Goal: Task Accomplishment & Management: Manage account settings

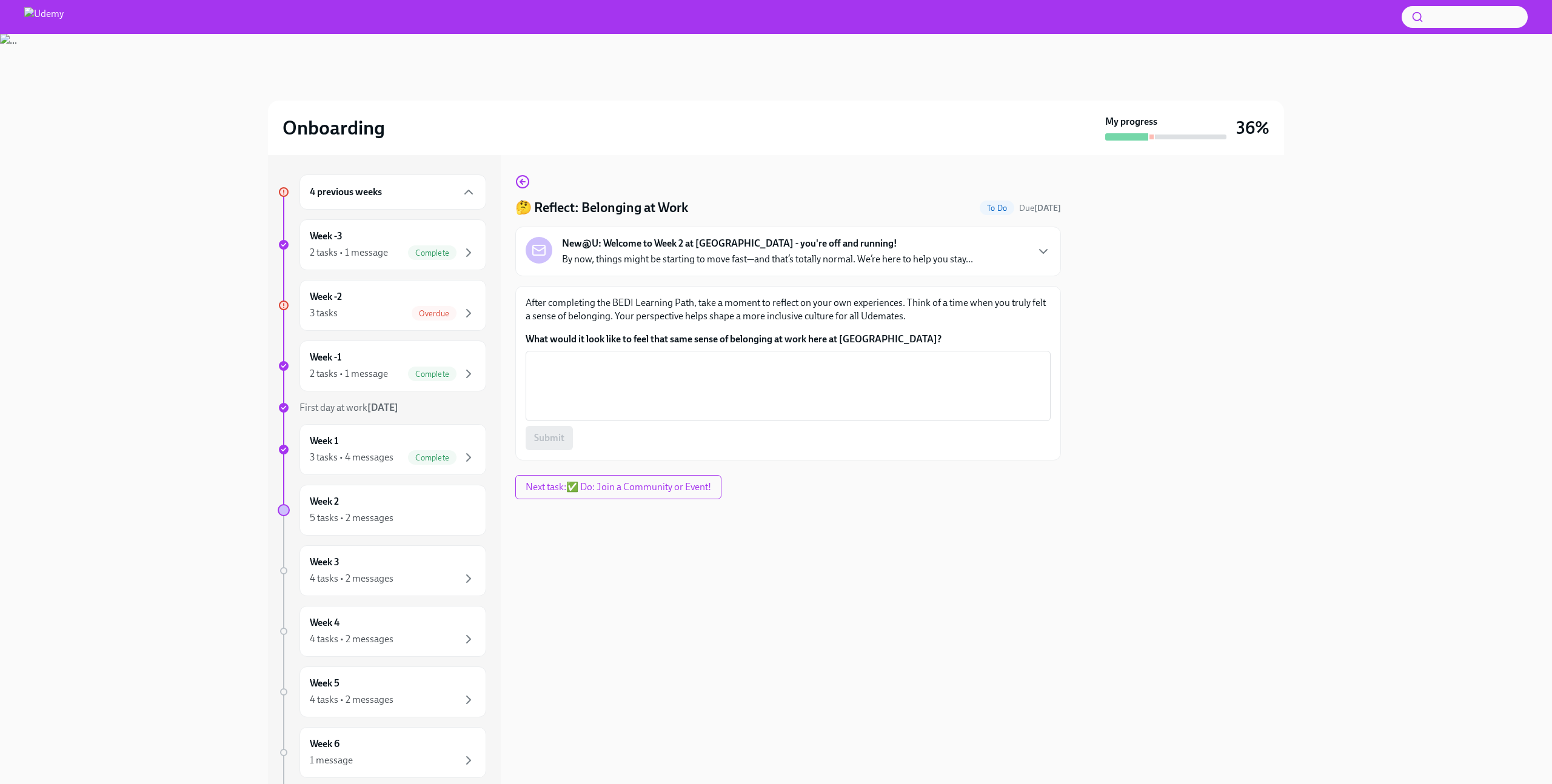
click at [360, 311] on div "3 tasks Overdue" at bounding box center [392, 313] width 166 height 15
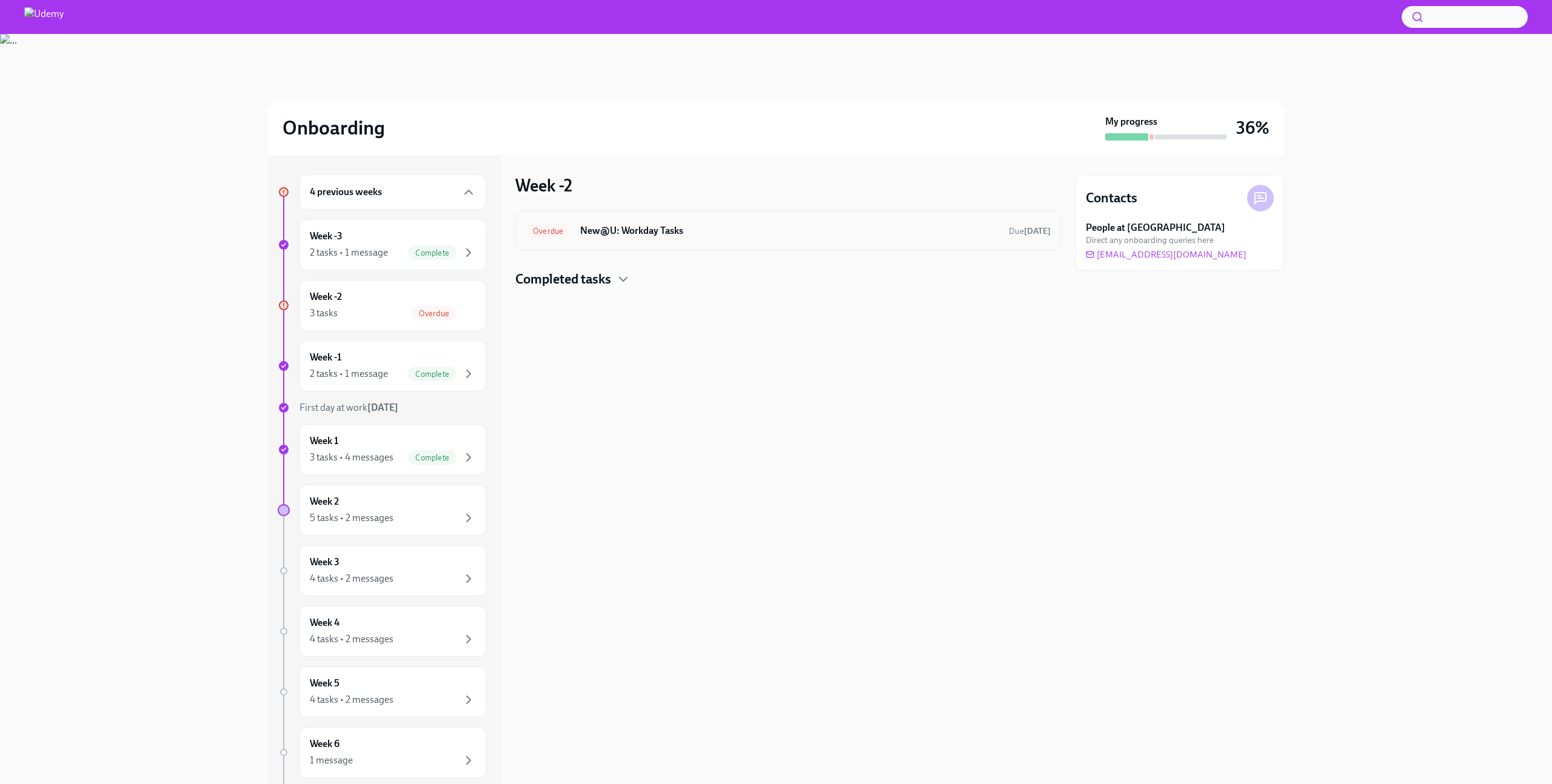
click at [651, 227] on h6 "New@U: Workday Tasks" at bounding box center [790, 231] width 419 height 13
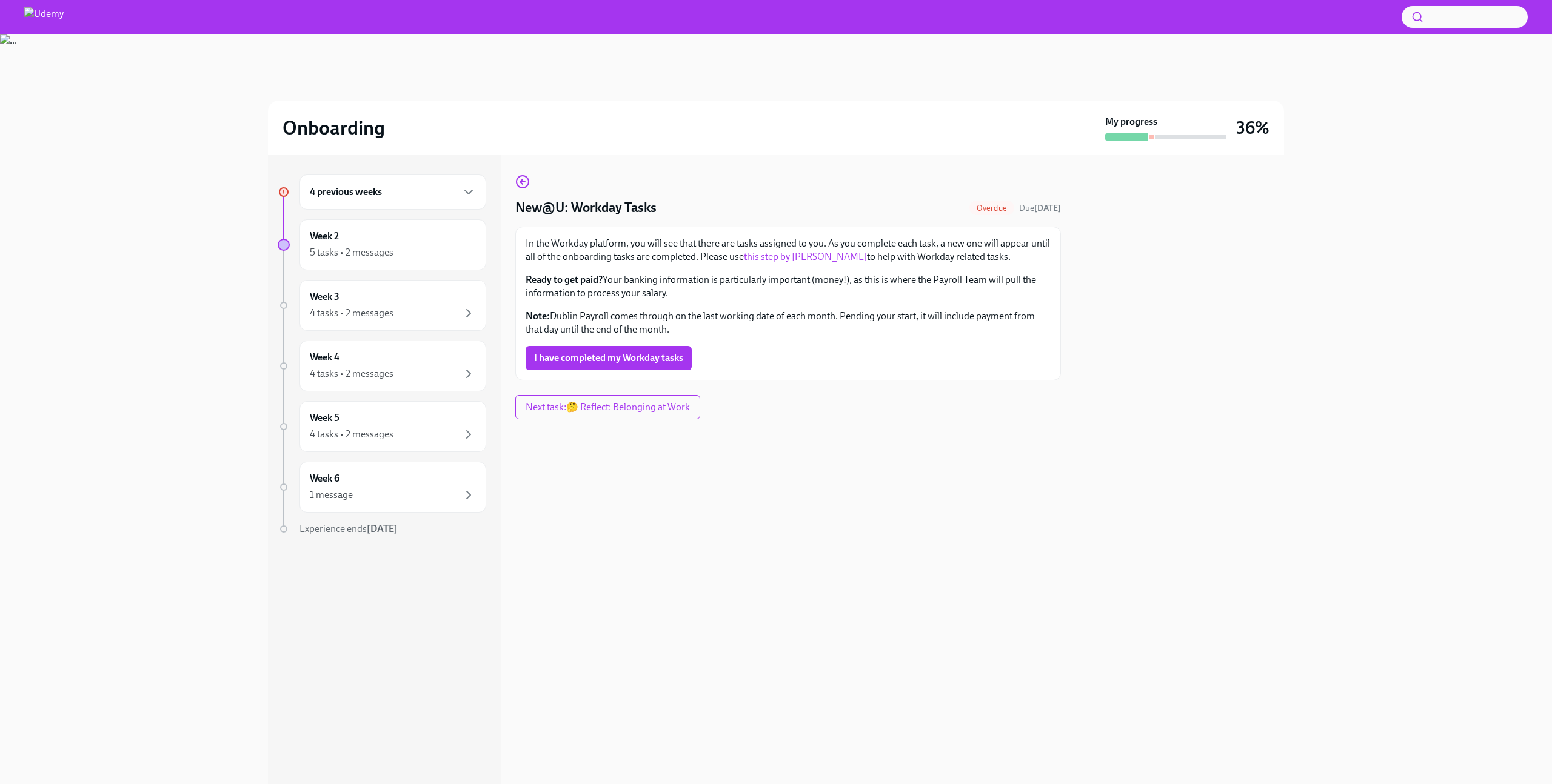
click at [381, 208] on div "4 previous weeks" at bounding box center [392, 192] width 187 height 35
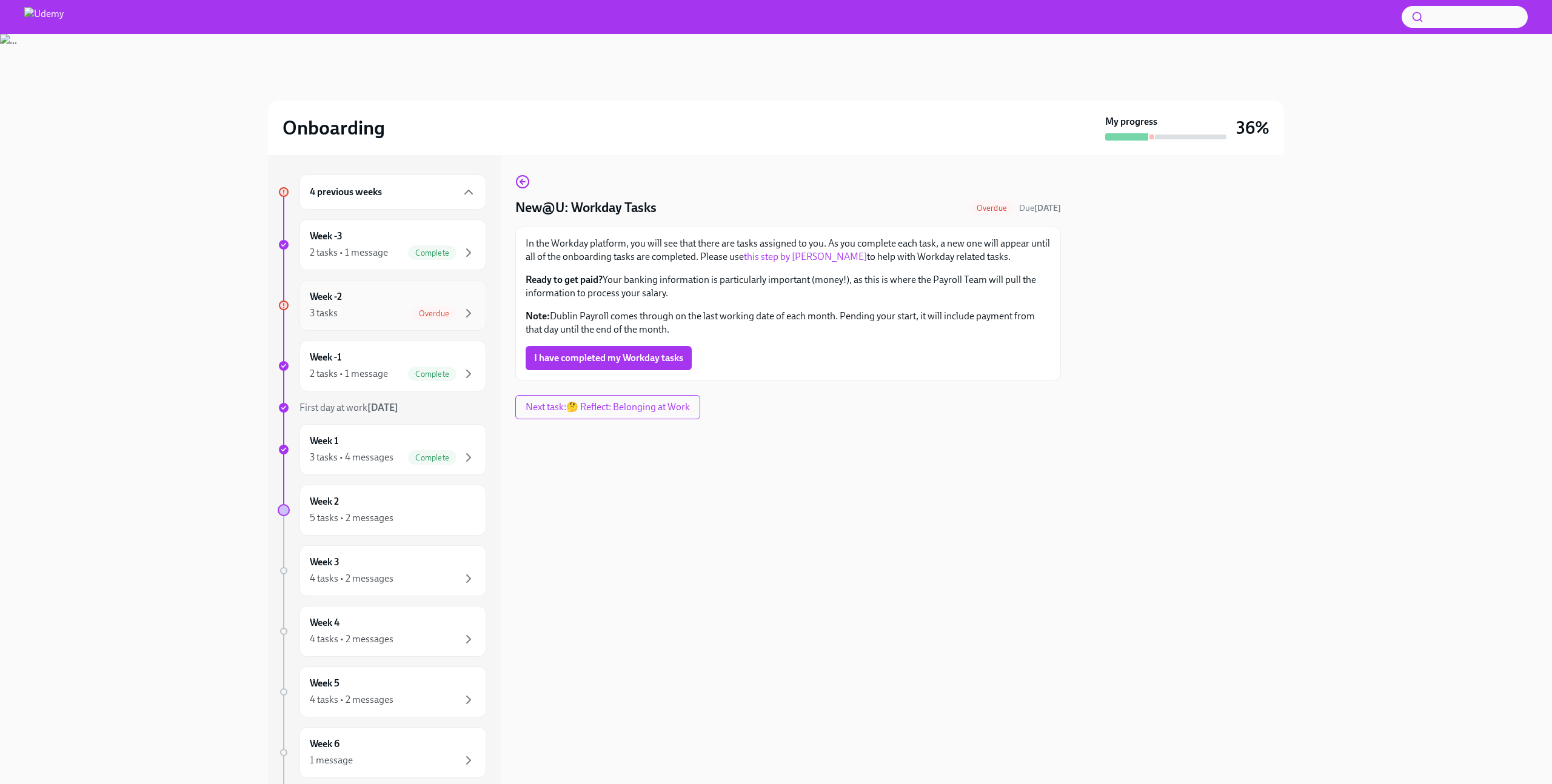
click at [357, 317] on div "3 tasks Overdue" at bounding box center [392, 313] width 166 height 15
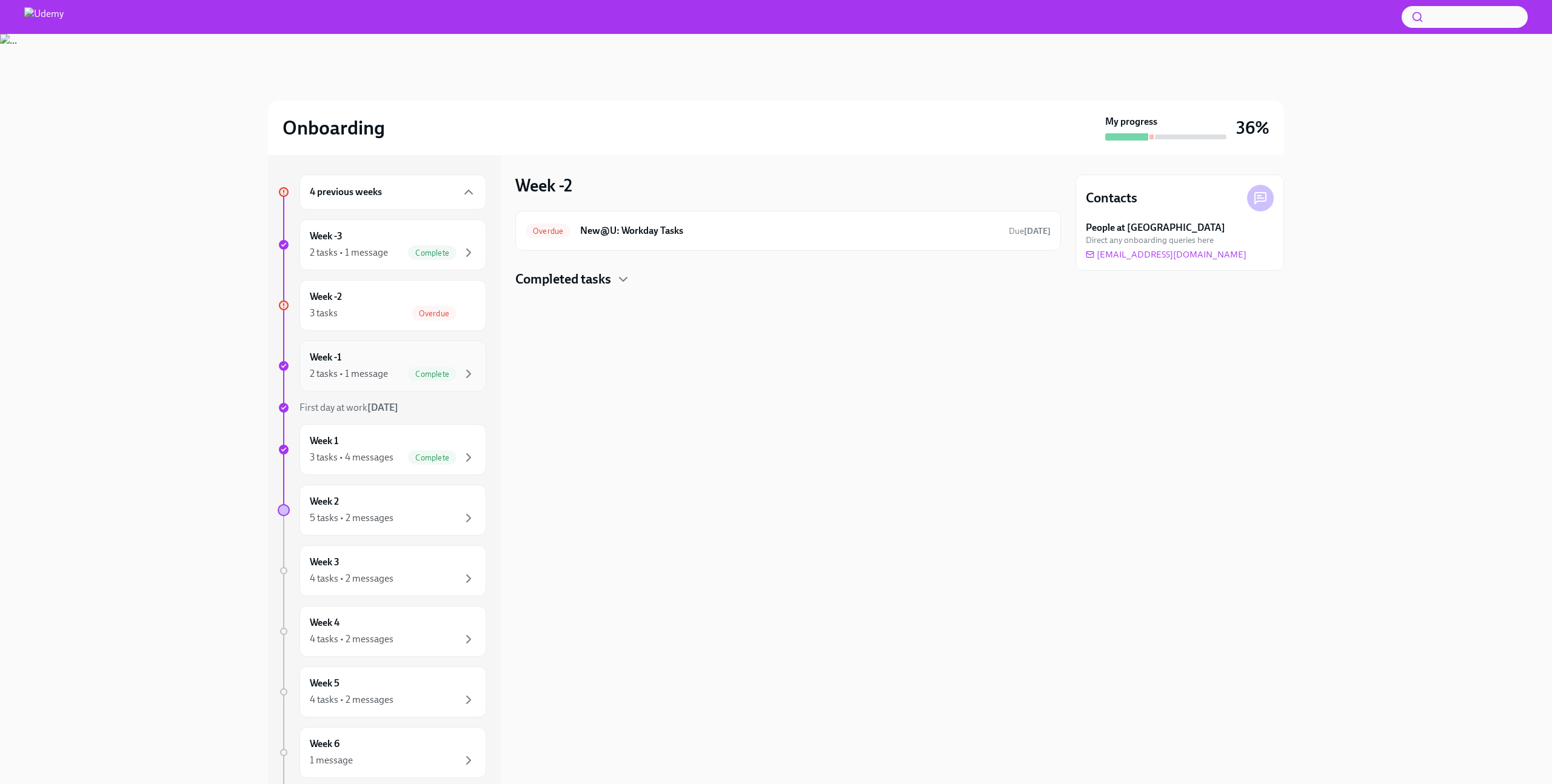
click at [365, 359] on div "Week -1 2 tasks • 1 message Complete" at bounding box center [392, 366] width 166 height 31
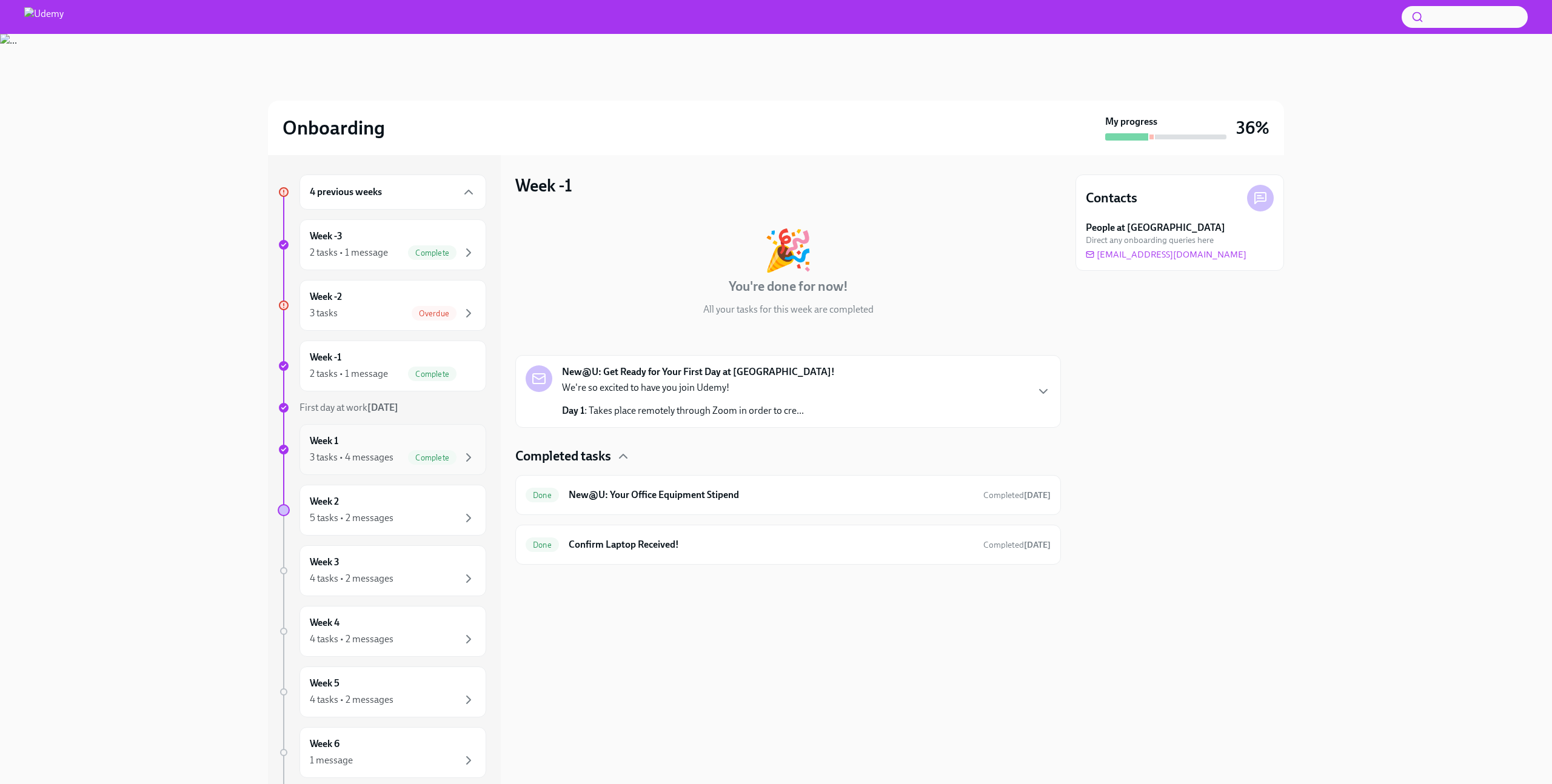
click at [364, 450] on div "3 tasks • 4 messages Complete" at bounding box center [392, 457] width 166 height 15
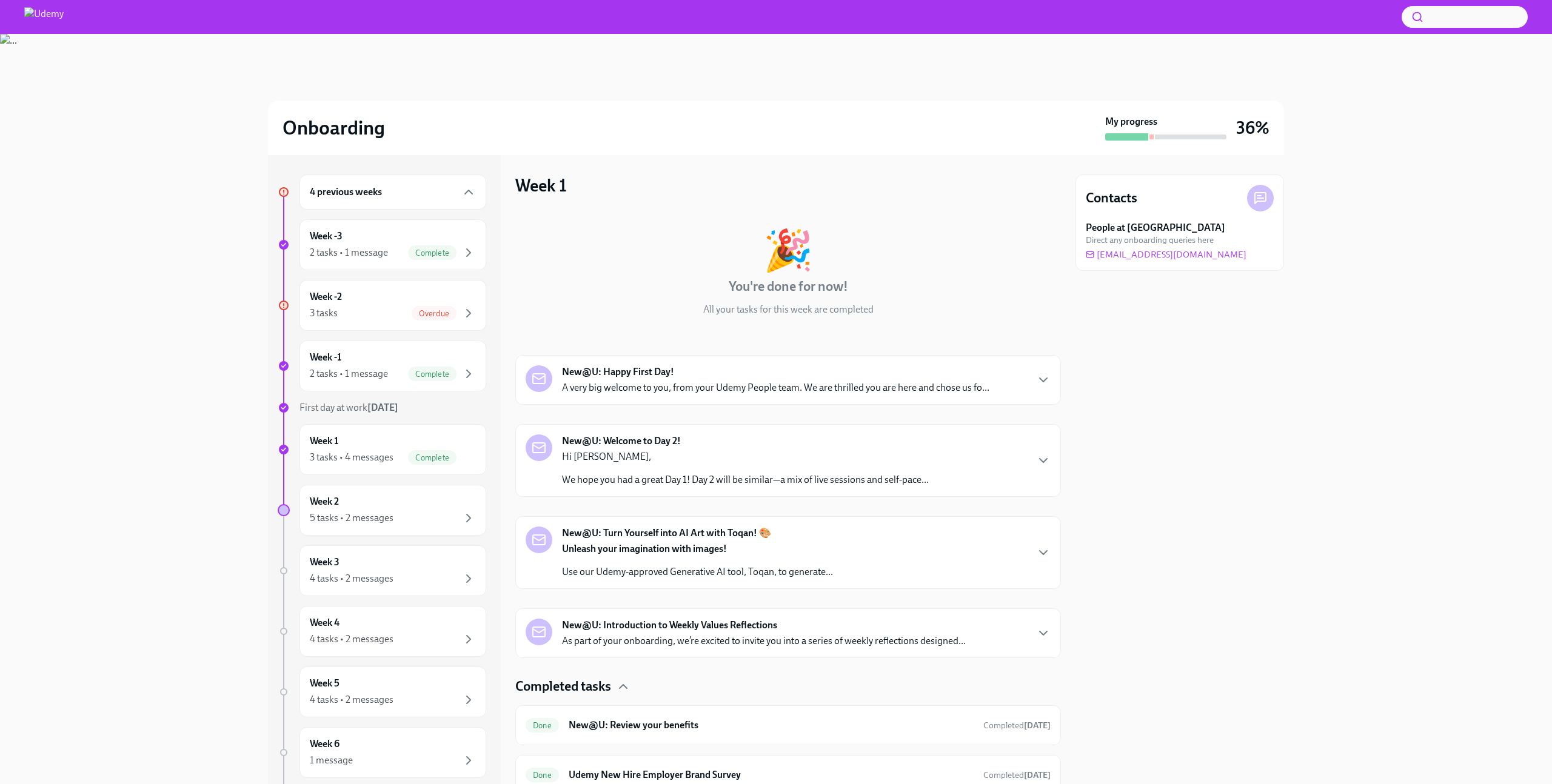
scroll to position [99, 0]
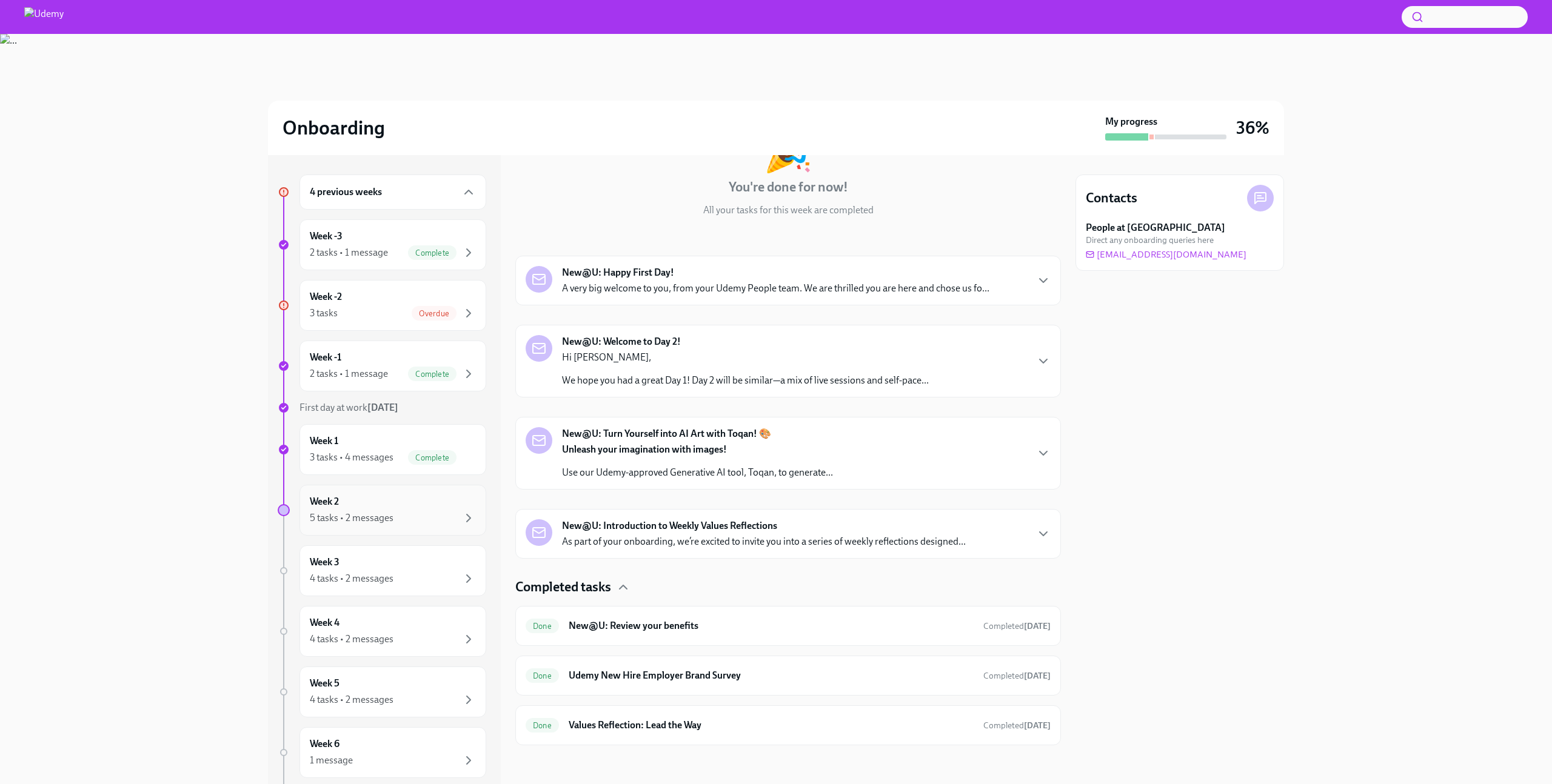
click at [352, 520] on div "5 tasks • 2 messages" at bounding box center [351, 518] width 83 height 13
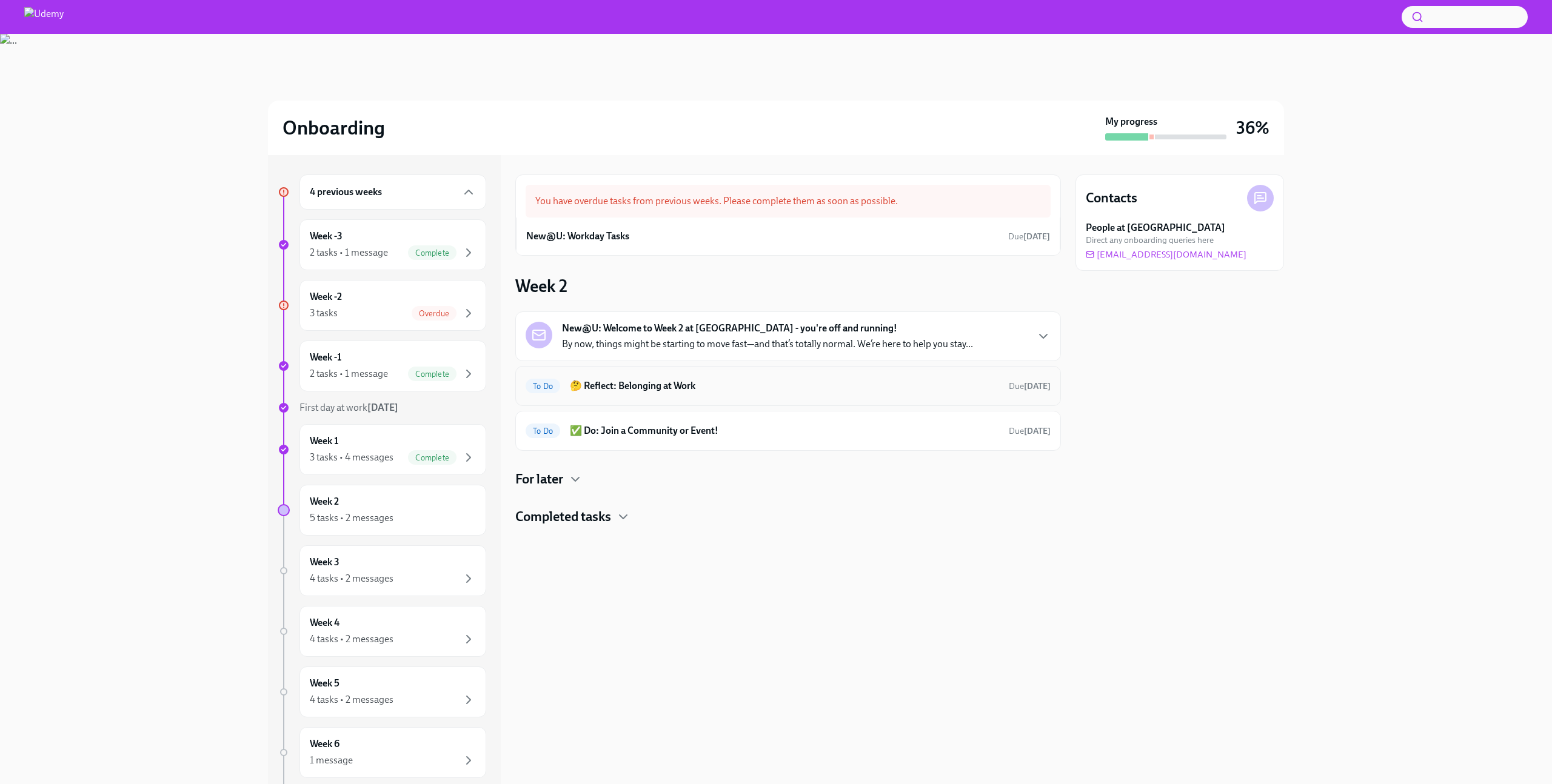
click at [682, 378] on div "To Do 🤔 Reflect: Belonging at Work Due [DATE]" at bounding box center [788, 386] width 525 height 19
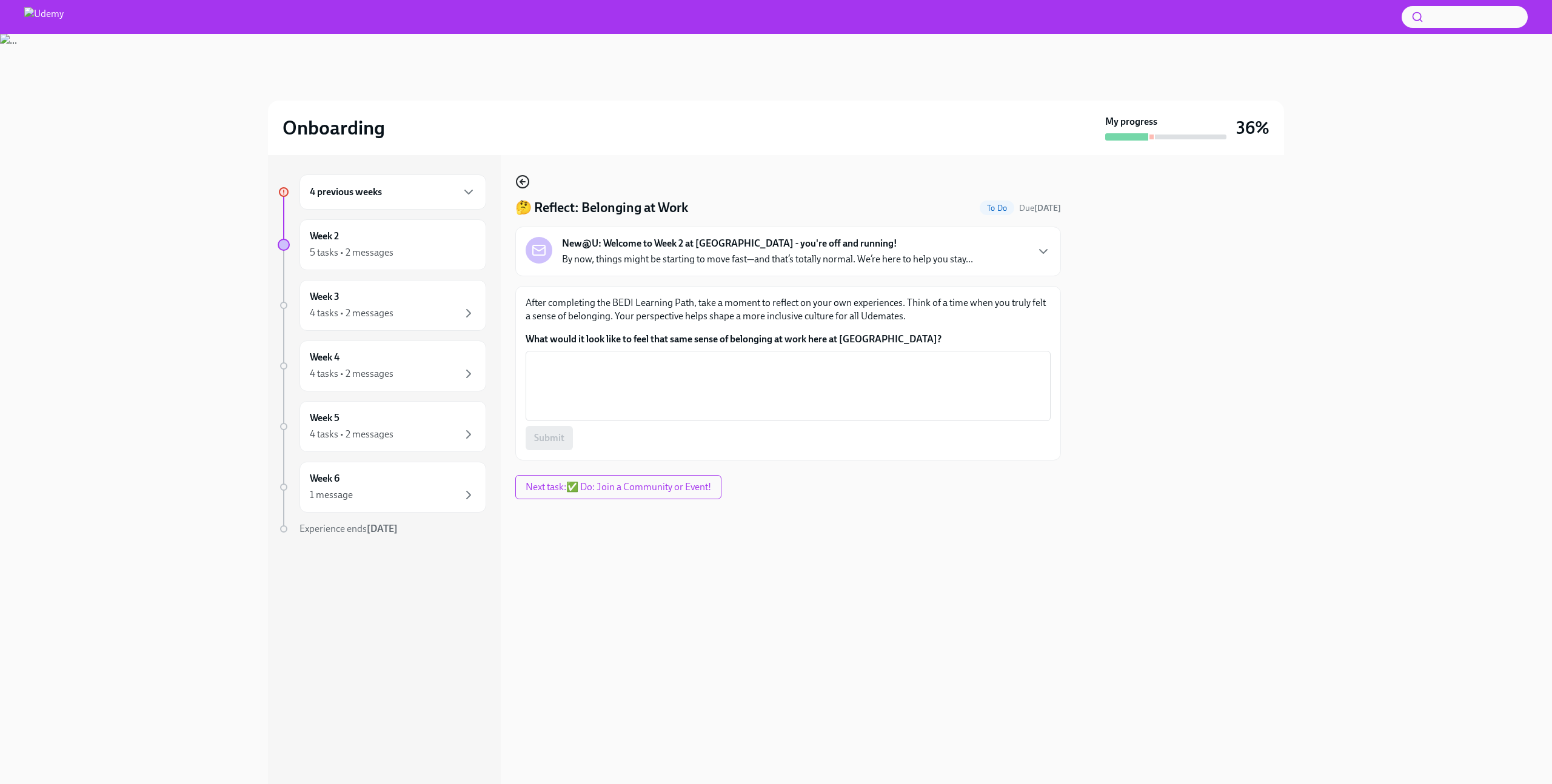
click at [518, 178] on circle "button" at bounding box center [522, 182] width 12 height 12
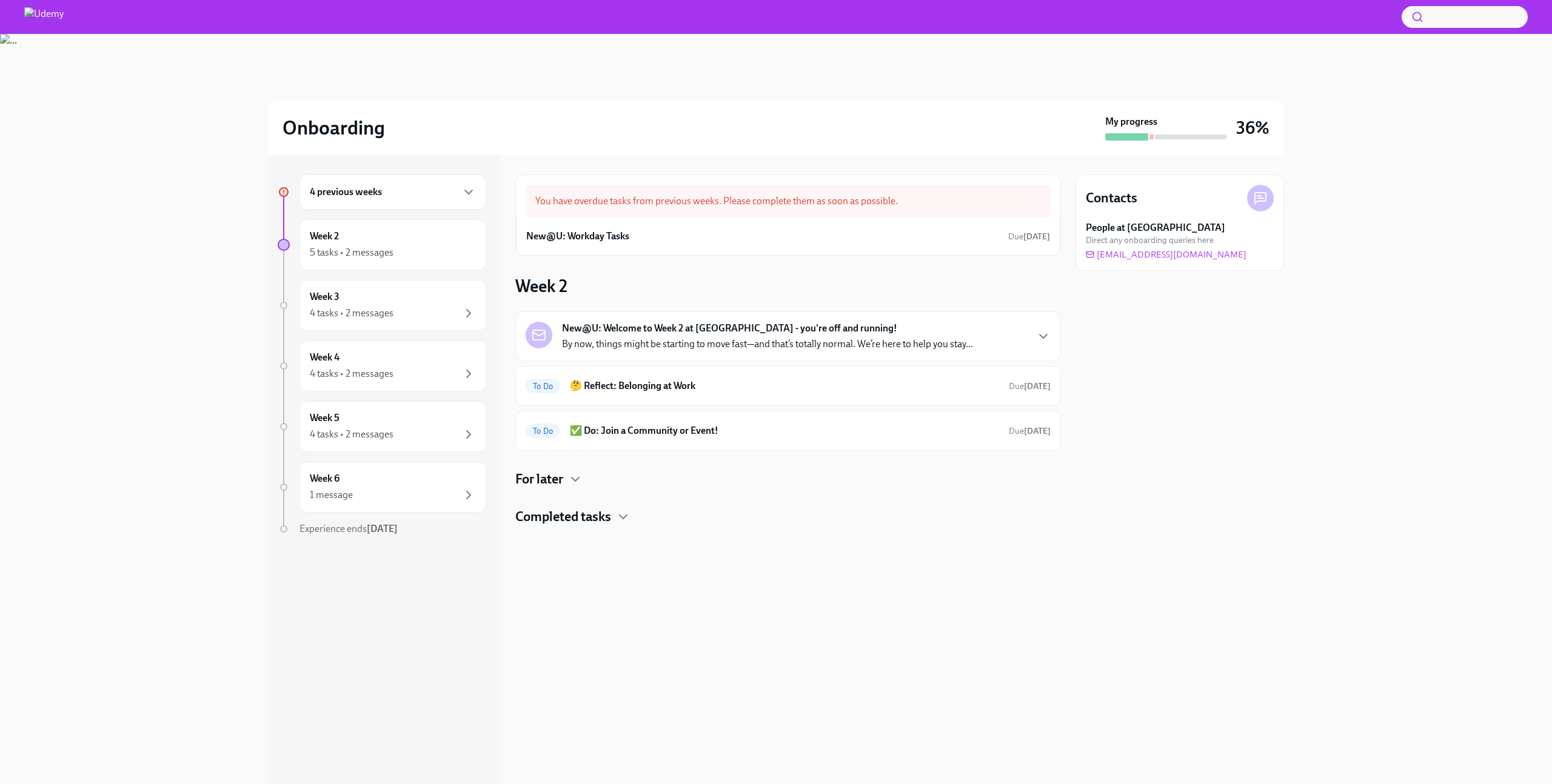
click at [646, 331] on strong "New@U: Welcome to Week 2 at [GEOGRAPHIC_DATA] - you're off and running!" at bounding box center [729, 328] width 335 height 13
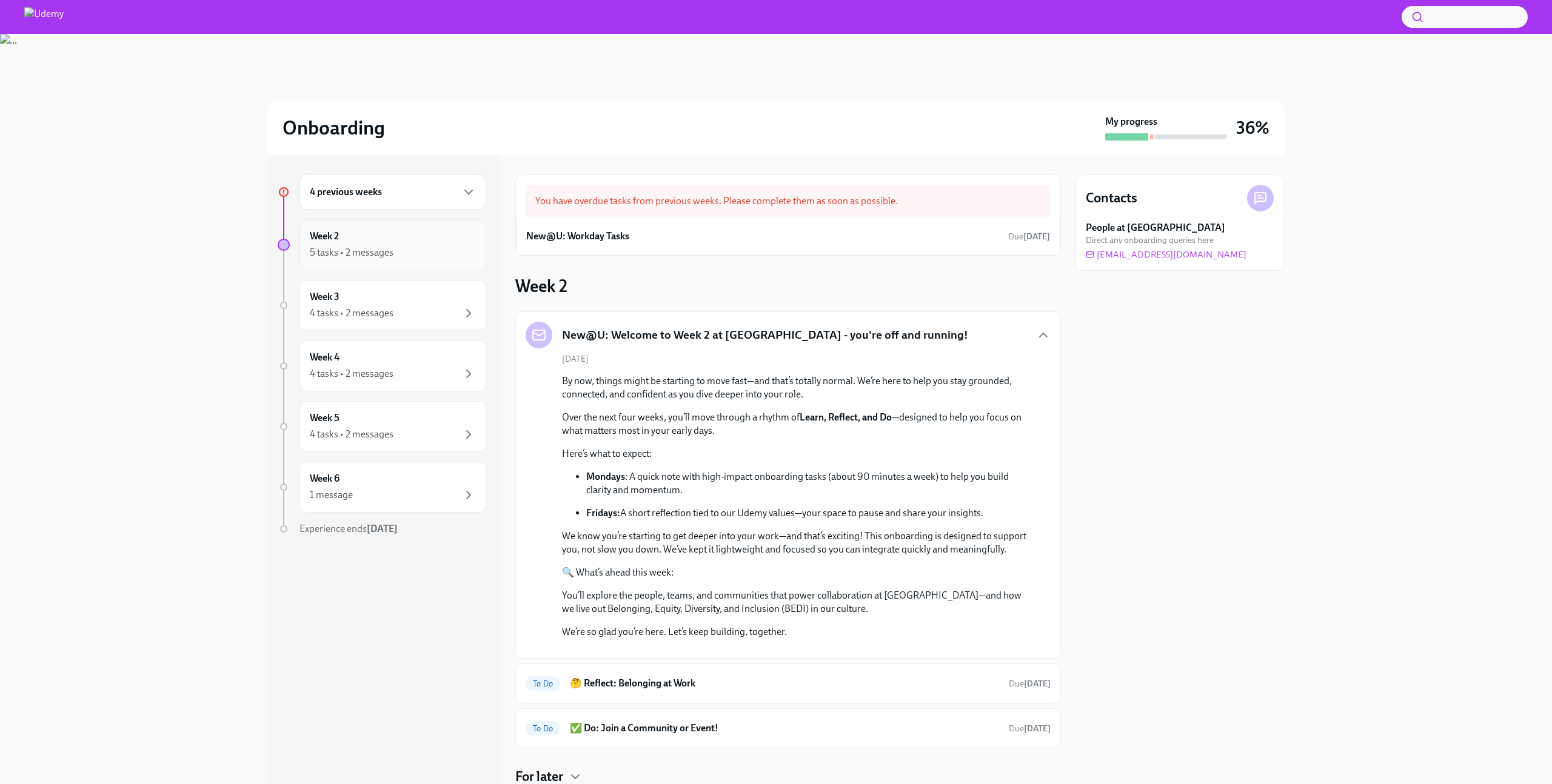
click at [398, 266] on div "Week 2 5 tasks • 2 messages" at bounding box center [392, 245] width 187 height 51
click at [387, 302] on div "Week 3 4 tasks • 2 messages" at bounding box center [392, 306] width 166 height 31
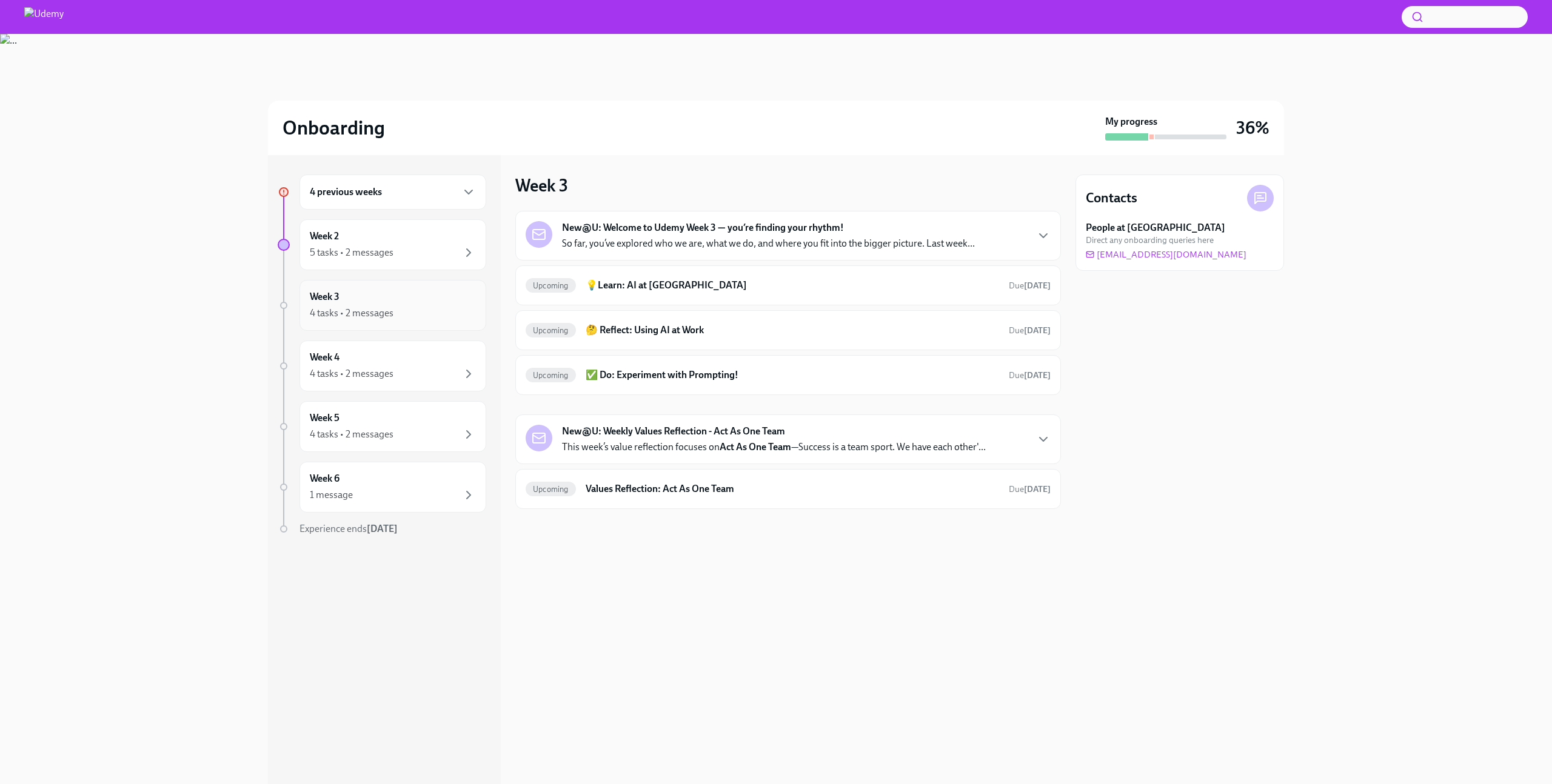
click at [454, 309] on div "4 tasks • 2 messages" at bounding box center [392, 313] width 166 height 15
click at [450, 250] on div "5 tasks • 2 messages" at bounding box center [392, 252] width 166 height 15
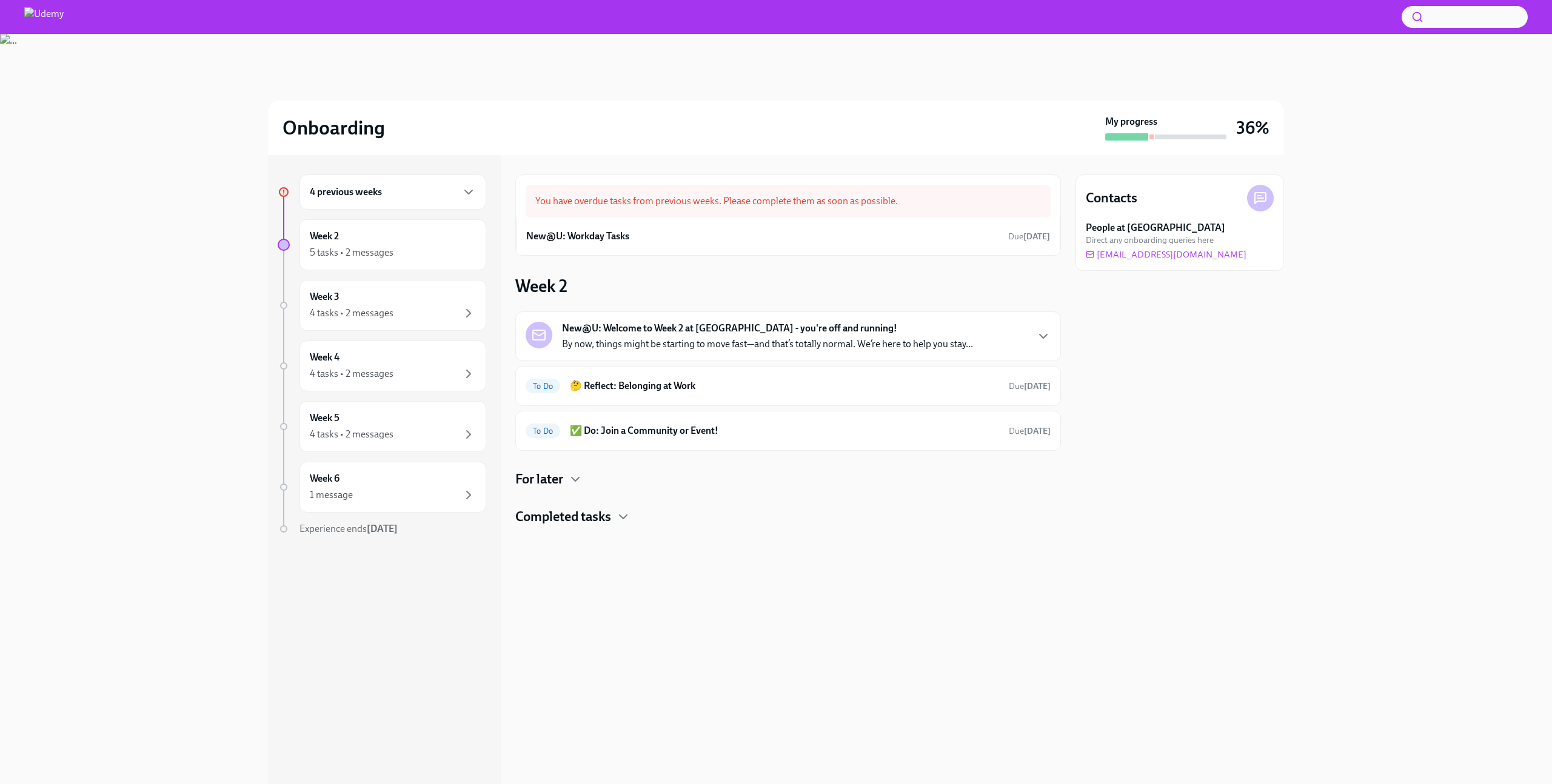
click at [570, 516] on h4 "Completed tasks" at bounding box center [563, 517] width 96 height 18
click at [618, 546] on div "Done New@U: Review your benefits Completed [DATE]" at bounding box center [788, 555] width 525 height 19
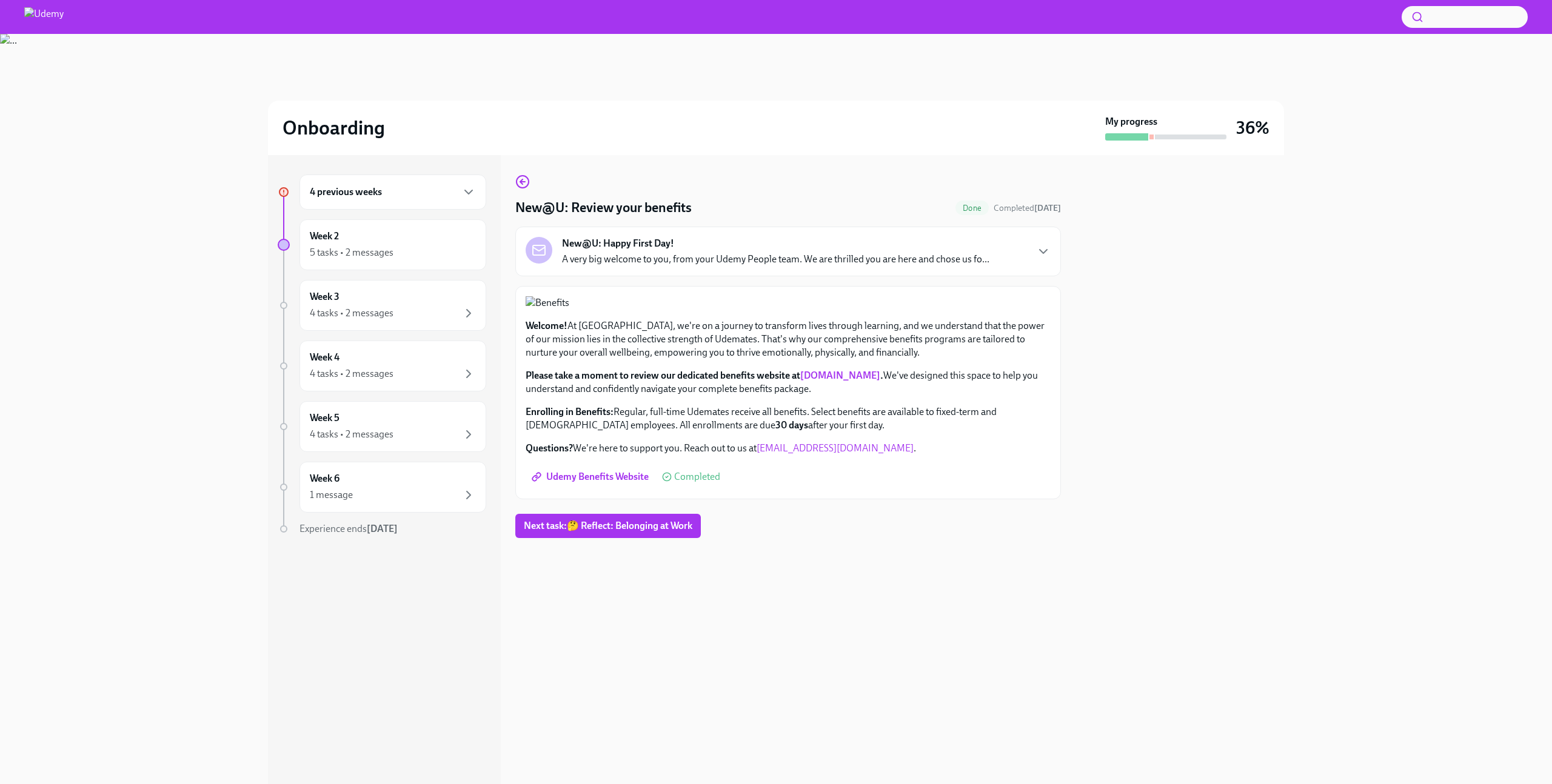
click at [519, 173] on div "New@U: Review your benefits Done Completed [DATE] New@U: Happy First Day! A ver…" at bounding box center [788, 470] width 546 height 629
click at [522, 182] on icon "button" at bounding box center [522, 182] width 15 height 15
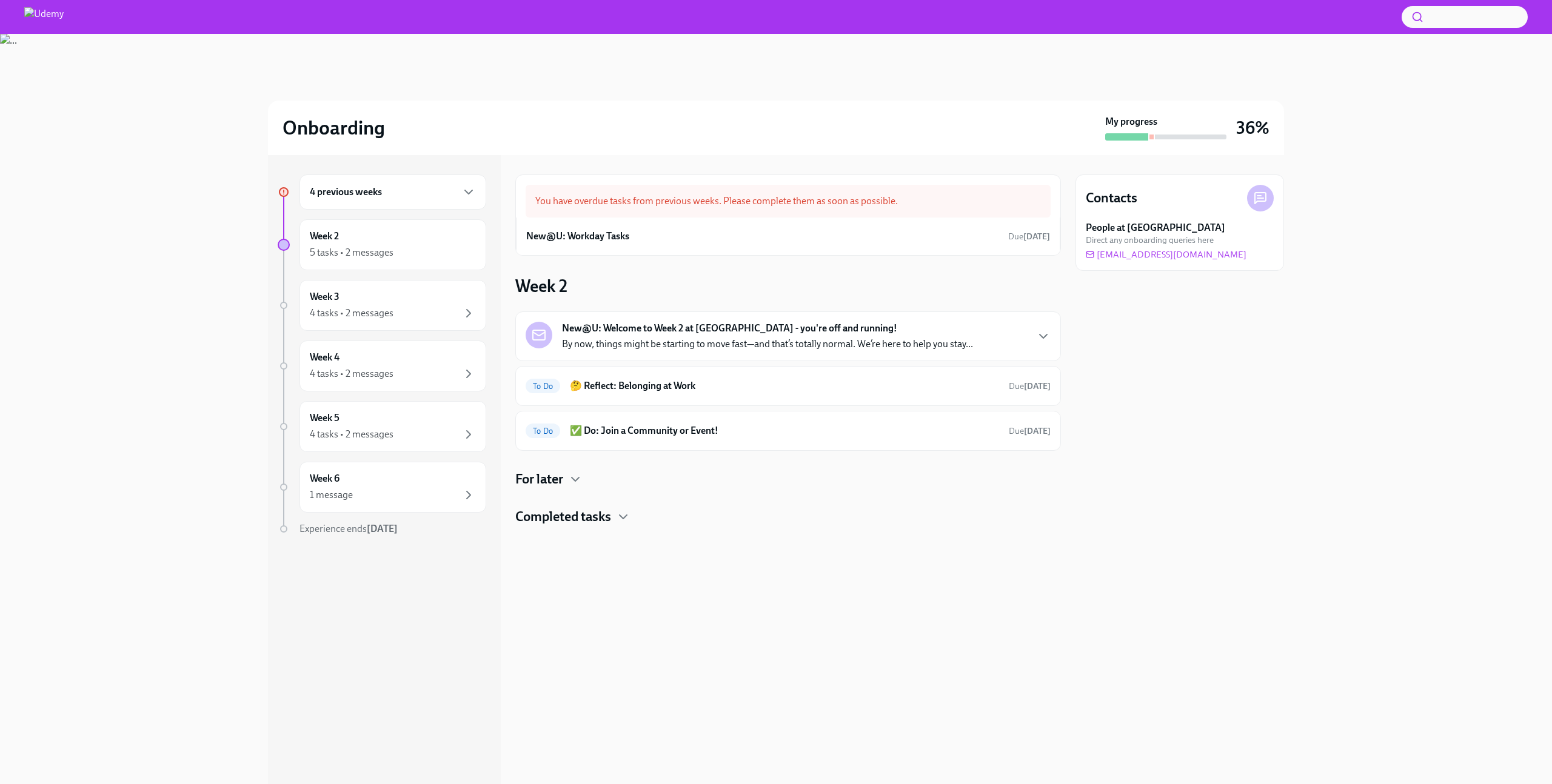
click at [558, 533] on div at bounding box center [788, 545] width 546 height 39
click at [568, 520] on h4 "Completed tasks" at bounding box center [563, 517] width 96 height 18
click at [634, 593] on div "Done 💡Learn: BEDI Learning Path Completed [DATE]" at bounding box center [788, 605] width 546 height 40
click at [635, 602] on h6 "💡Learn: BEDI Learning Path" at bounding box center [772, 605] width 405 height 13
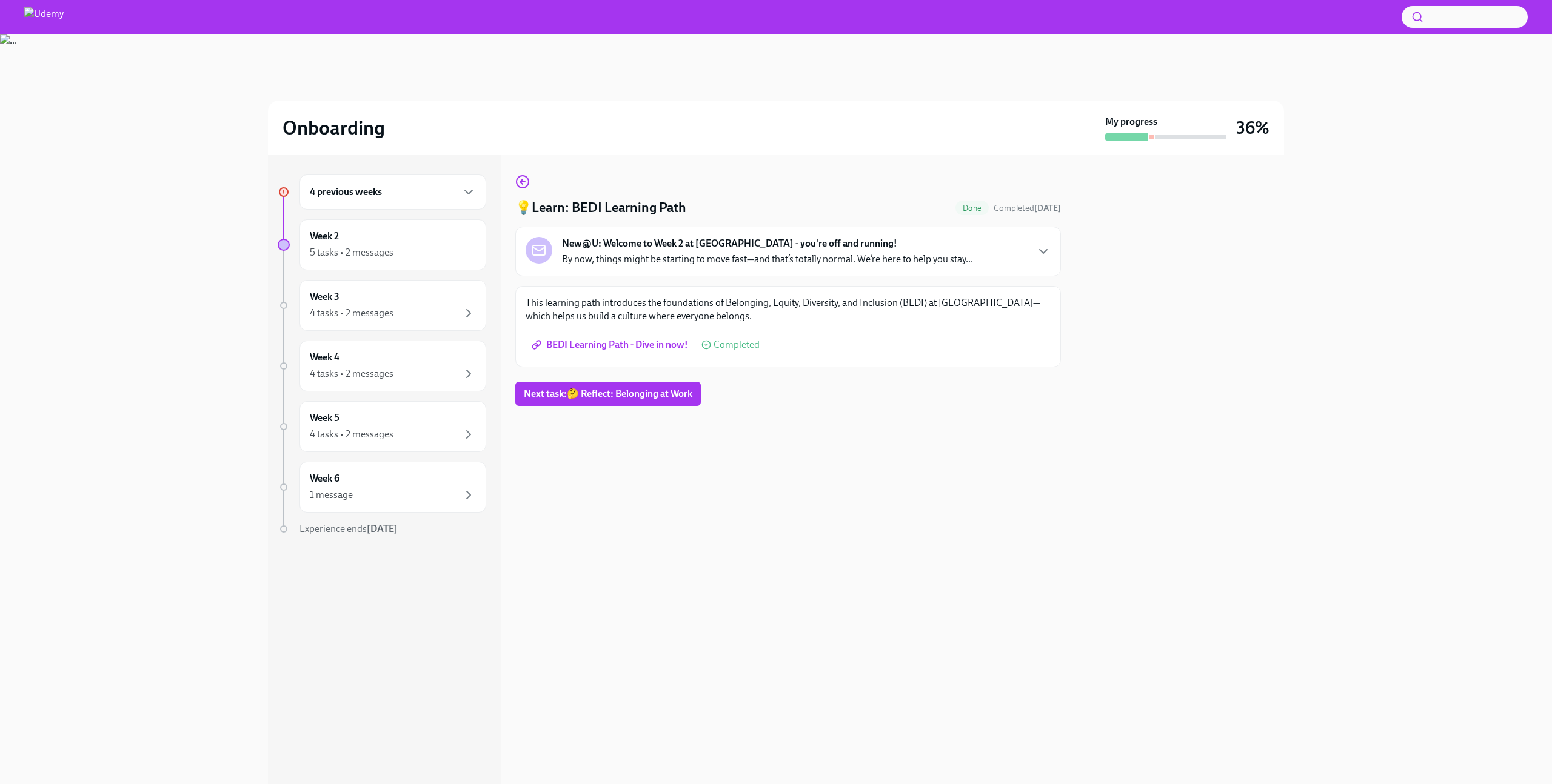
click at [638, 339] on span "BEDI Learning Path - Dive in now!" at bounding box center [611, 345] width 154 height 12
click at [521, 185] on icon "button" at bounding box center [522, 182] width 15 height 15
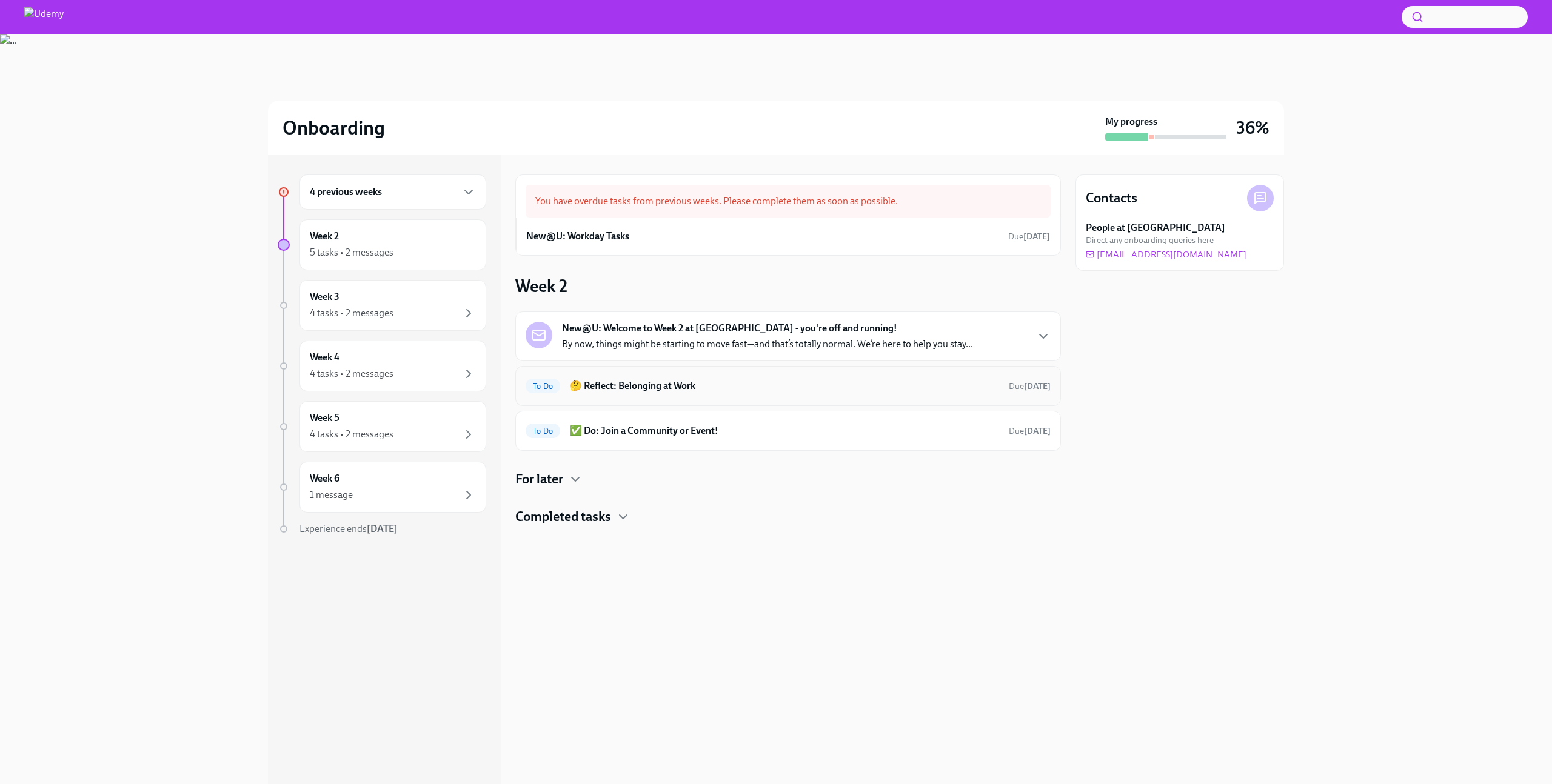
click at [636, 385] on h6 "🤔 Reflect: Belonging at Work" at bounding box center [785, 386] width 429 height 13
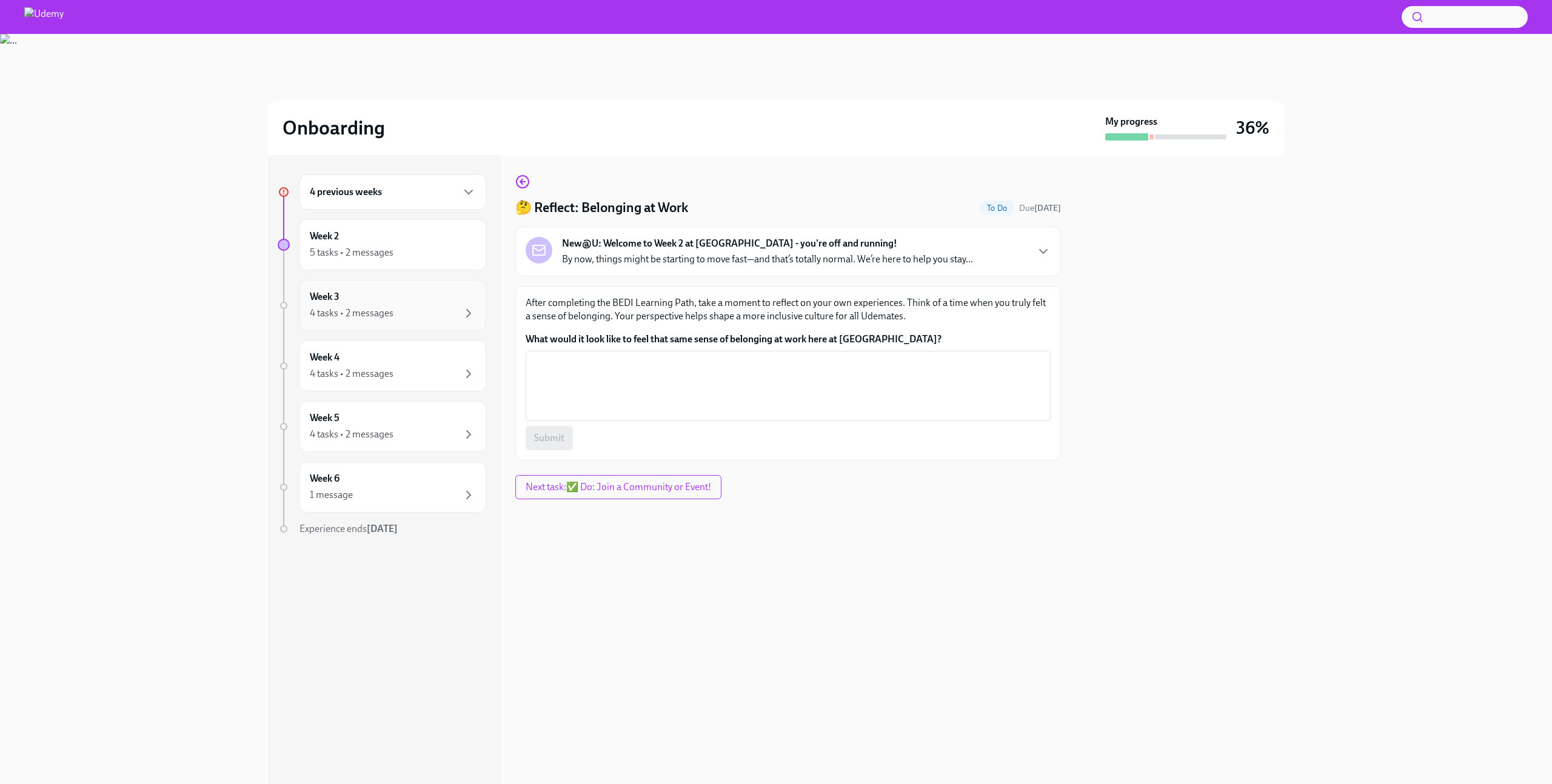
click at [331, 318] on div "4 tasks • 2 messages" at bounding box center [351, 313] width 83 height 13
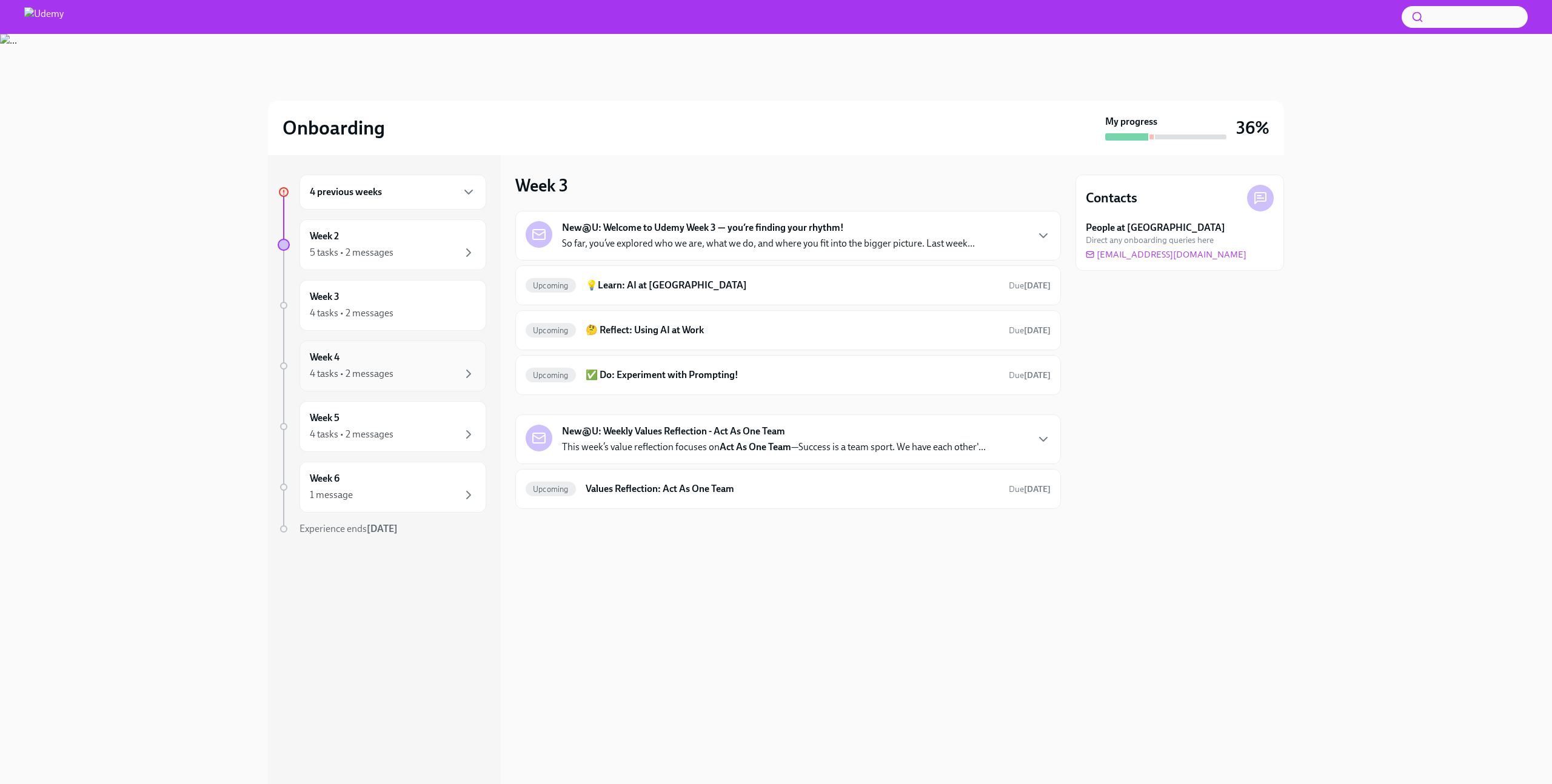
click at [342, 357] on div "Week 4 4 tasks • 2 messages" at bounding box center [392, 366] width 166 height 31
click at [343, 431] on div "4 tasks • 2 messages" at bounding box center [351, 434] width 83 height 13
click at [342, 486] on div "Week 6 1 message" at bounding box center [392, 487] width 166 height 31
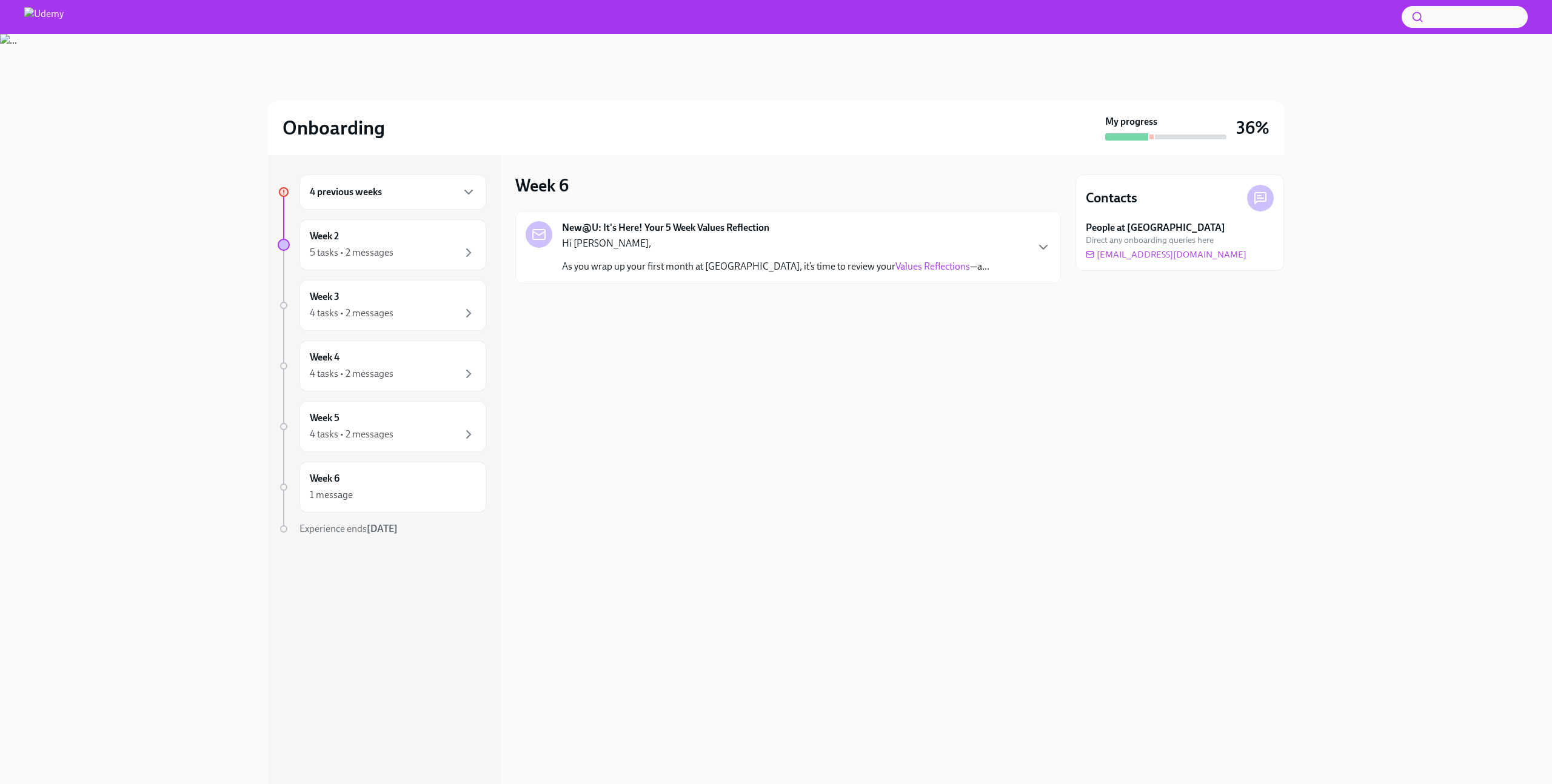
click at [413, 196] on div "4 previous weeks" at bounding box center [392, 192] width 166 height 15
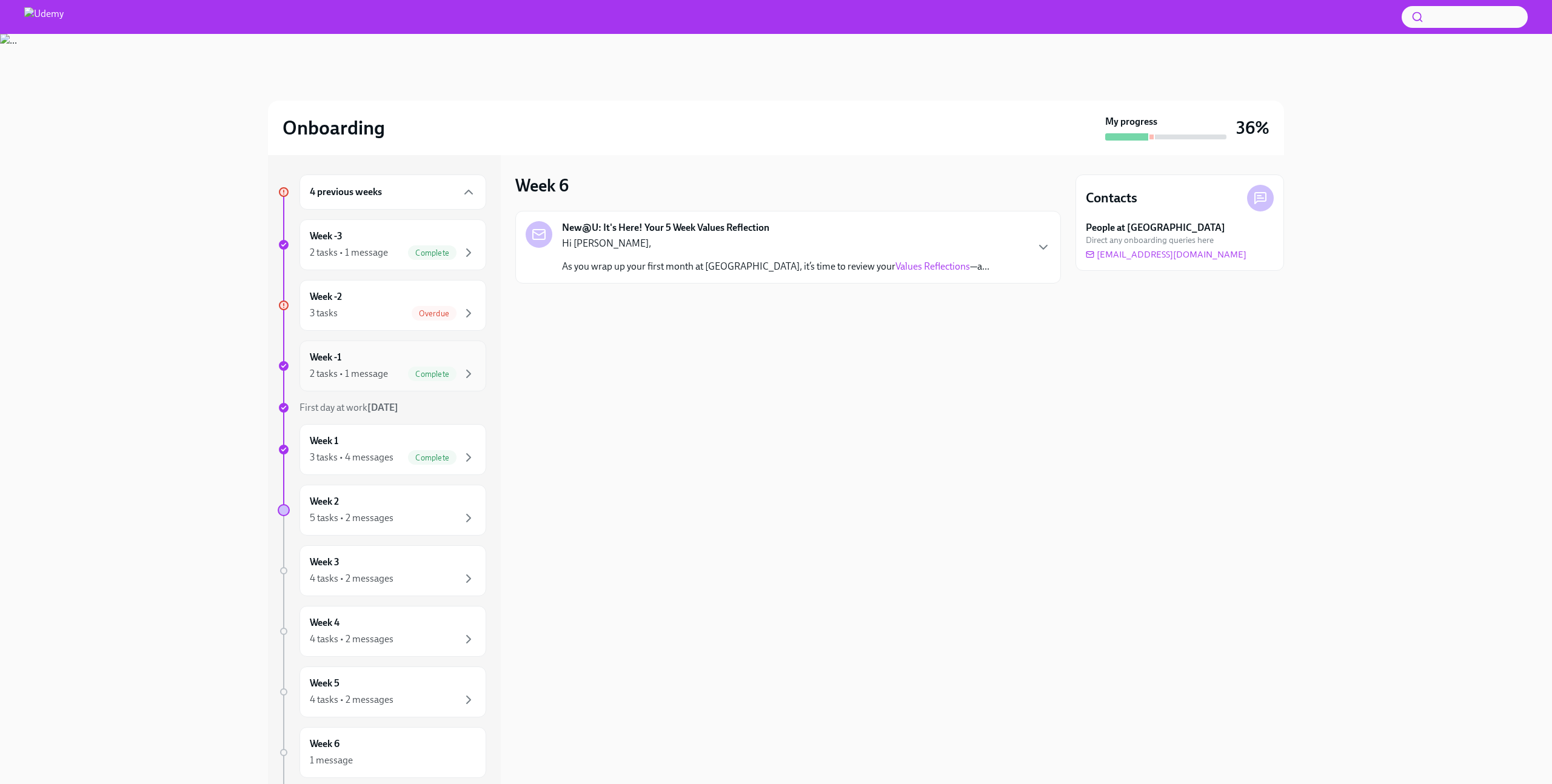
click at [369, 360] on div "Week -1 2 tasks • 1 message Complete" at bounding box center [392, 366] width 166 height 31
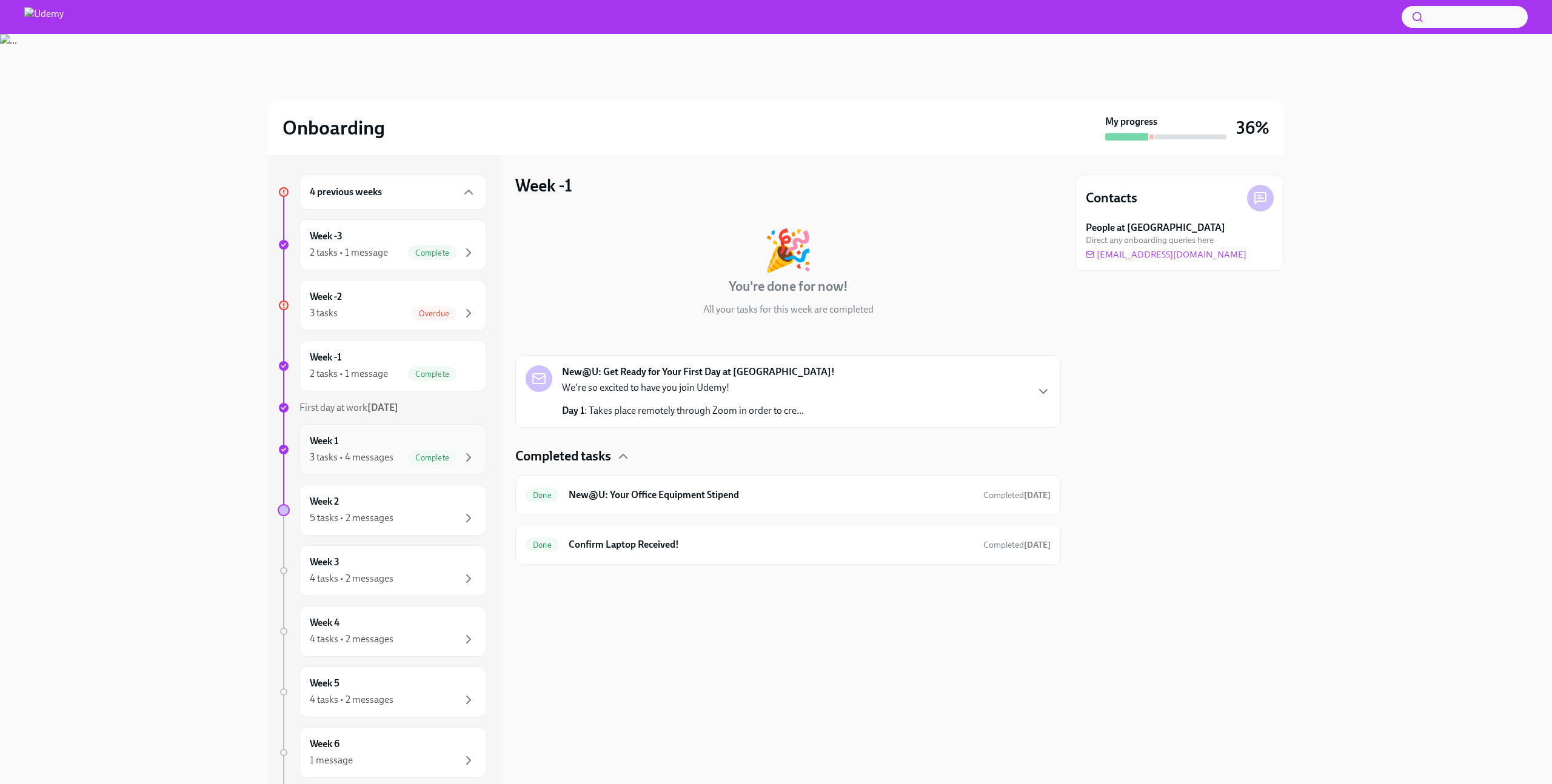
click at [363, 460] on div "3 tasks • 4 messages" at bounding box center [351, 457] width 83 height 13
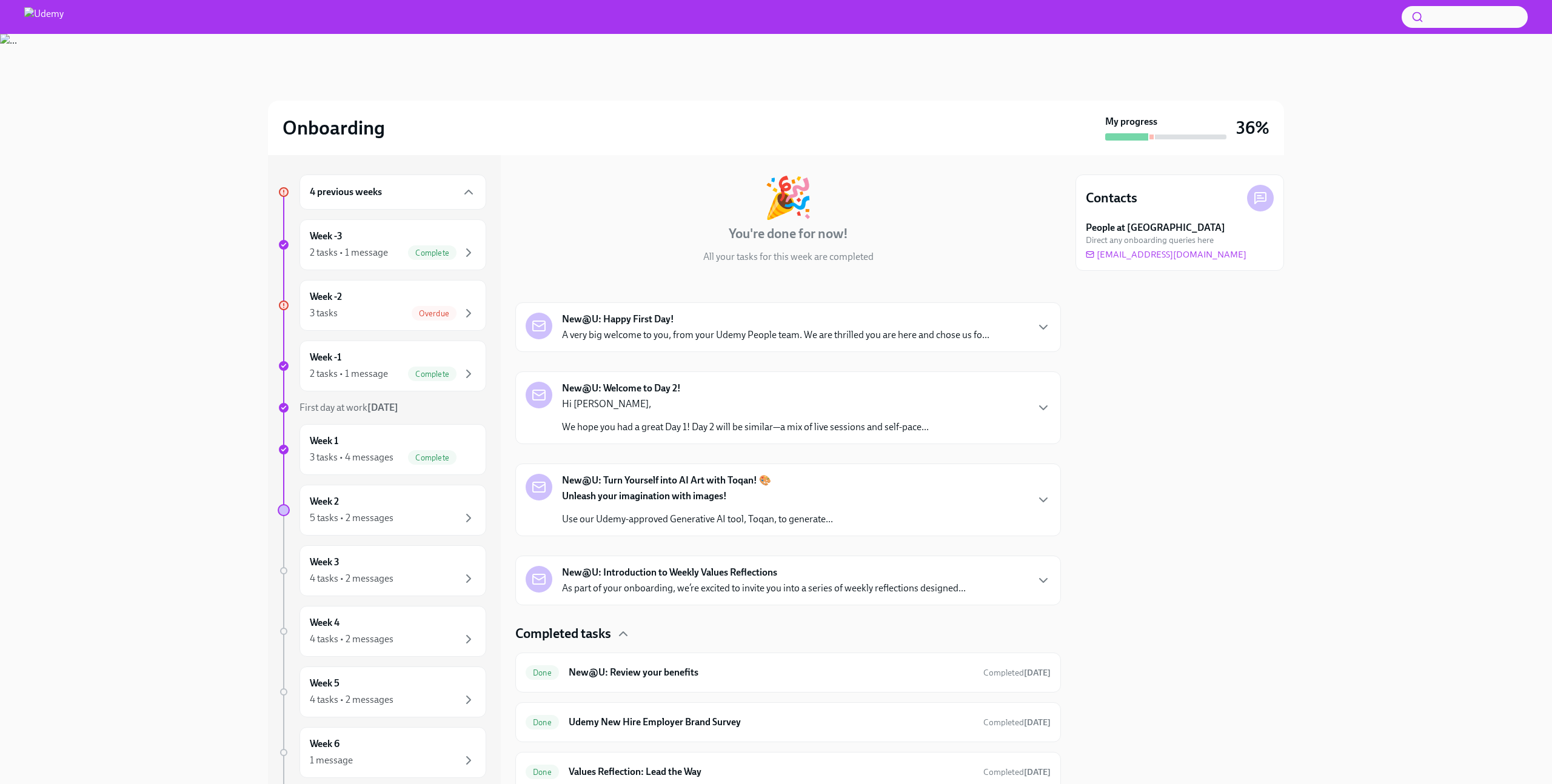
scroll to position [99, 0]
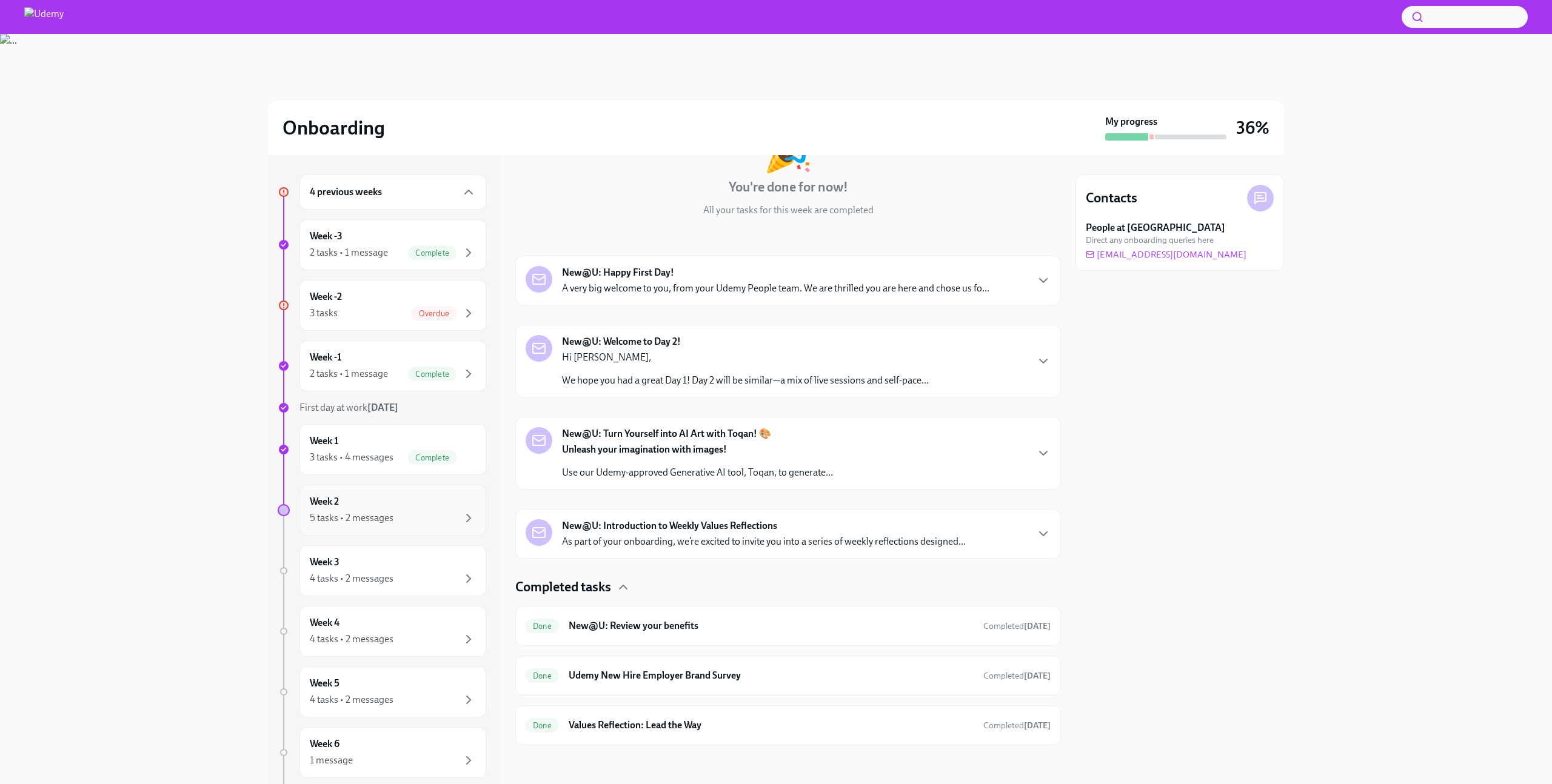
click at [394, 502] on div "Week 2 5 tasks • 2 messages" at bounding box center [392, 511] width 166 height 31
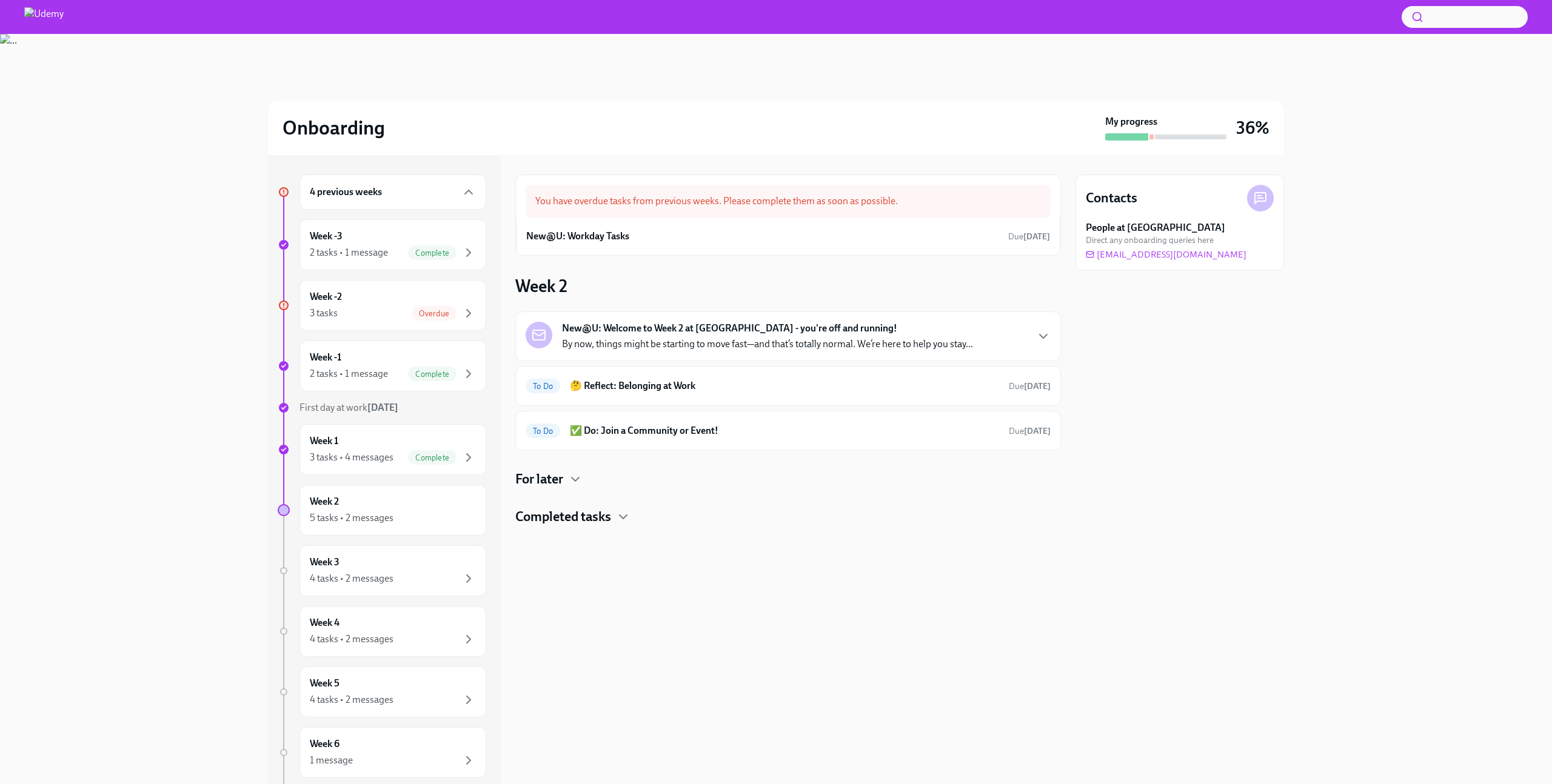
click at [555, 520] on h4 "Completed tasks" at bounding box center [563, 517] width 96 height 18
click at [552, 480] on h4 "For later" at bounding box center [539, 480] width 48 height 18
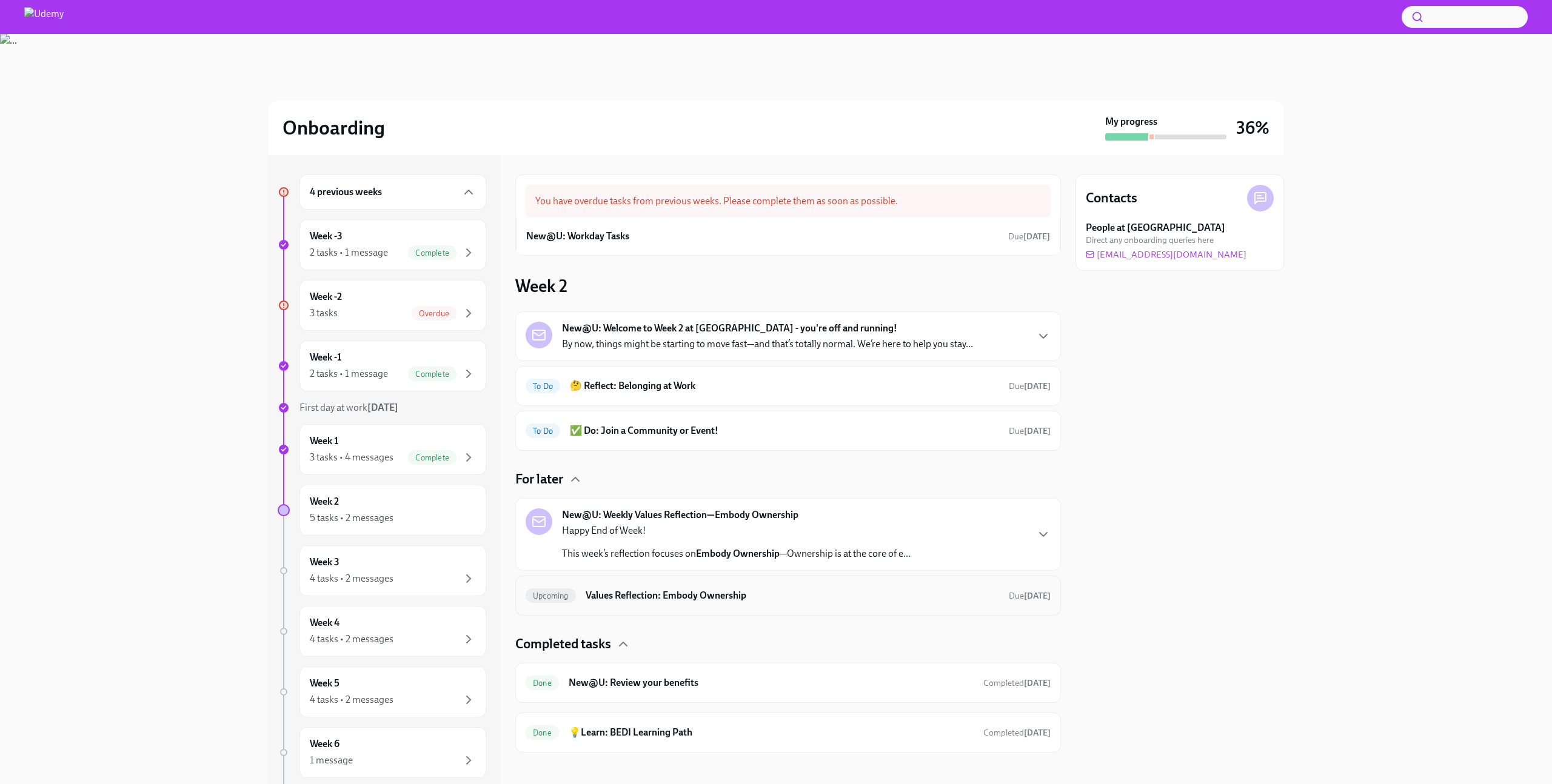
click at [672, 594] on h6 "Values Reflection: Embody Ownership" at bounding box center [792, 595] width 413 height 13
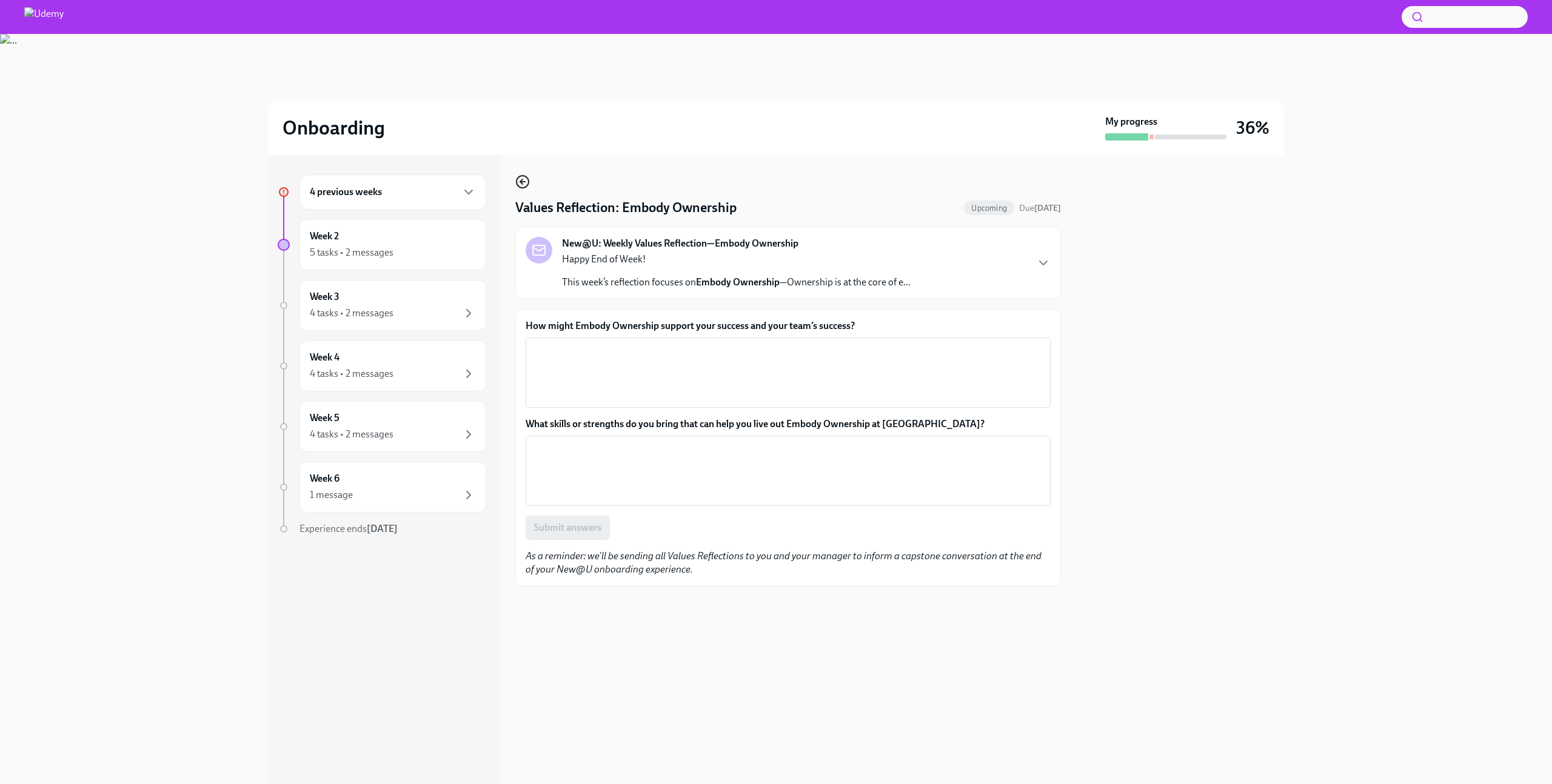
click at [526, 182] on icon "button" at bounding box center [522, 182] width 15 height 15
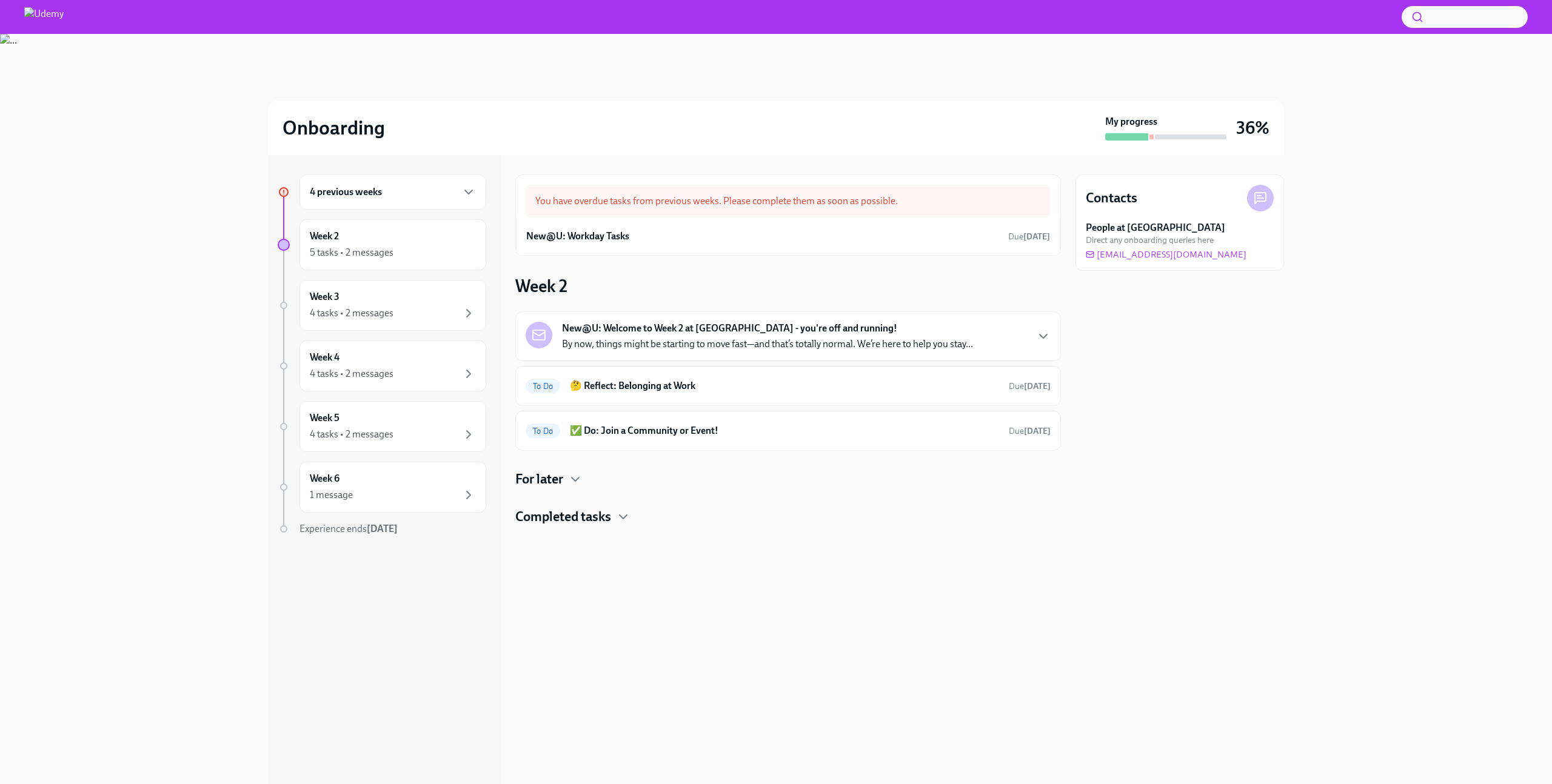
click at [401, 197] on div "4 previous weeks" at bounding box center [392, 192] width 166 height 15
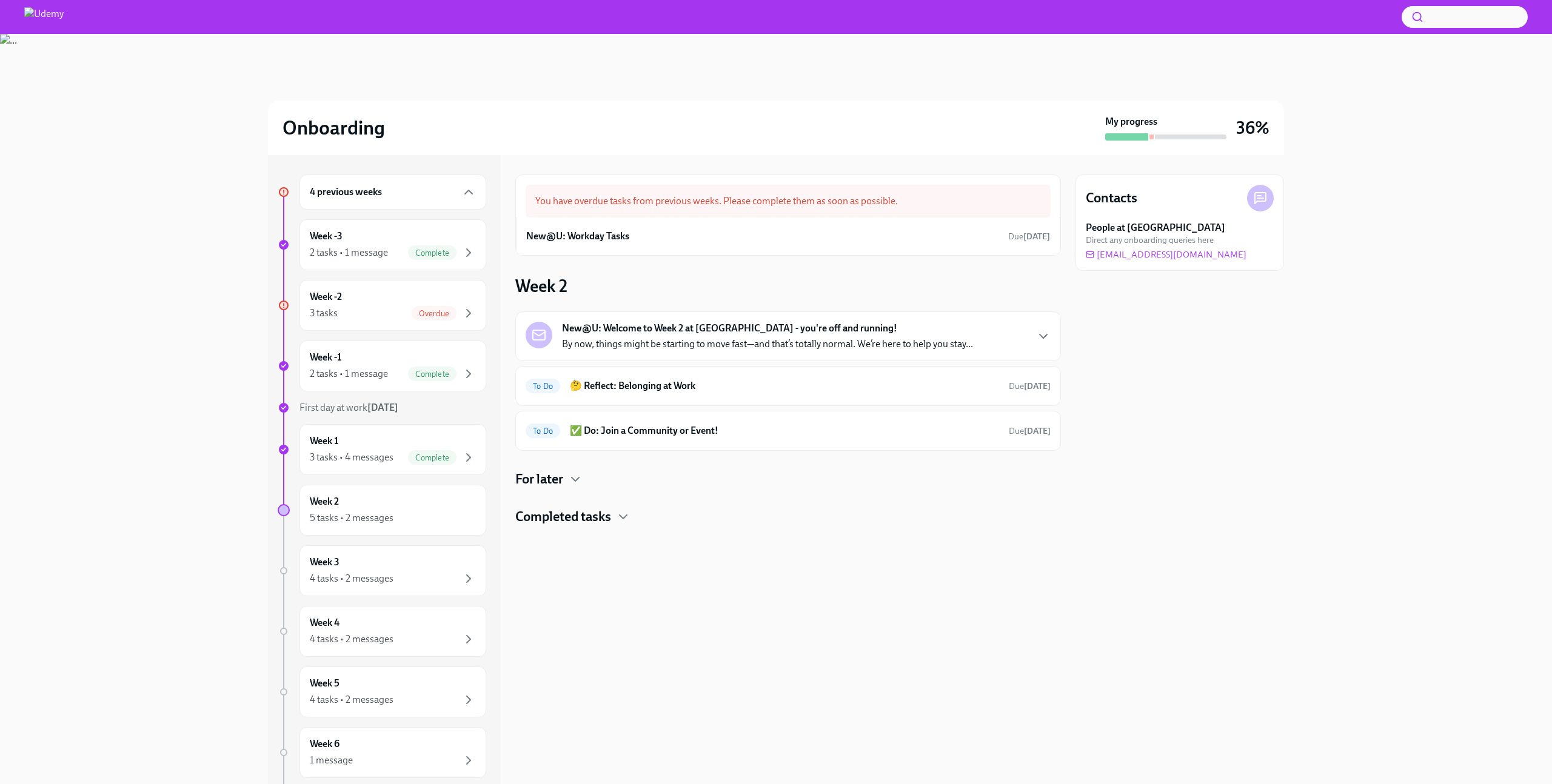
click at [441, 179] on div "4 previous weeks" at bounding box center [392, 192] width 187 height 35
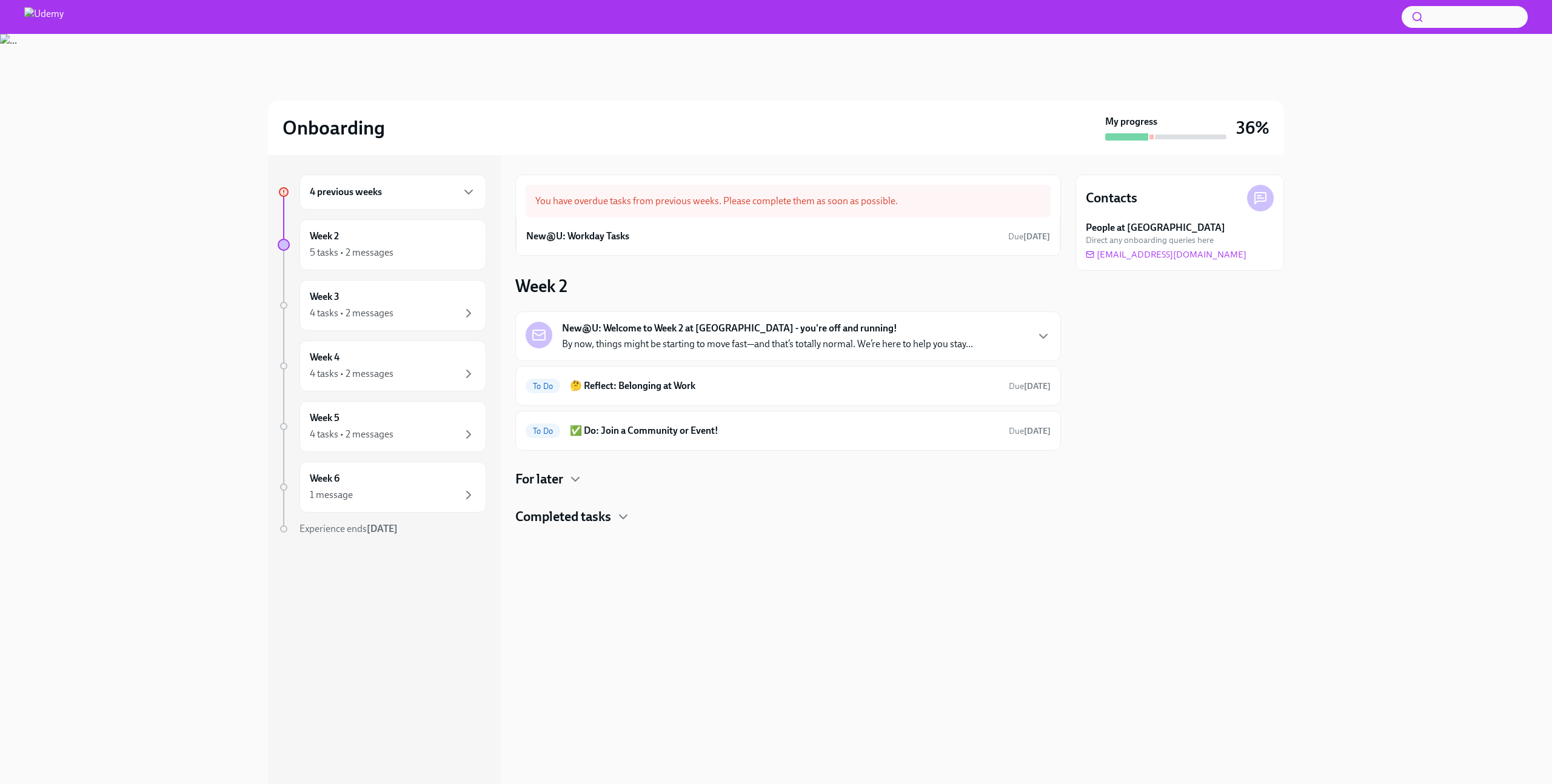
click at [422, 183] on div "4 previous weeks" at bounding box center [392, 192] width 187 height 35
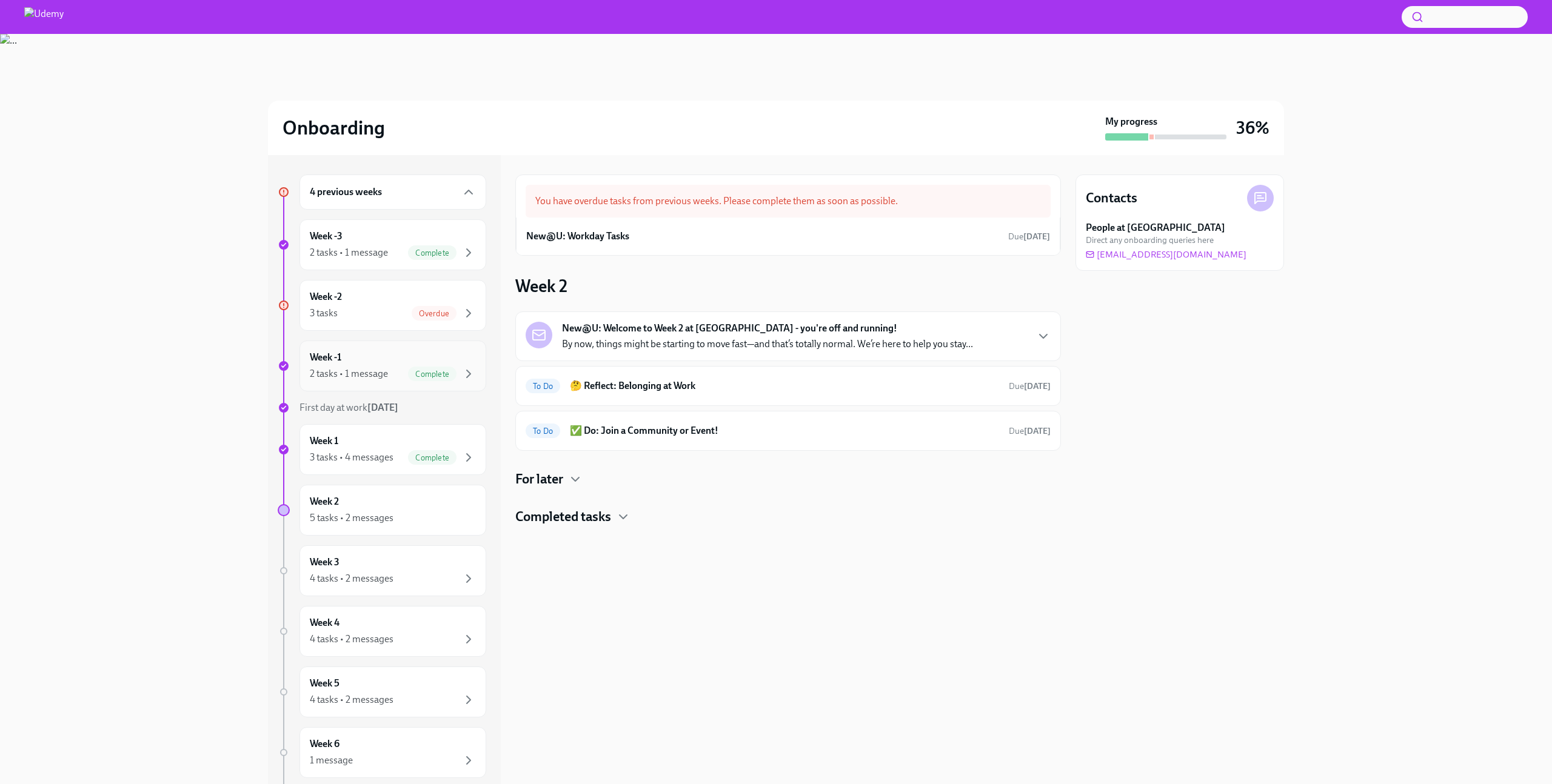
click at [354, 356] on div "Week -1 2 tasks • 1 message Complete" at bounding box center [392, 366] width 166 height 31
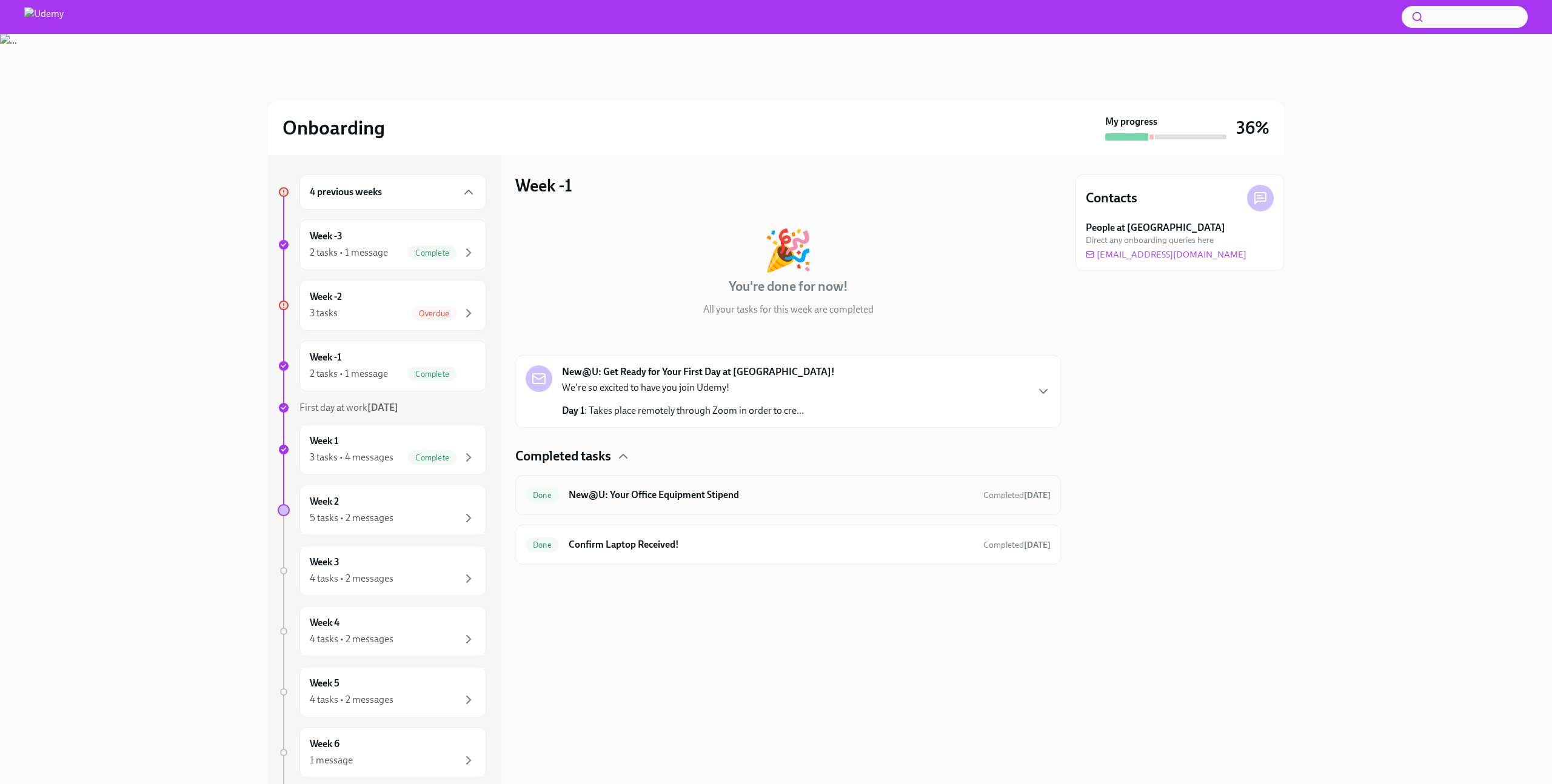
click at [639, 504] on div "Done New@U: Your Office Equipment Stipend Completed [DATE]" at bounding box center [788, 495] width 525 height 19
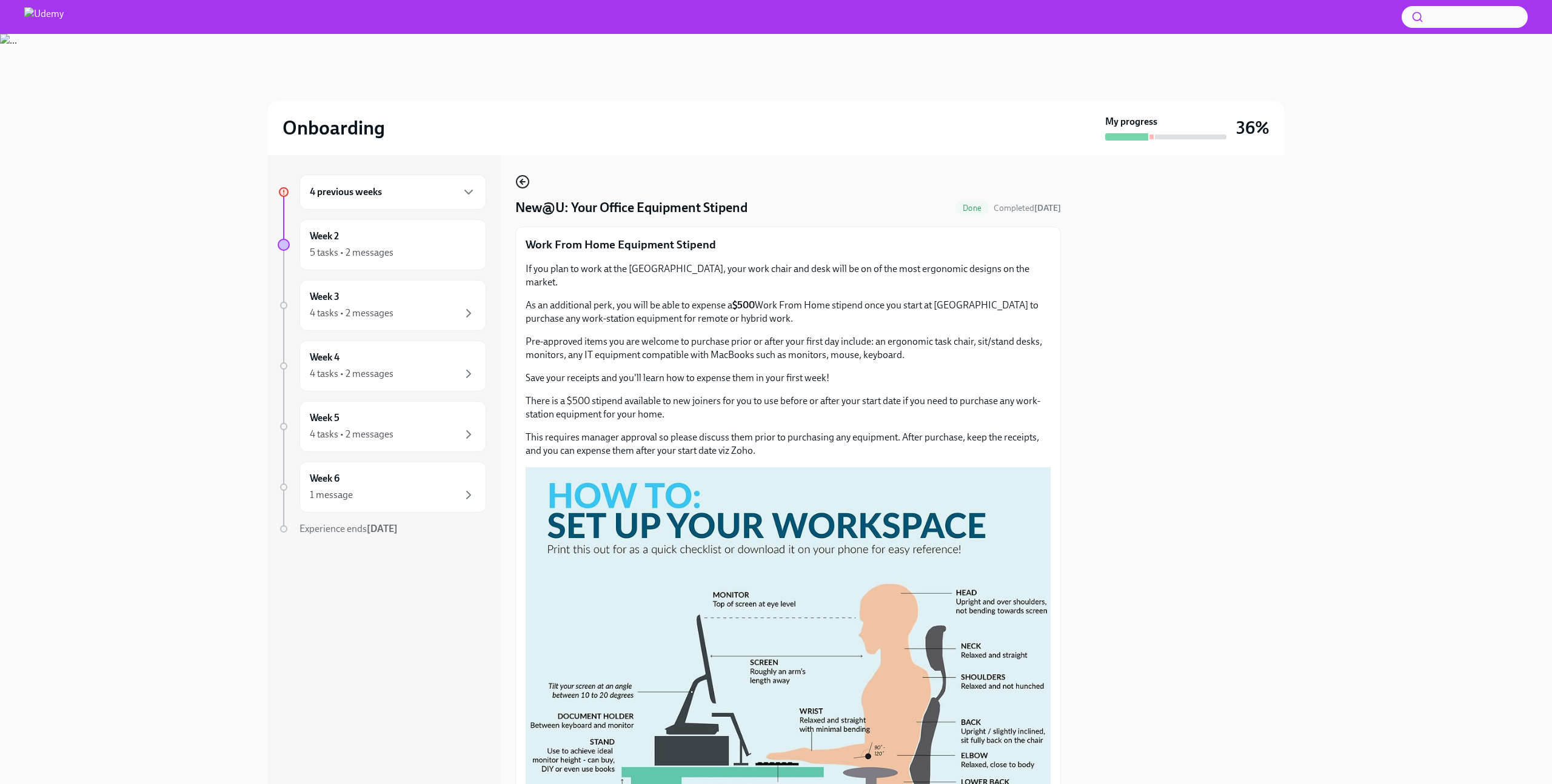
click at [520, 178] on icon "button" at bounding box center [522, 182] width 15 height 15
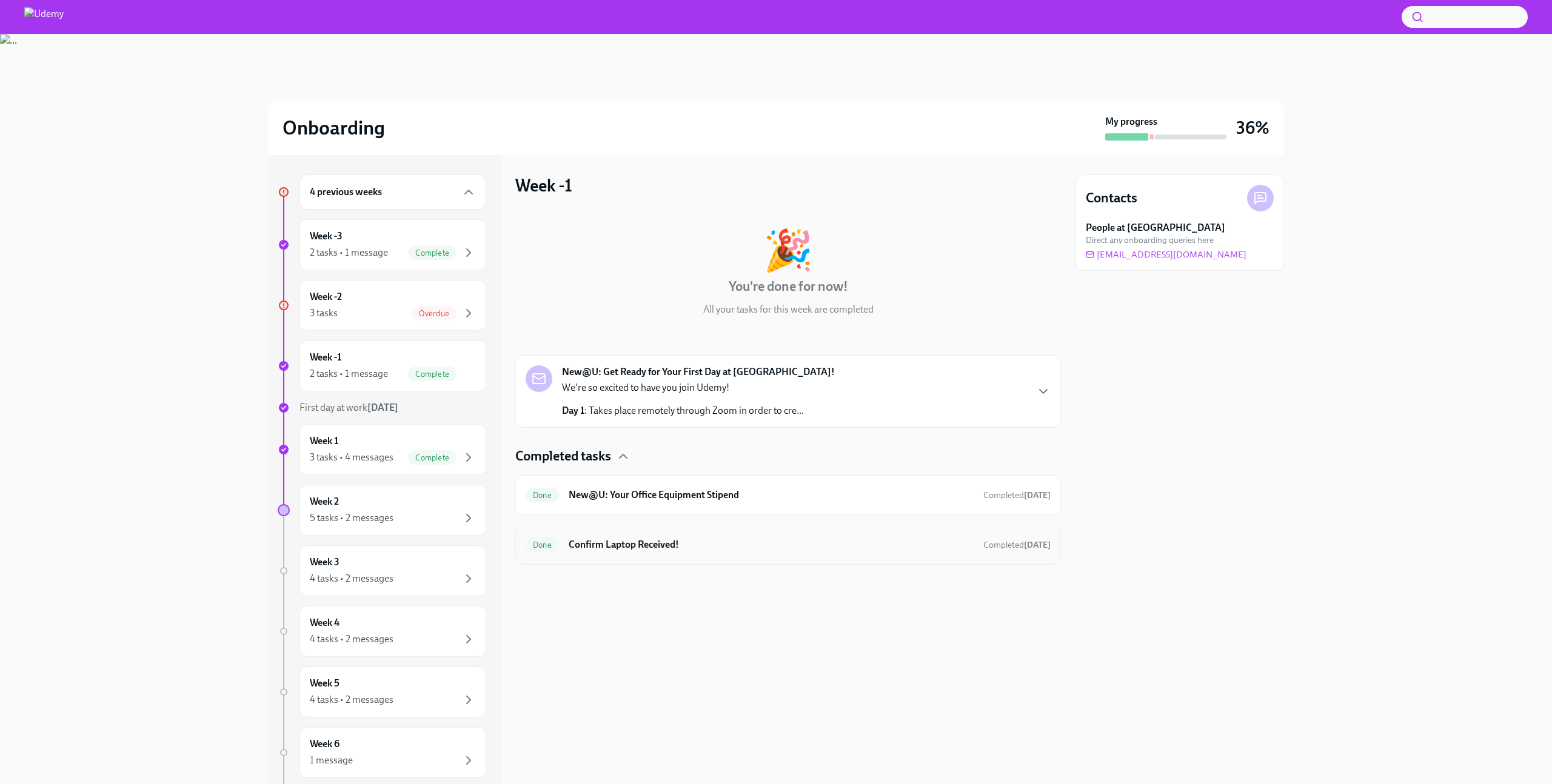
click at [677, 555] on div "Done Confirm Laptop Received! Completed [DATE]" at bounding box center [788, 545] width 546 height 40
click at [675, 542] on h6 "Confirm Laptop Received!" at bounding box center [772, 545] width 405 height 13
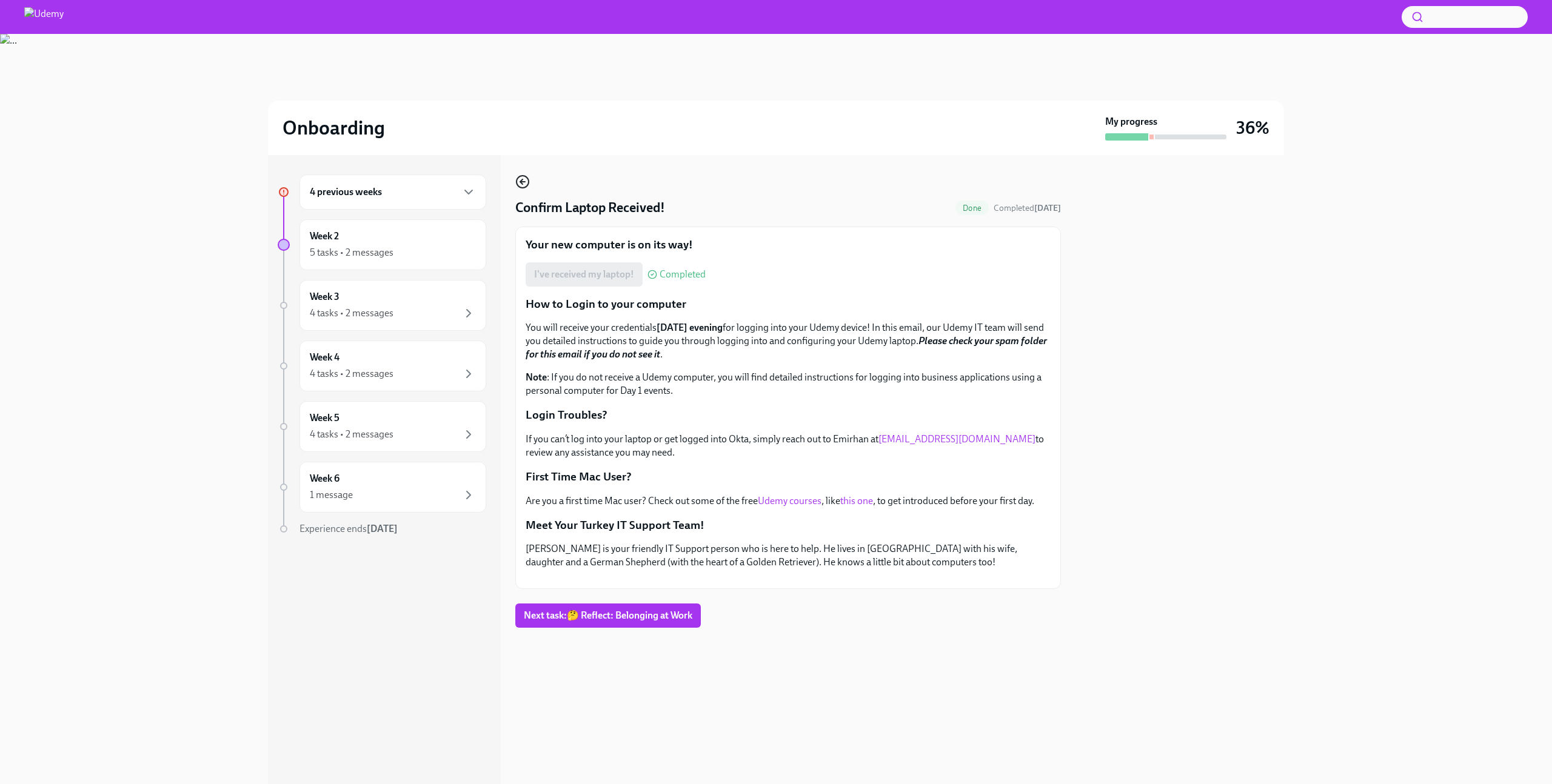
click at [519, 177] on circle "button" at bounding box center [522, 182] width 12 height 12
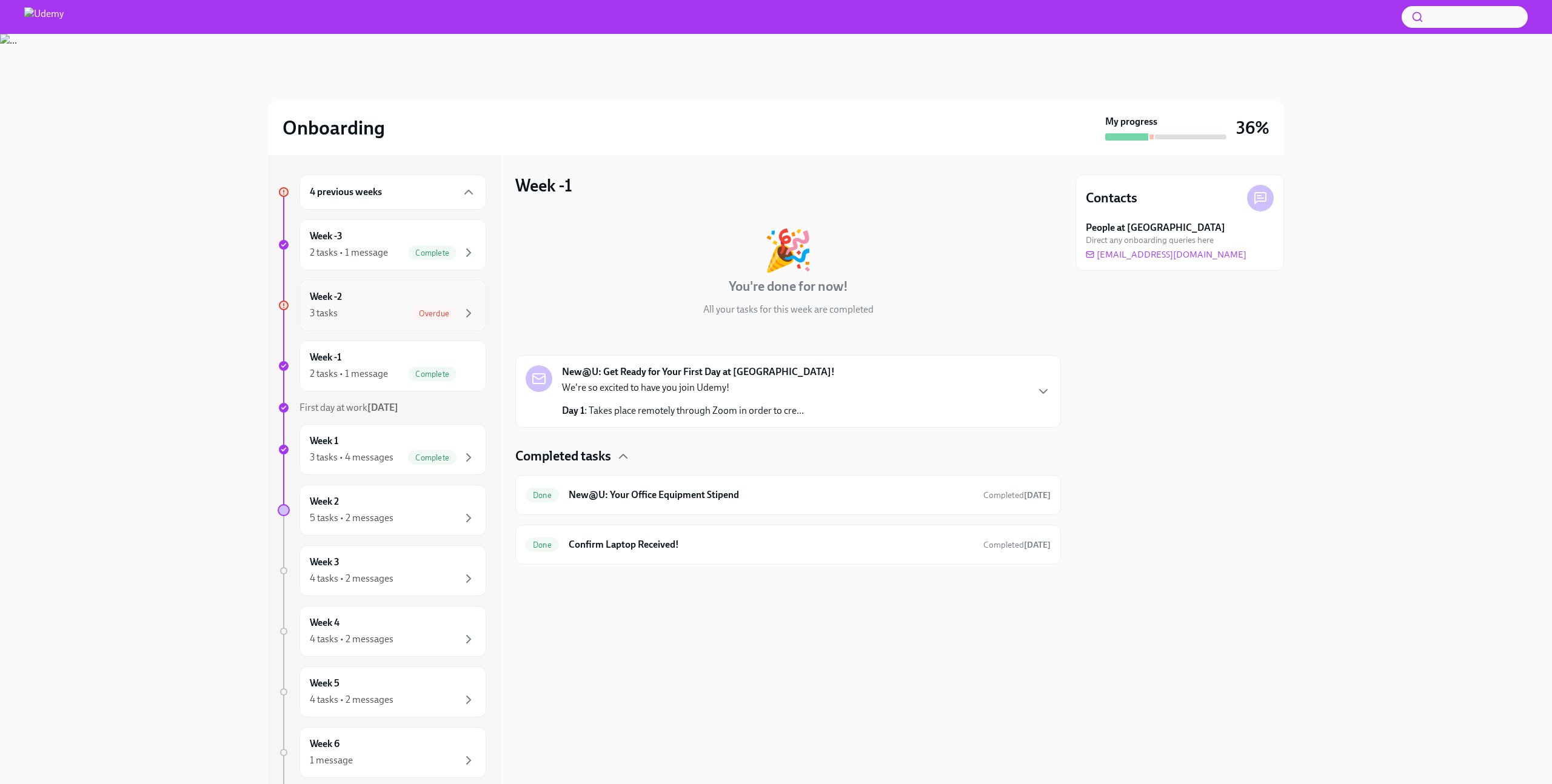
click at [408, 305] on div "Week -2 3 tasks Overdue" at bounding box center [392, 306] width 166 height 31
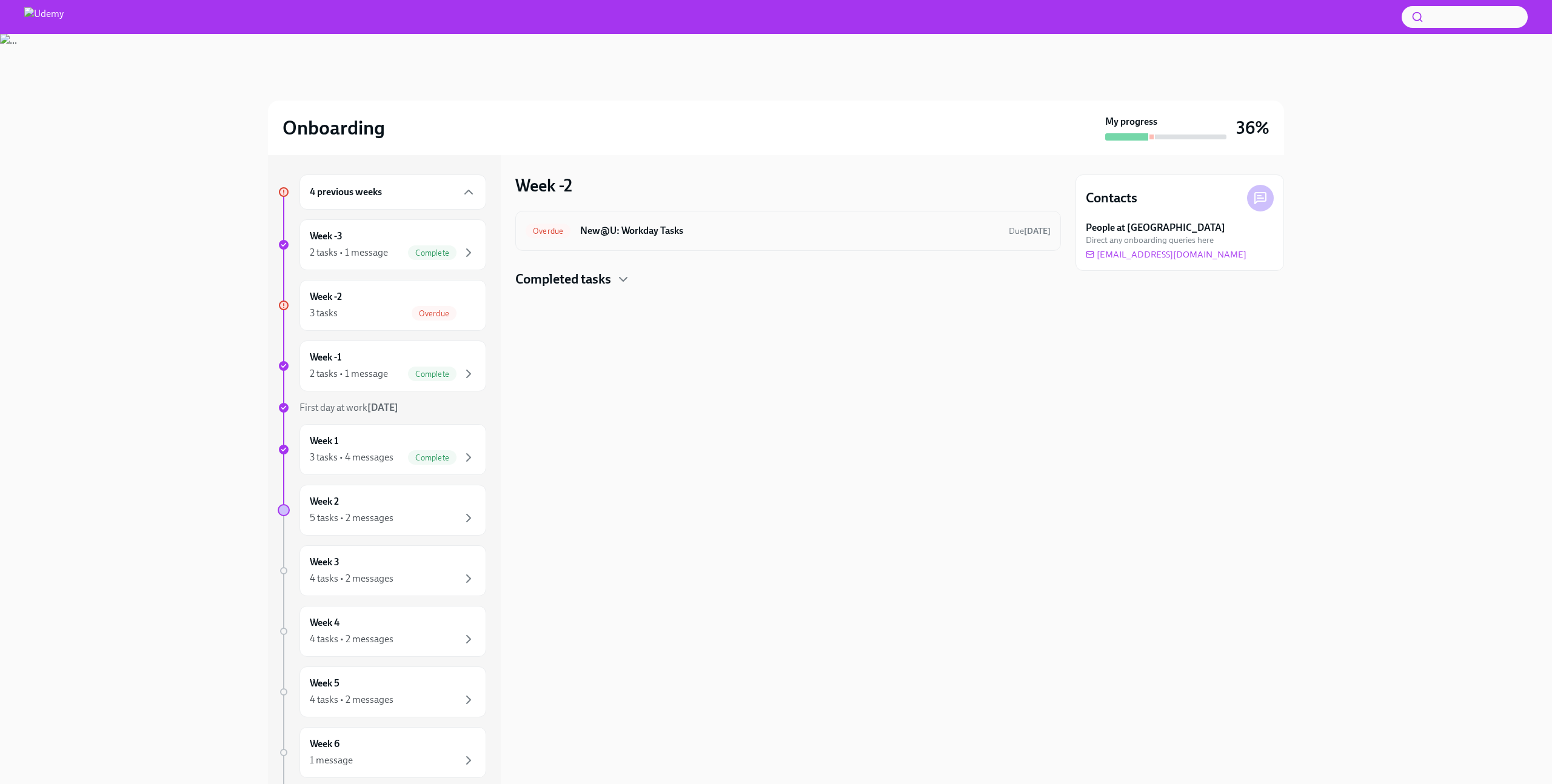
click at [607, 239] on div "Overdue New@U: Workday Tasks Due [DATE]" at bounding box center [788, 231] width 525 height 19
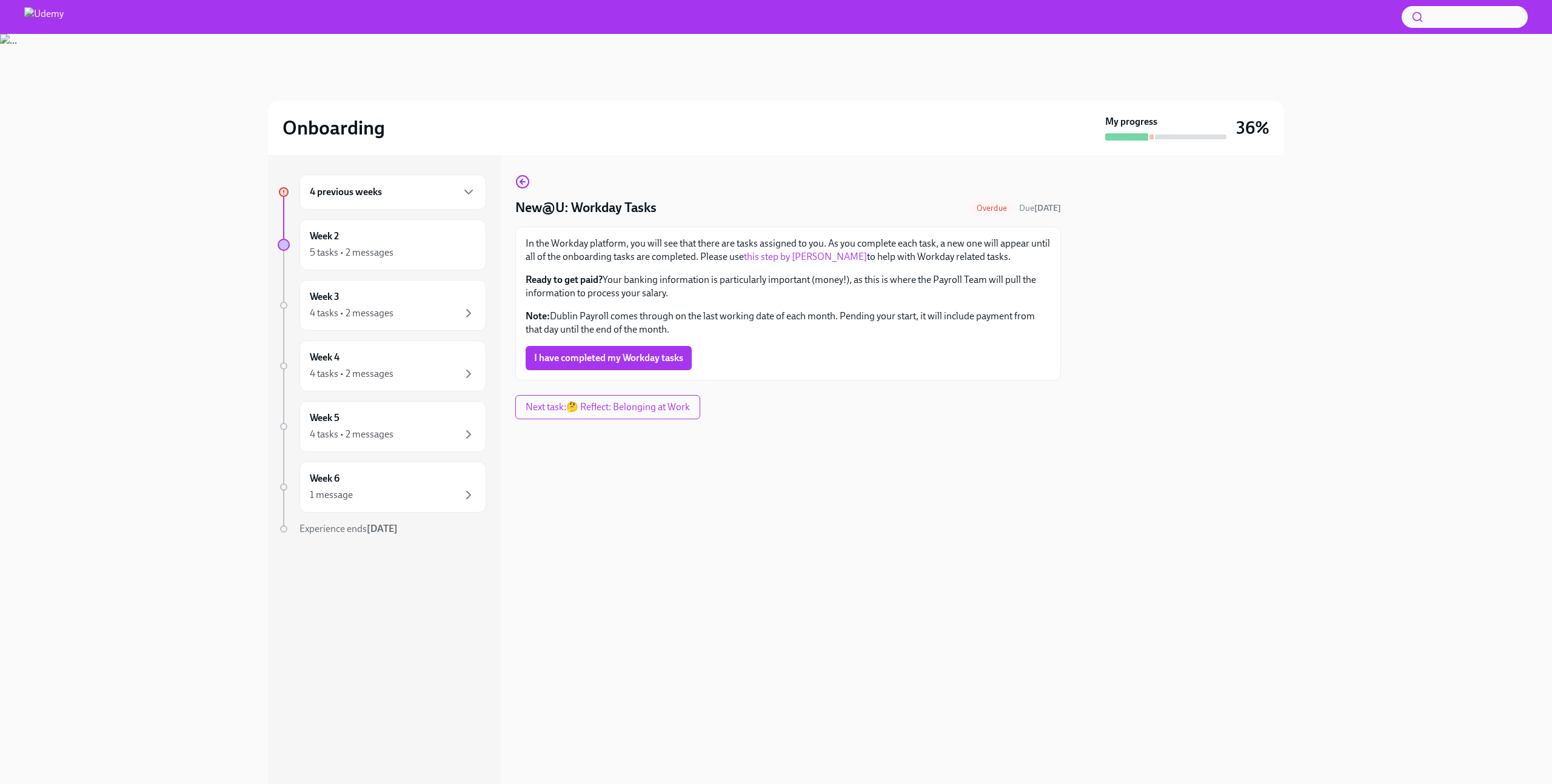
click at [405, 198] on div "4 previous weeks" at bounding box center [392, 192] width 166 height 15
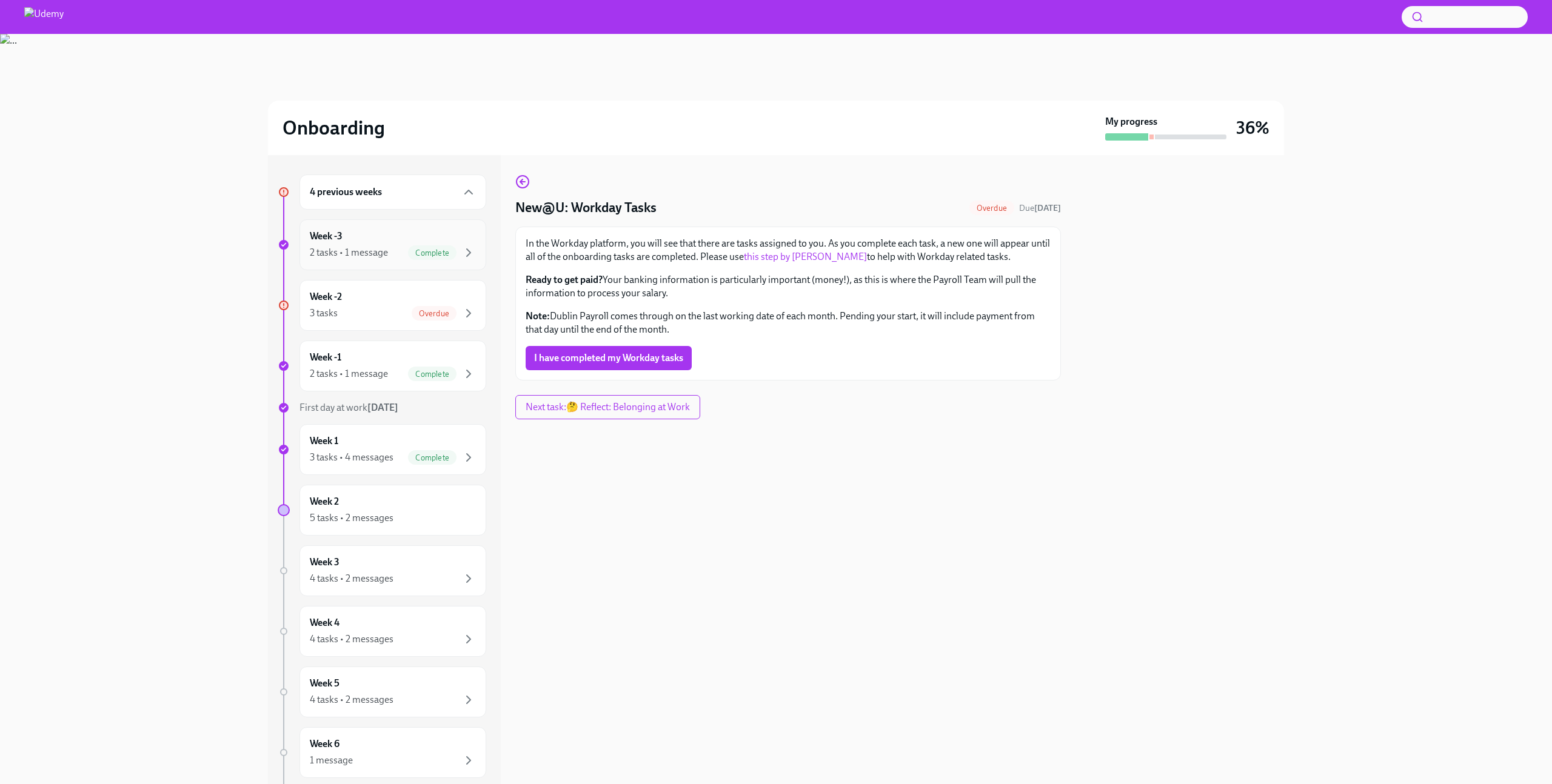
click at [395, 252] on div "2 tasks • 1 message Complete" at bounding box center [392, 252] width 166 height 15
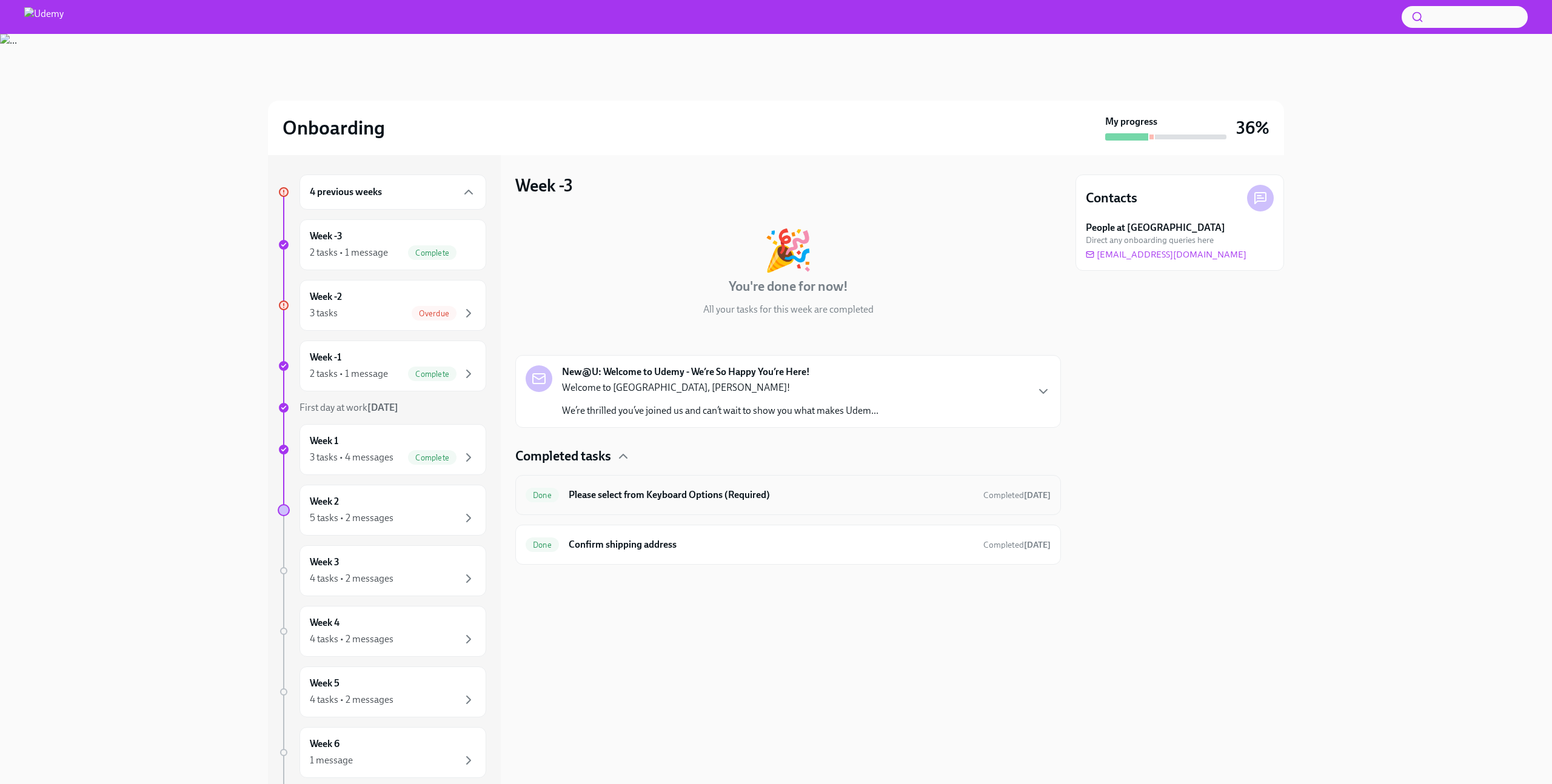
click at [642, 501] on h6 "Please select from Keyboard Options (Required)" at bounding box center [772, 495] width 405 height 13
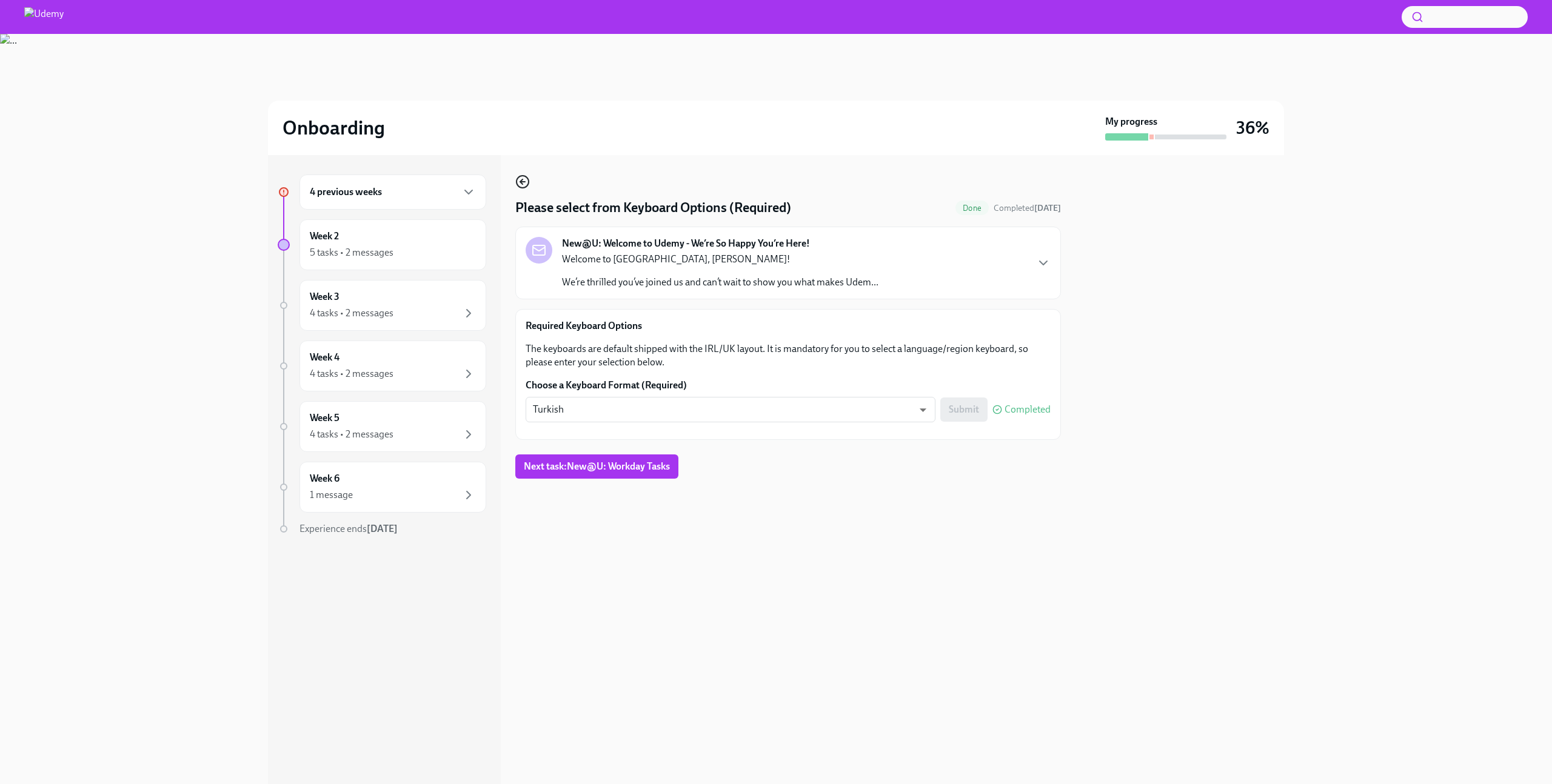
click at [515, 183] on icon "button" at bounding box center [522, 182] width 15 height 15
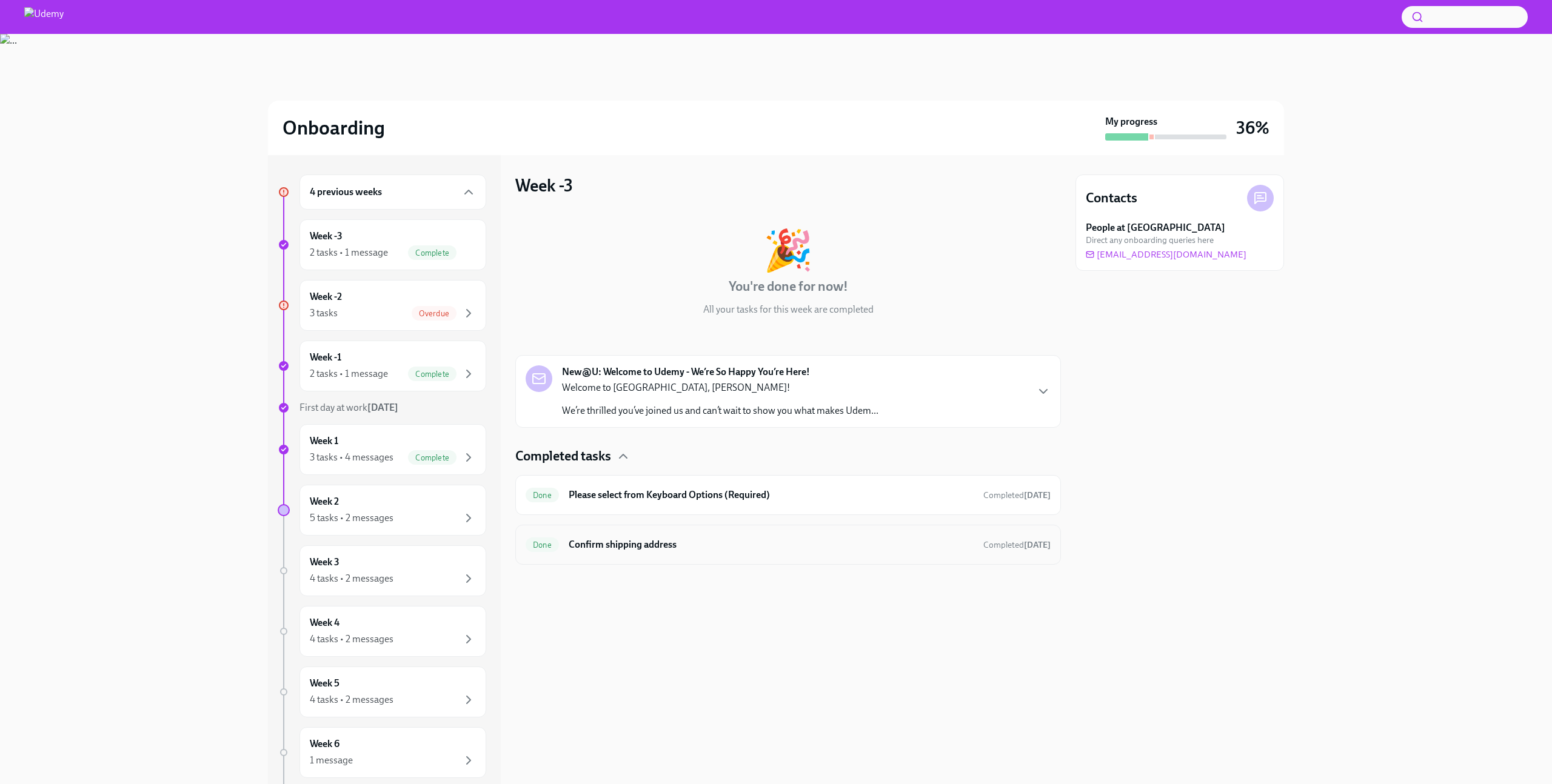
click at [624, 551] on h6 "Confirm shipping address" at bounding box center [772, 545] width 405 height 13
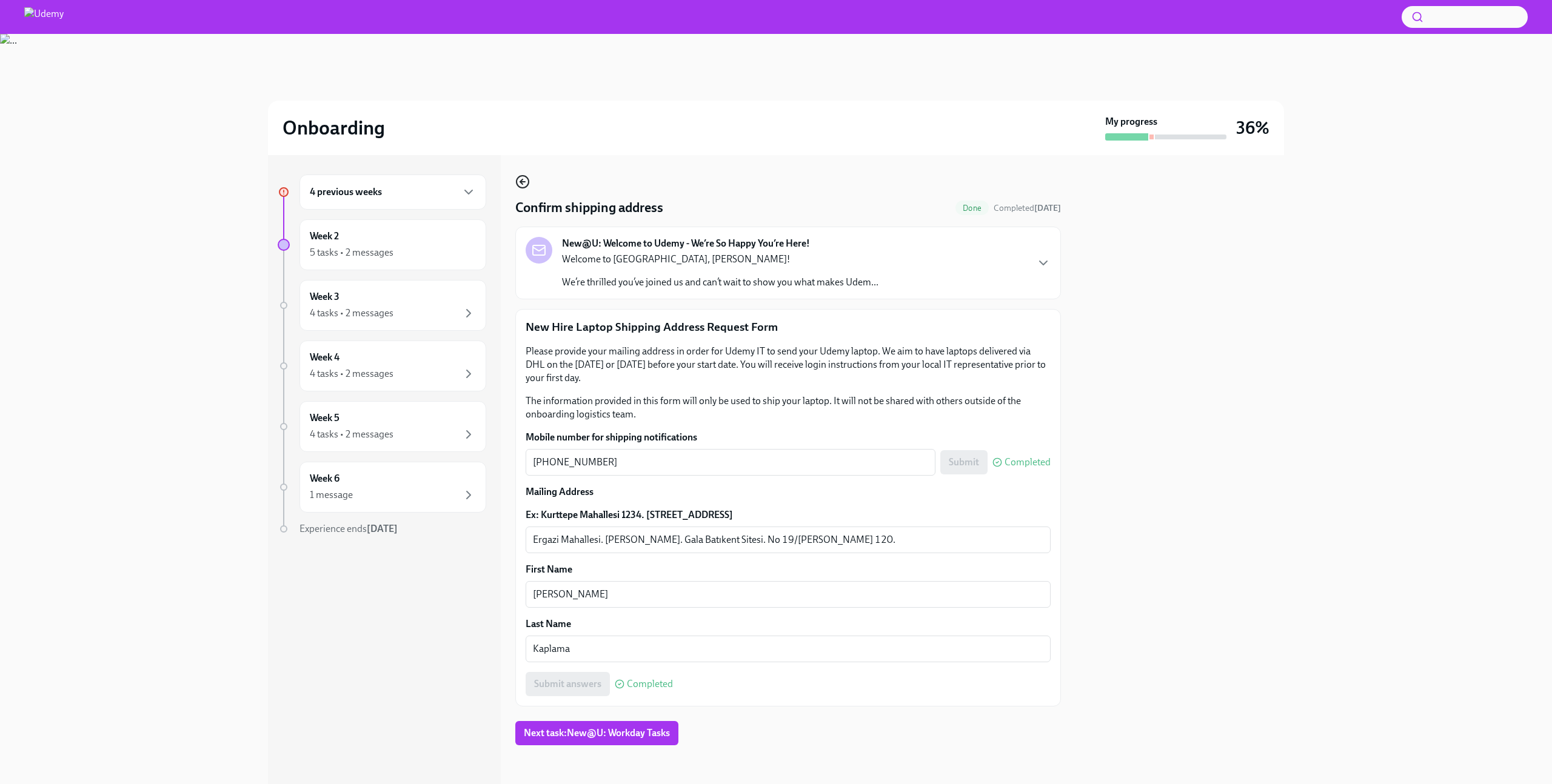
click at [525, 178] on icon "button" at bounding box center [522, 182] width 15 height 15
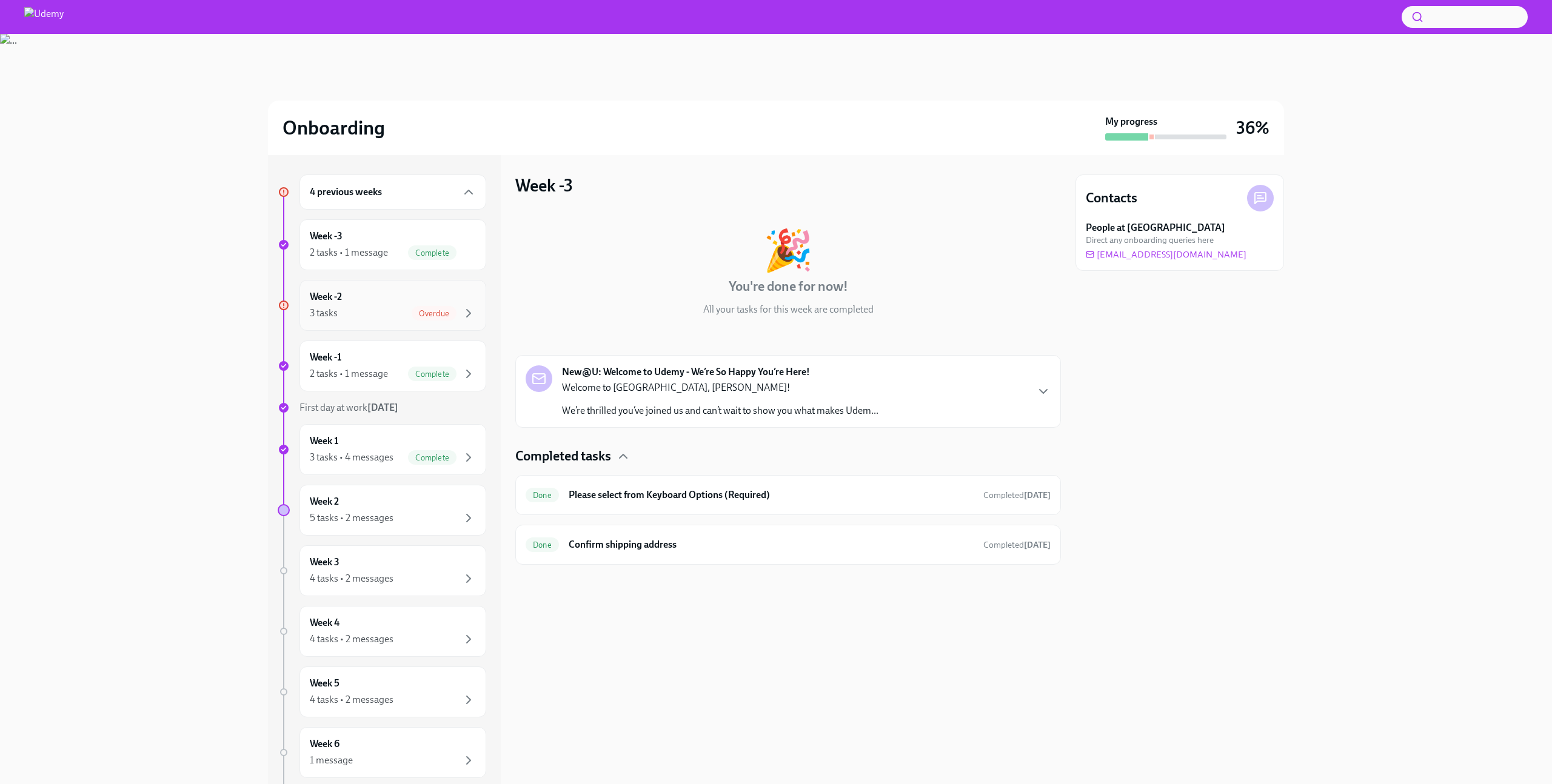
click at [352, 301] on div "Week -2 3 tasks Overdue" at bounding box center [392, 306] width 166 height 31
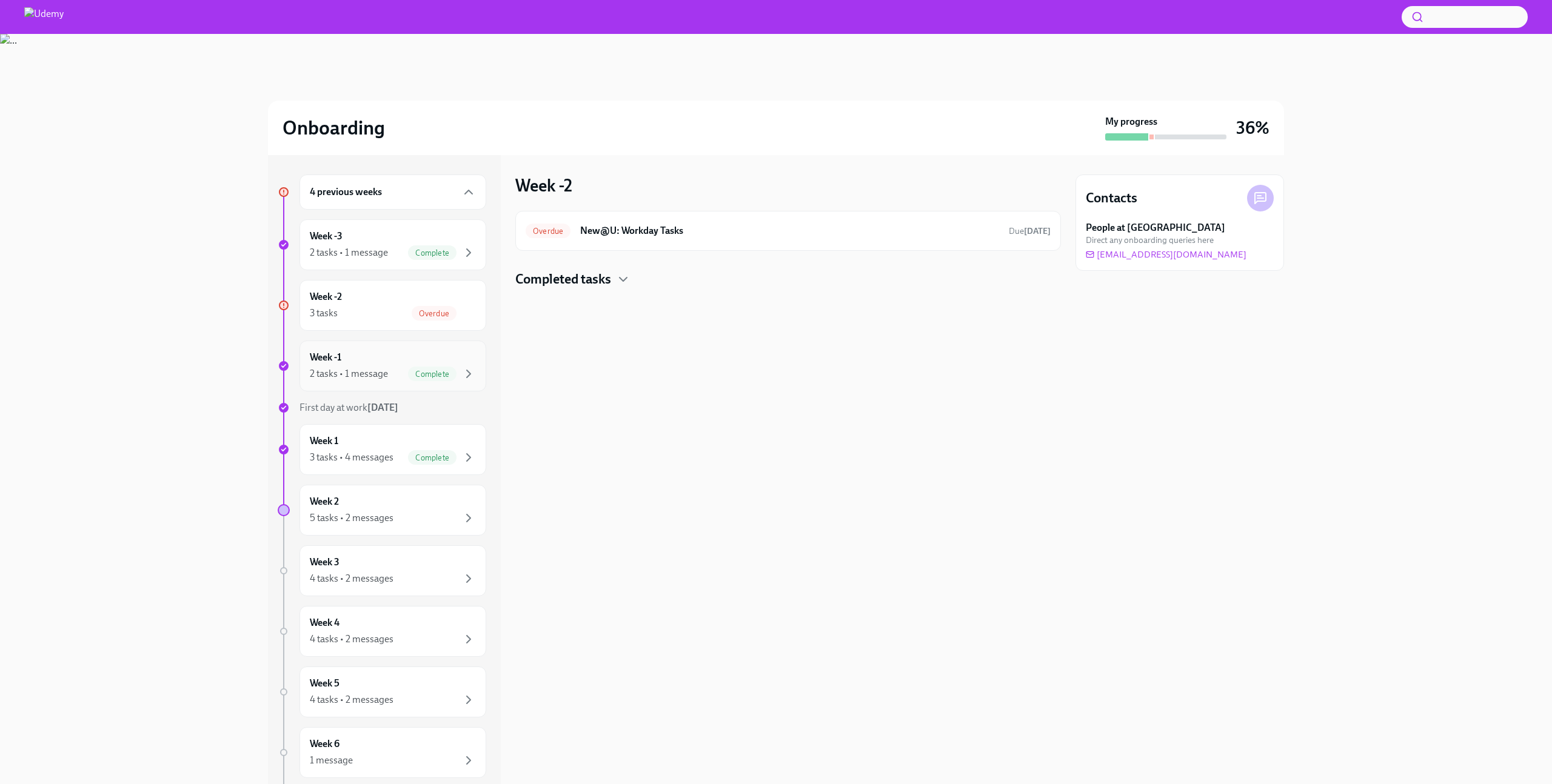
click at [358, 355] on div "Week -1 2 tasks • 1 message Complete" at bounding box center [392, 366] width 166 height 31
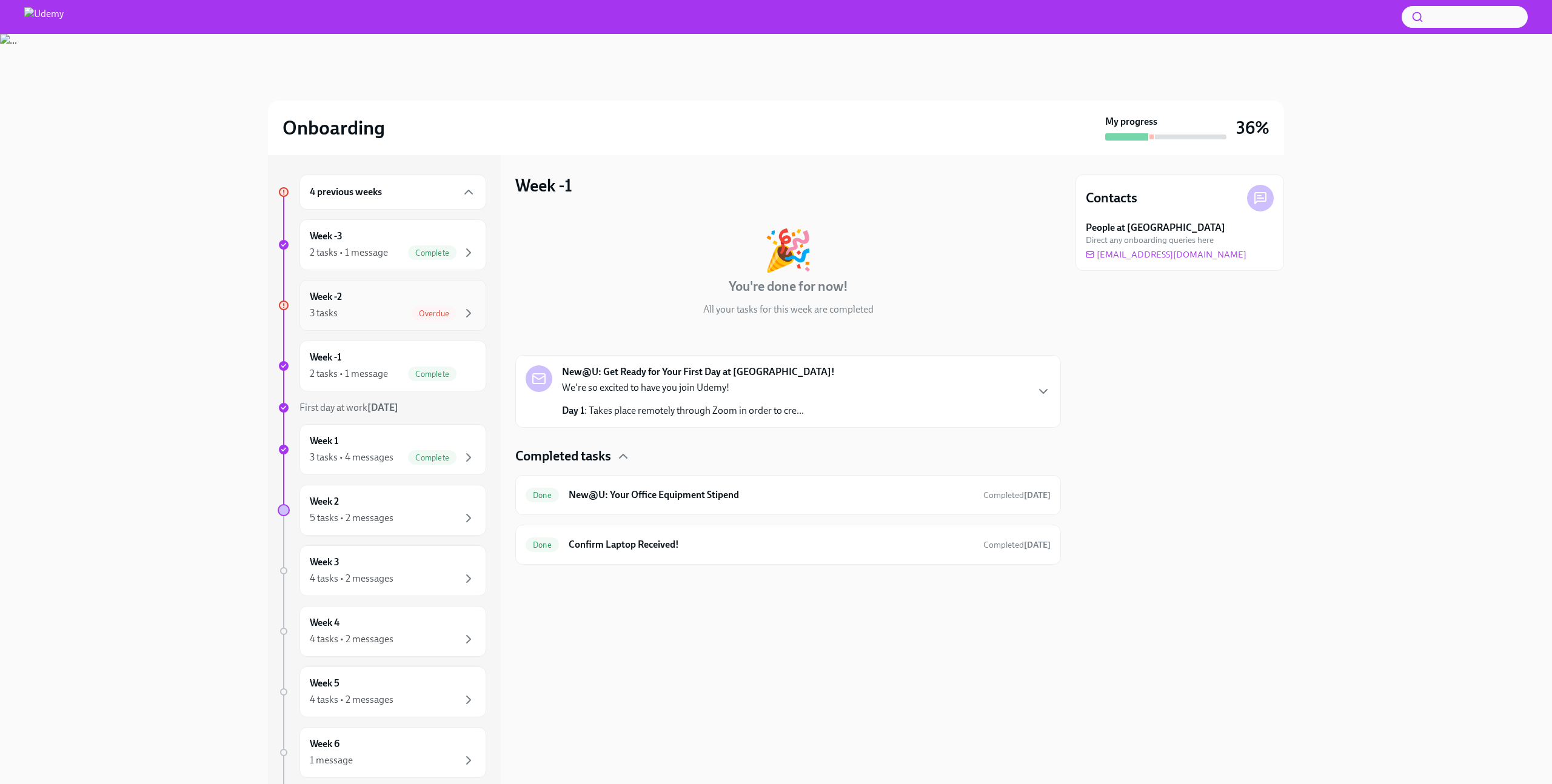
click at [363, 295] on div "Week -2 3 tasks Overdue" at bounding box center [392, 306] width 166 height 31
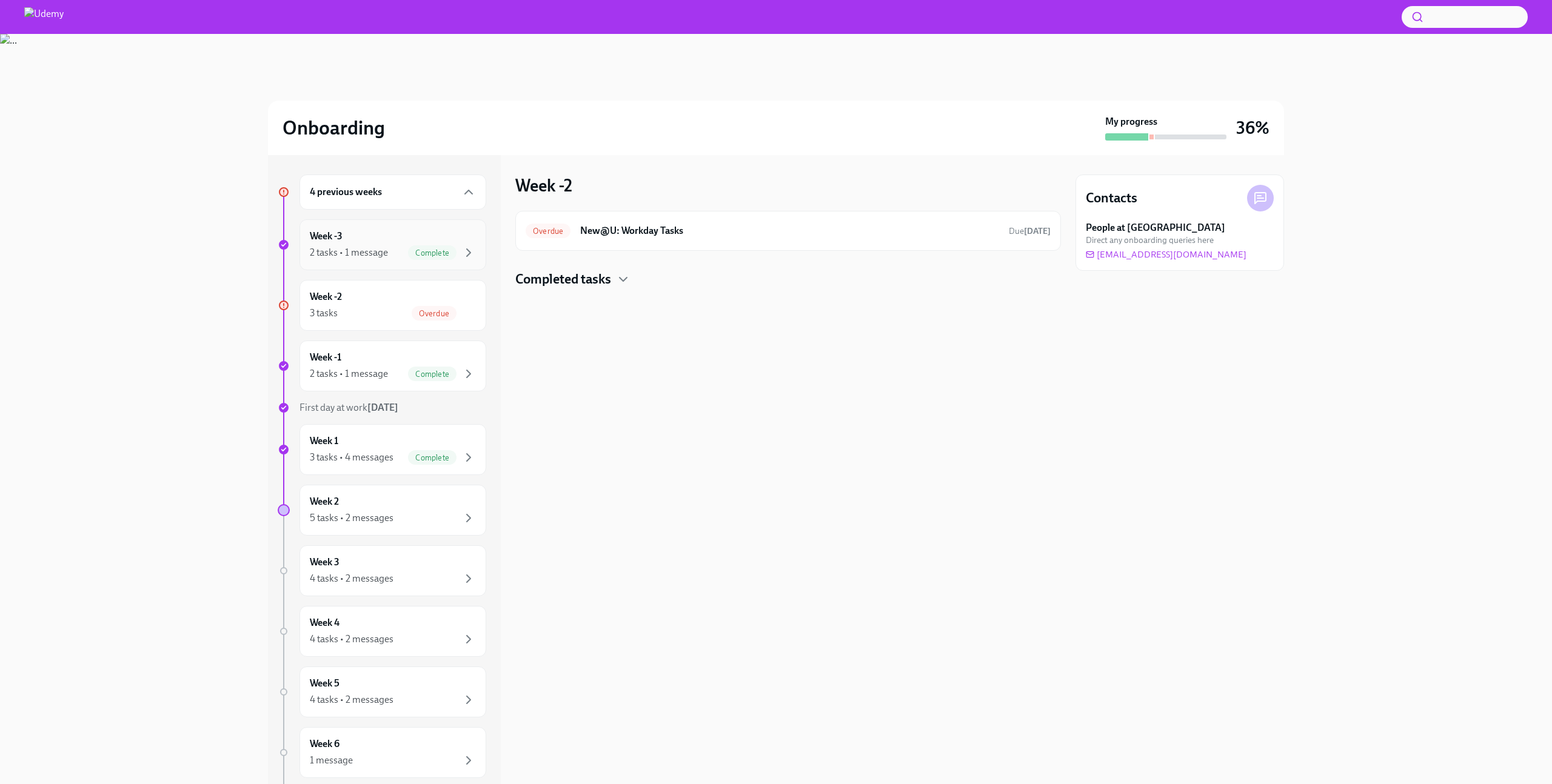
click at [373, 248] on div "2 tasks • 1 message" at bounding box center [348, 252] width 78 height 13
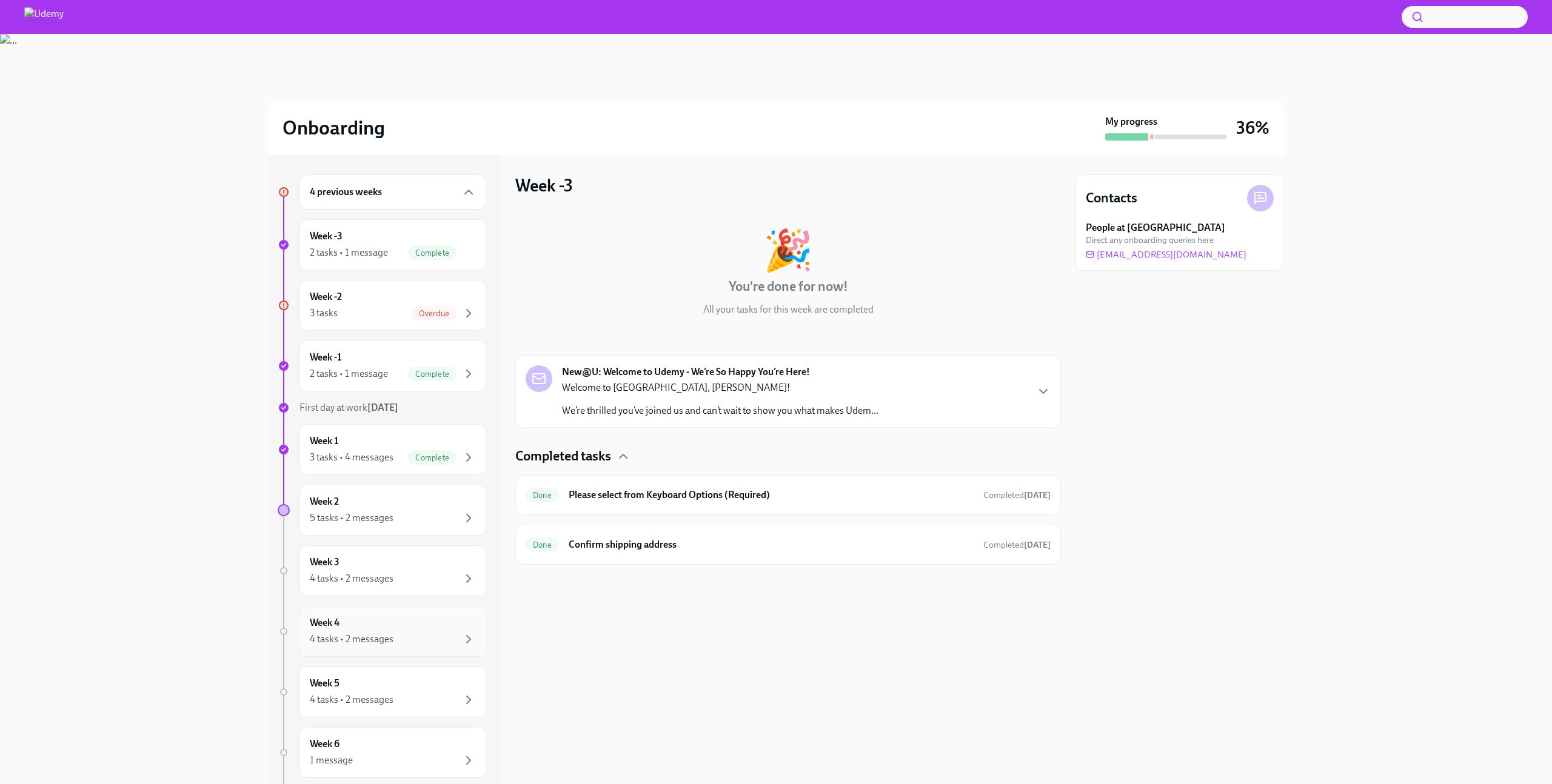
click at [365, 629] on div "Week 4 4 tasks • 2 messages" at bounding box center [392, 632] width 166 height 31
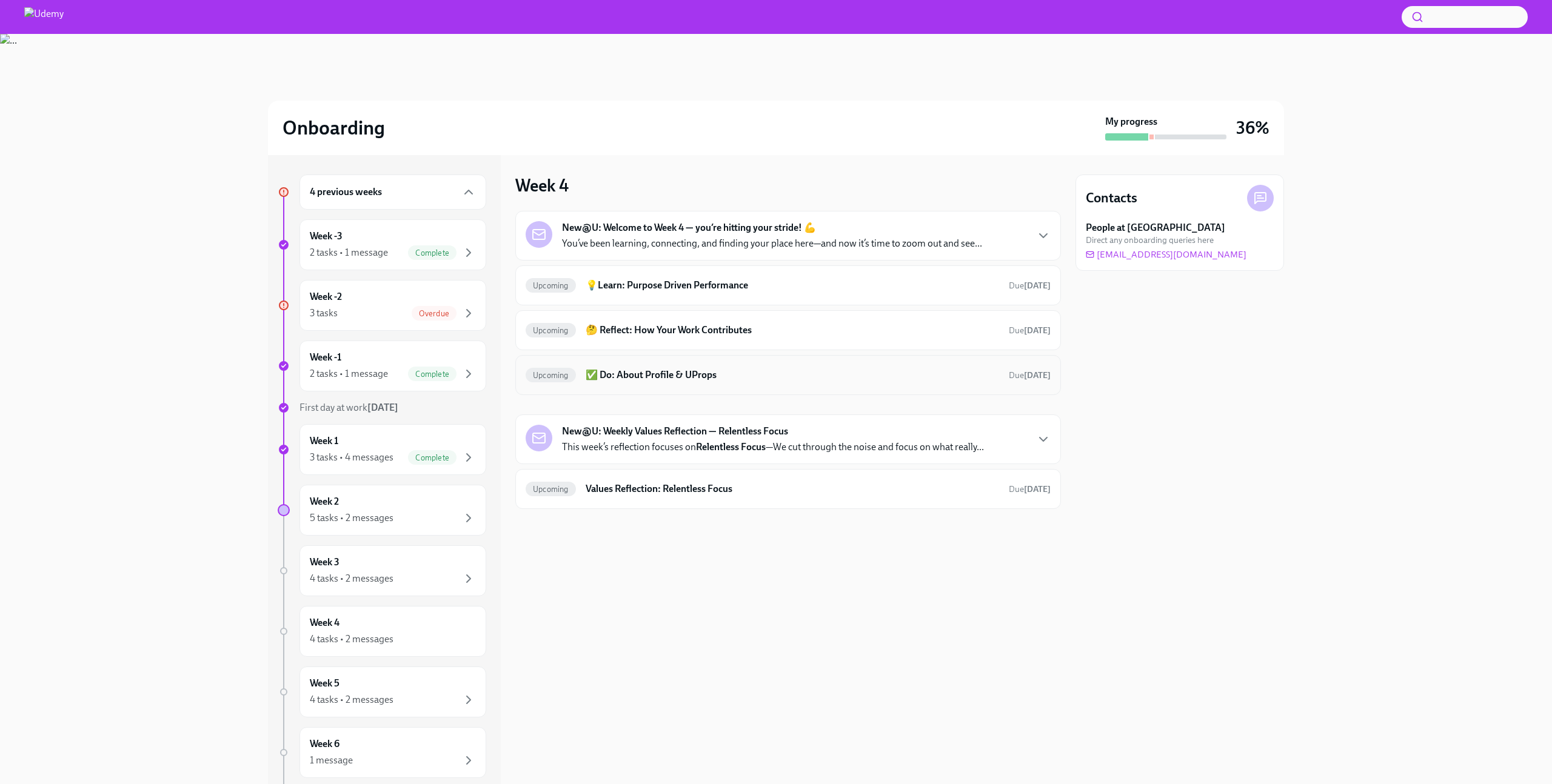
click at [645, 376] on h6 "✅ Do: About Profile & UProps" at bounding box center [792, 375] width 413 height 13
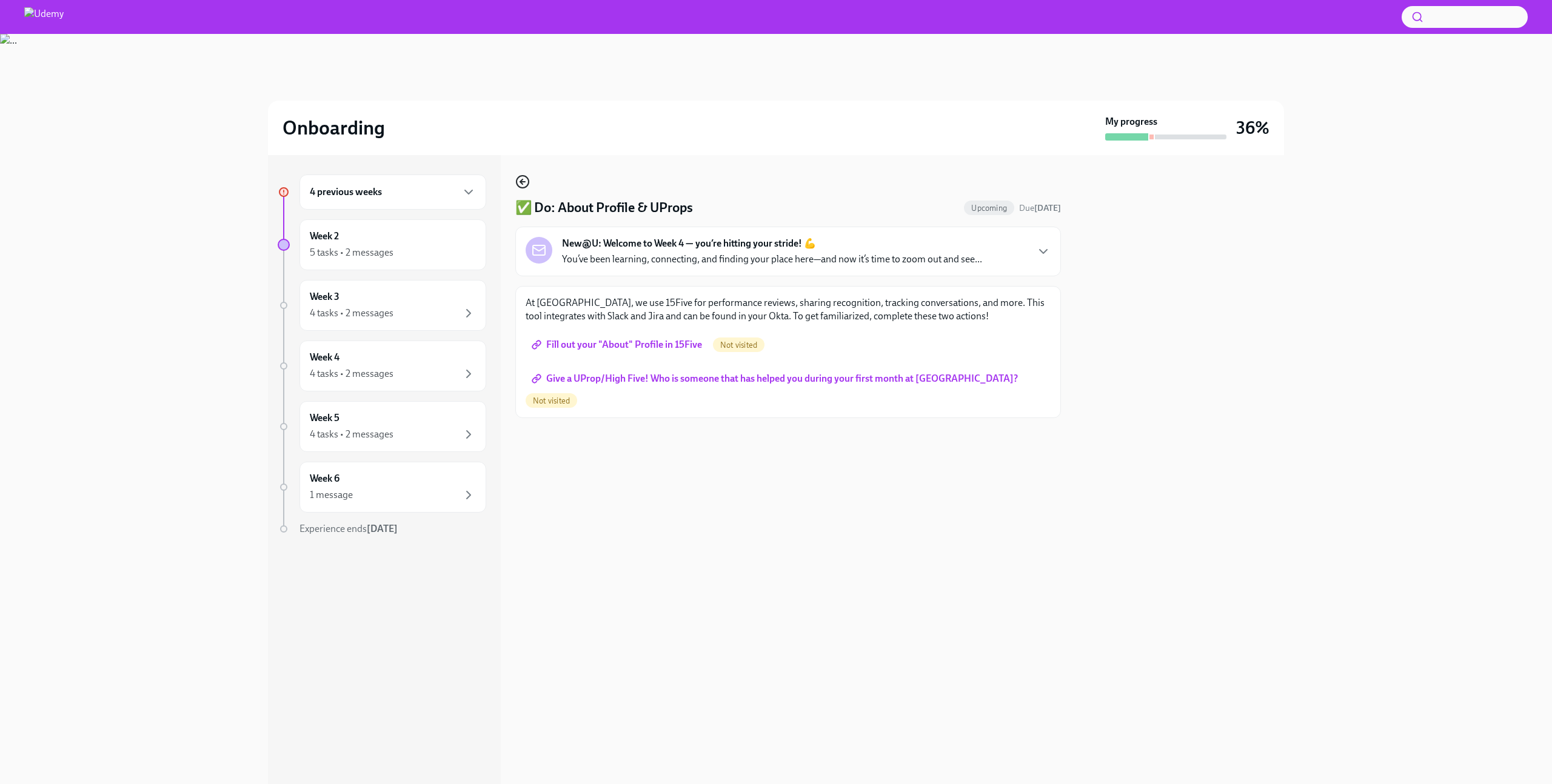
click at [522, 183] on icon "button" at bounding box center [522, 182] width 15 height 15
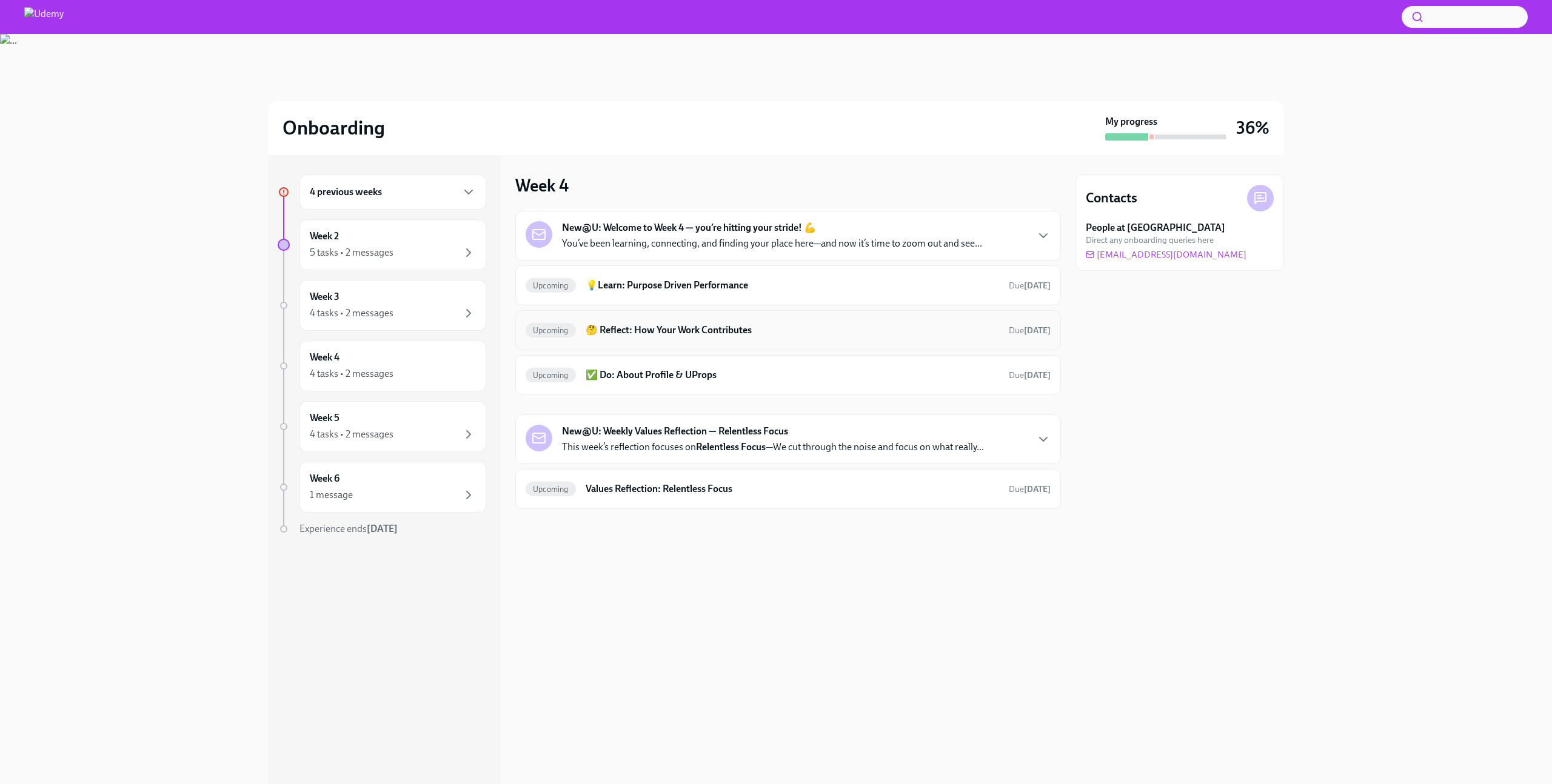
click at [609, 325] on h6 "🤔 Reflect: How Your Work Contributes" at bounding box center [792, 330] width 413 height 13
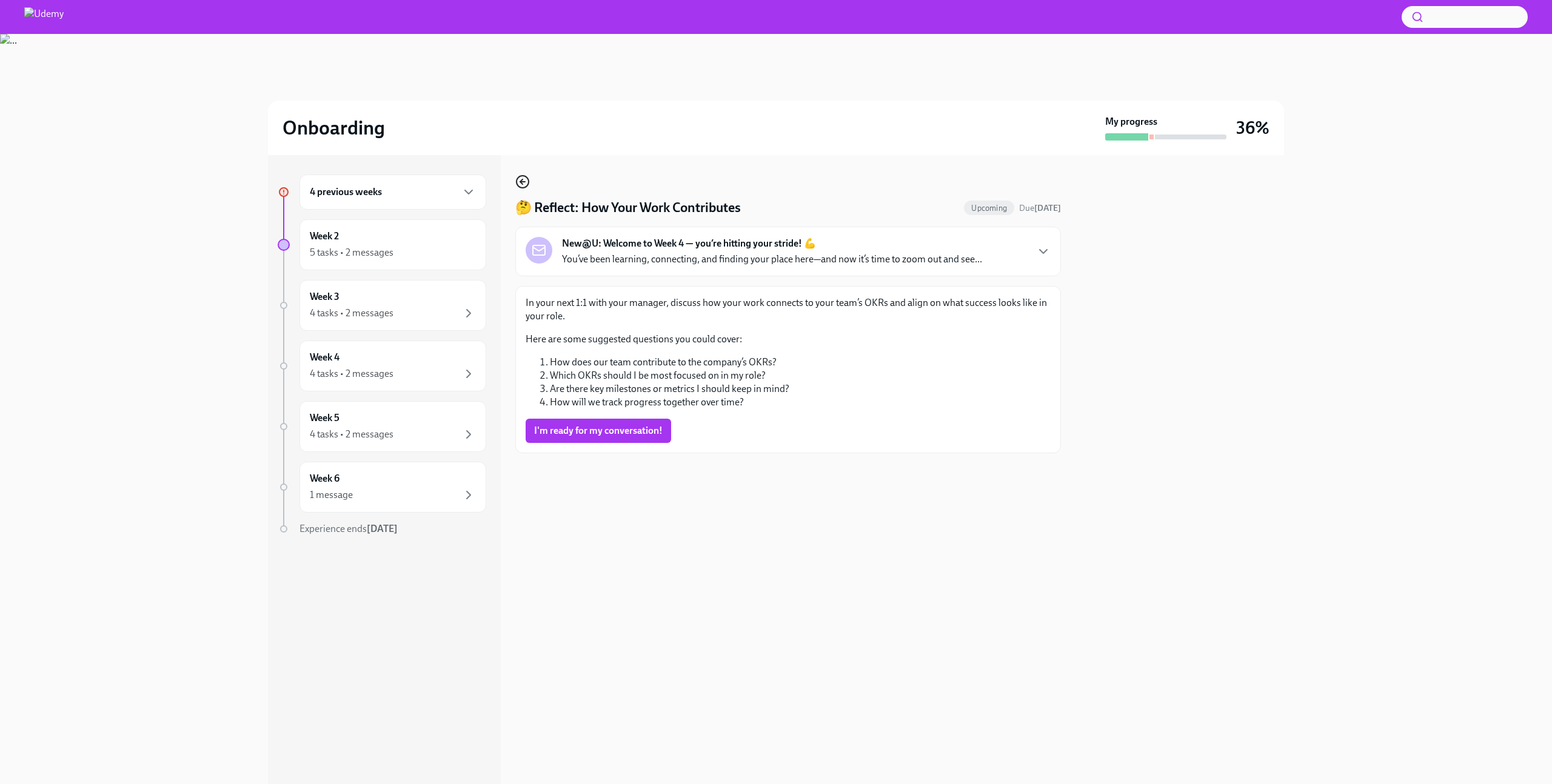
click at [521, 182] on icon "button" at bounding box center [522, 182] width 3 height 5
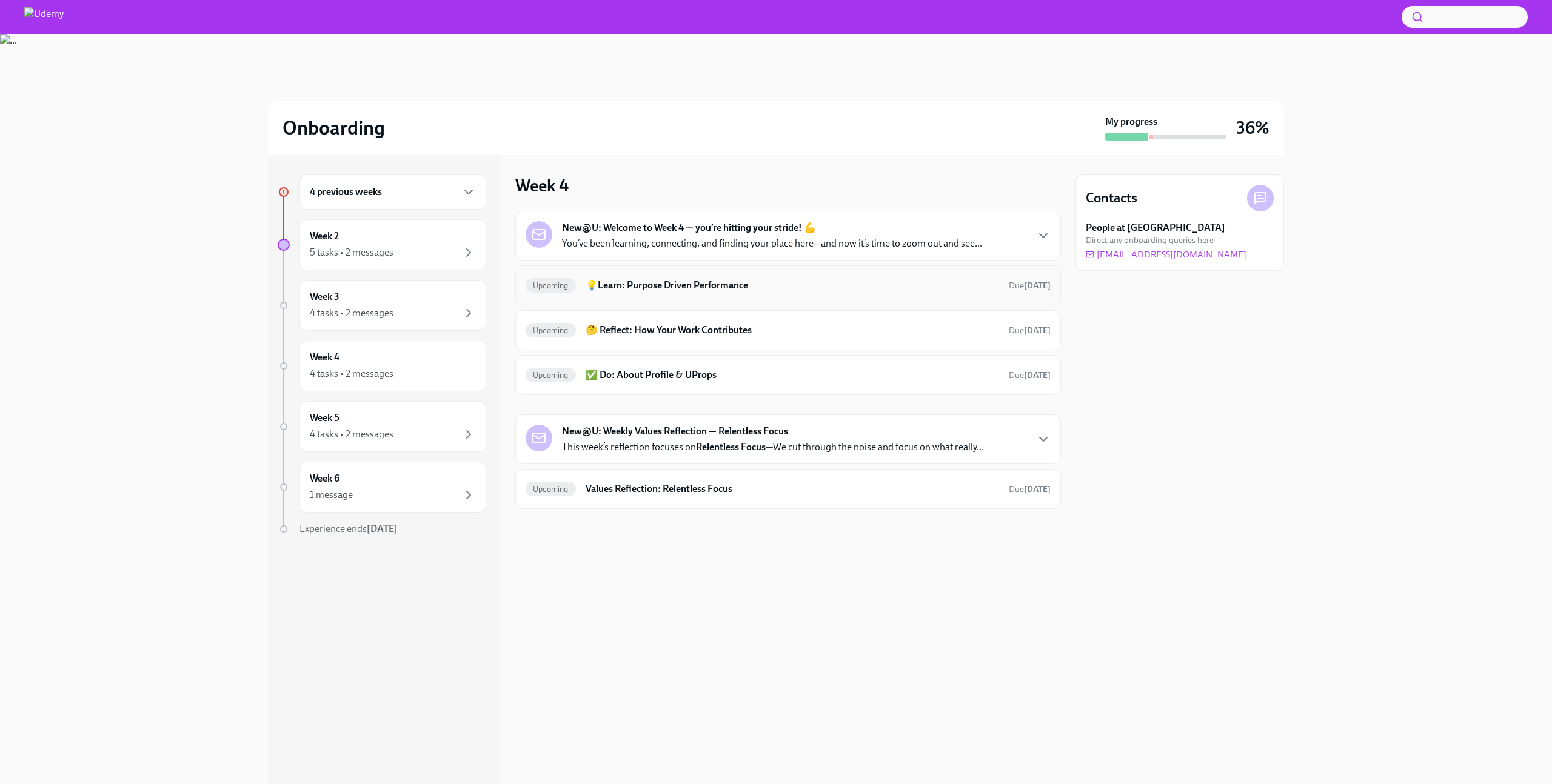
click at [647, 285] on h6 "💡Learn: Purpose Driven Performance" at bounding box center [792, 285] width 413 height 13
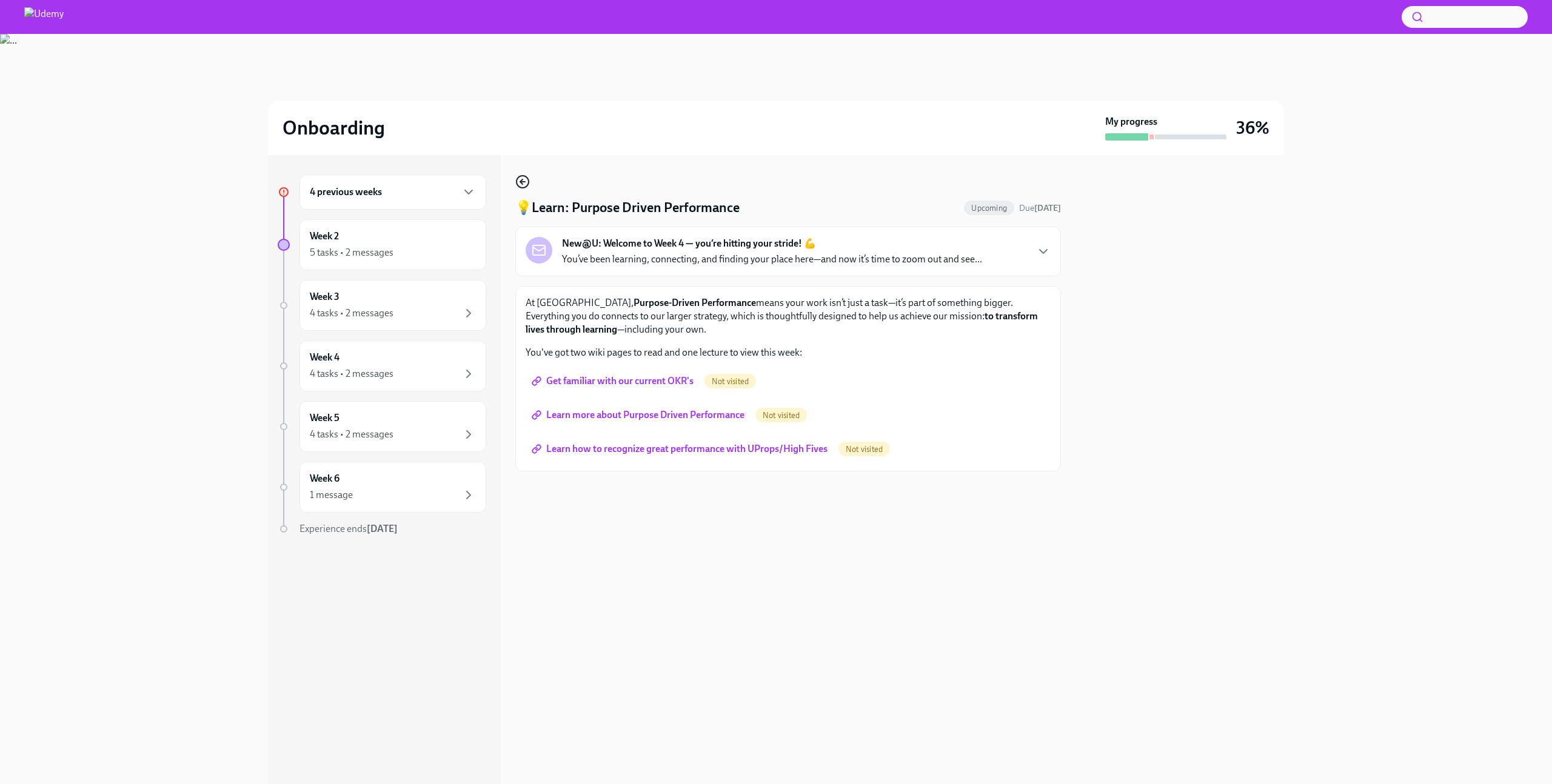
click at [520, 184] on icon "button" at bounding box center [522, 182] width 15 height 15
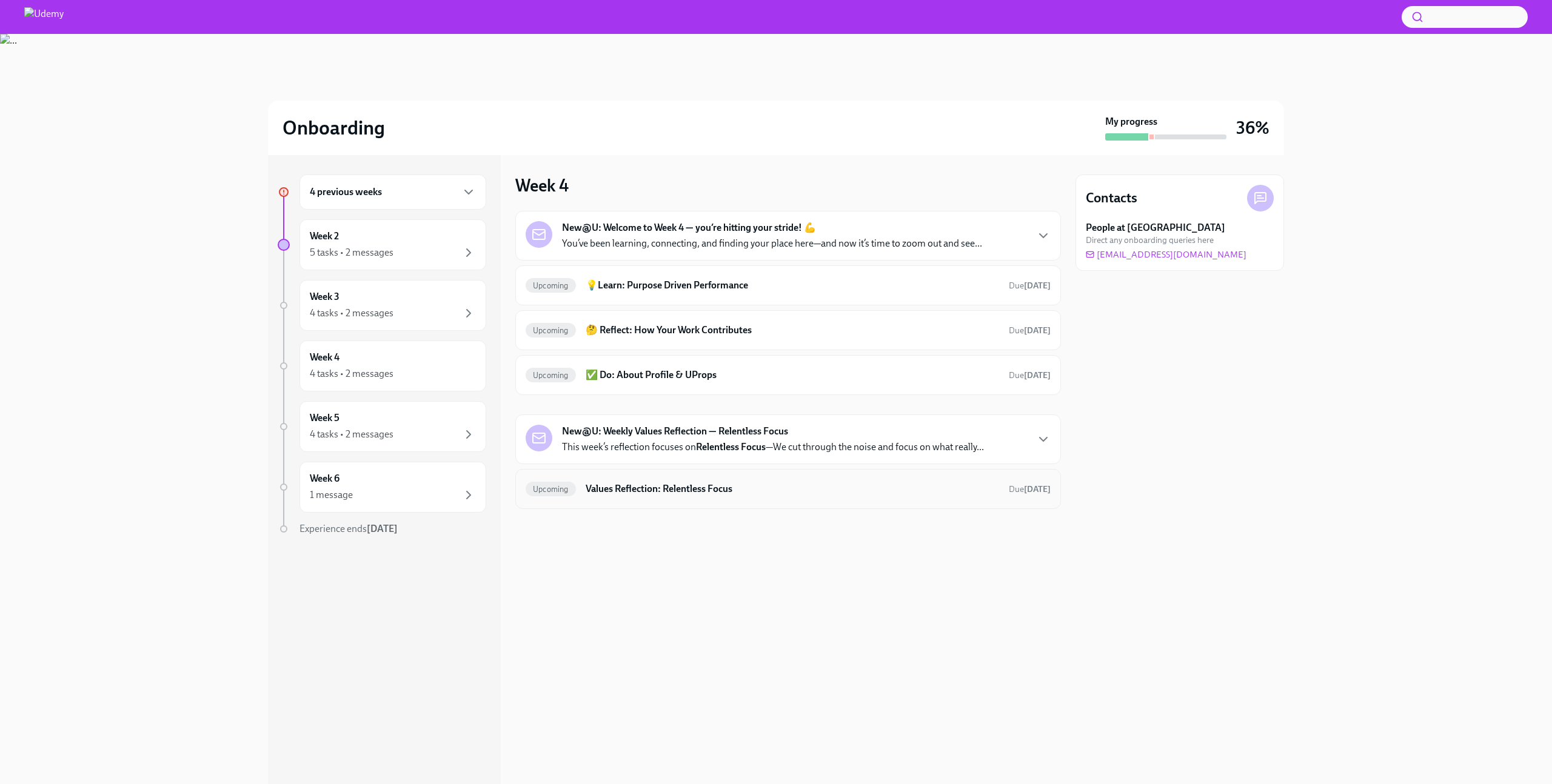
click at [787, 492] on h6 "Values Reflection: Relentless Focus" at bounding box center [792, 489] width 413 height 13
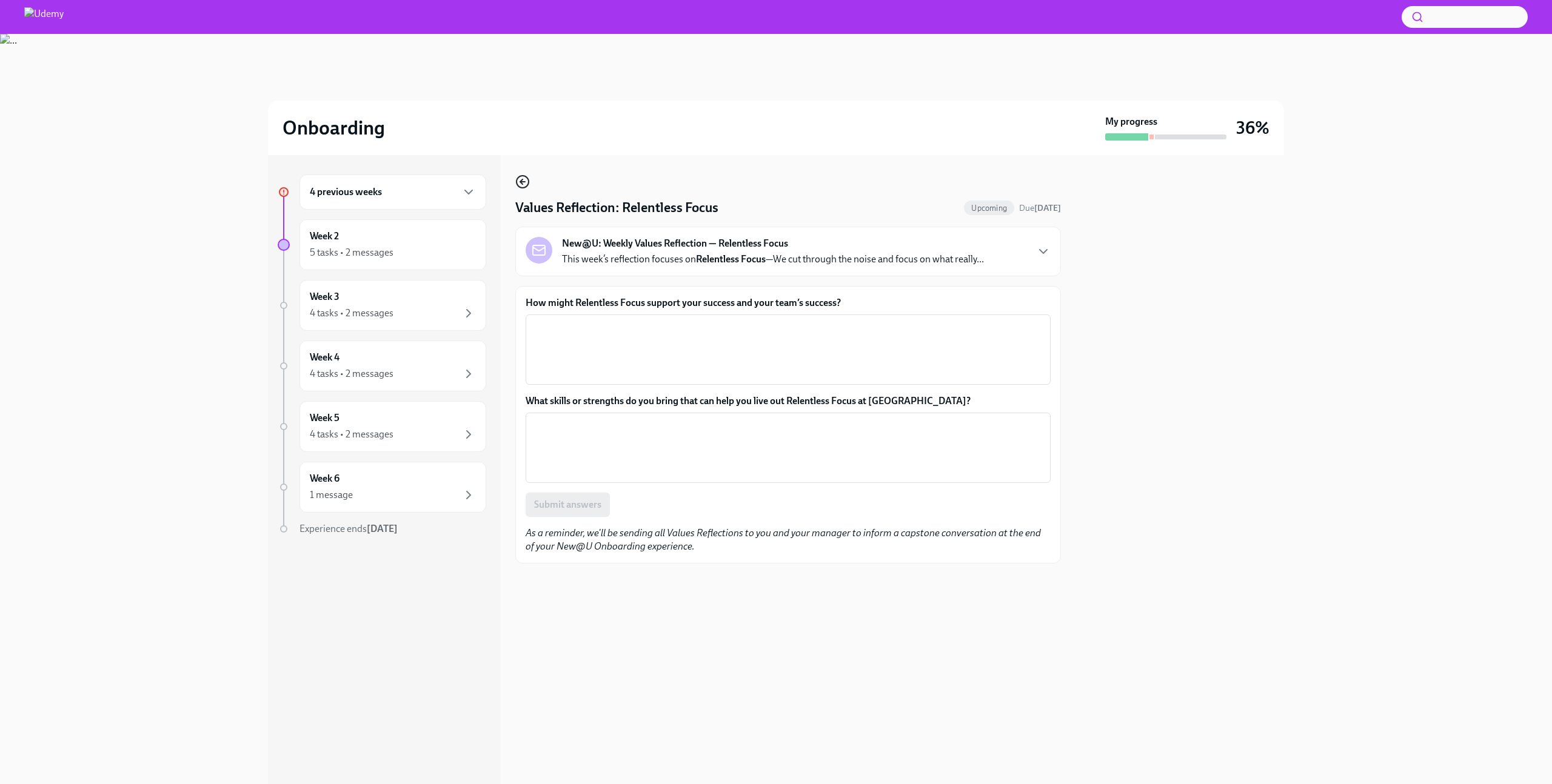
click at [525, 177] on circle "button" at bounding box center [522, 182] width 12 height 12
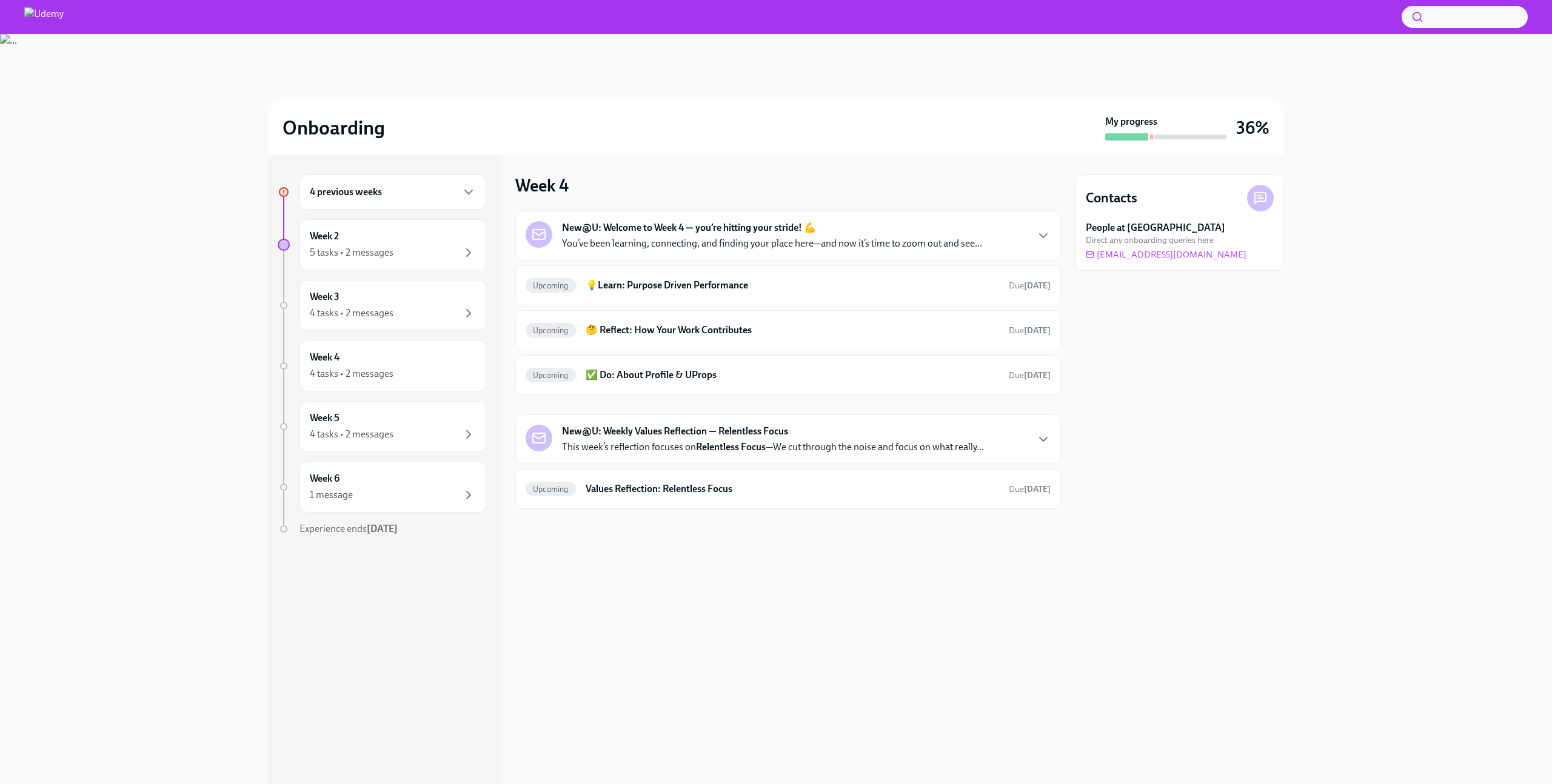
click at [393, 199] on div "4 previous weeks" at bounding box center [392, 192] width 187 height 35
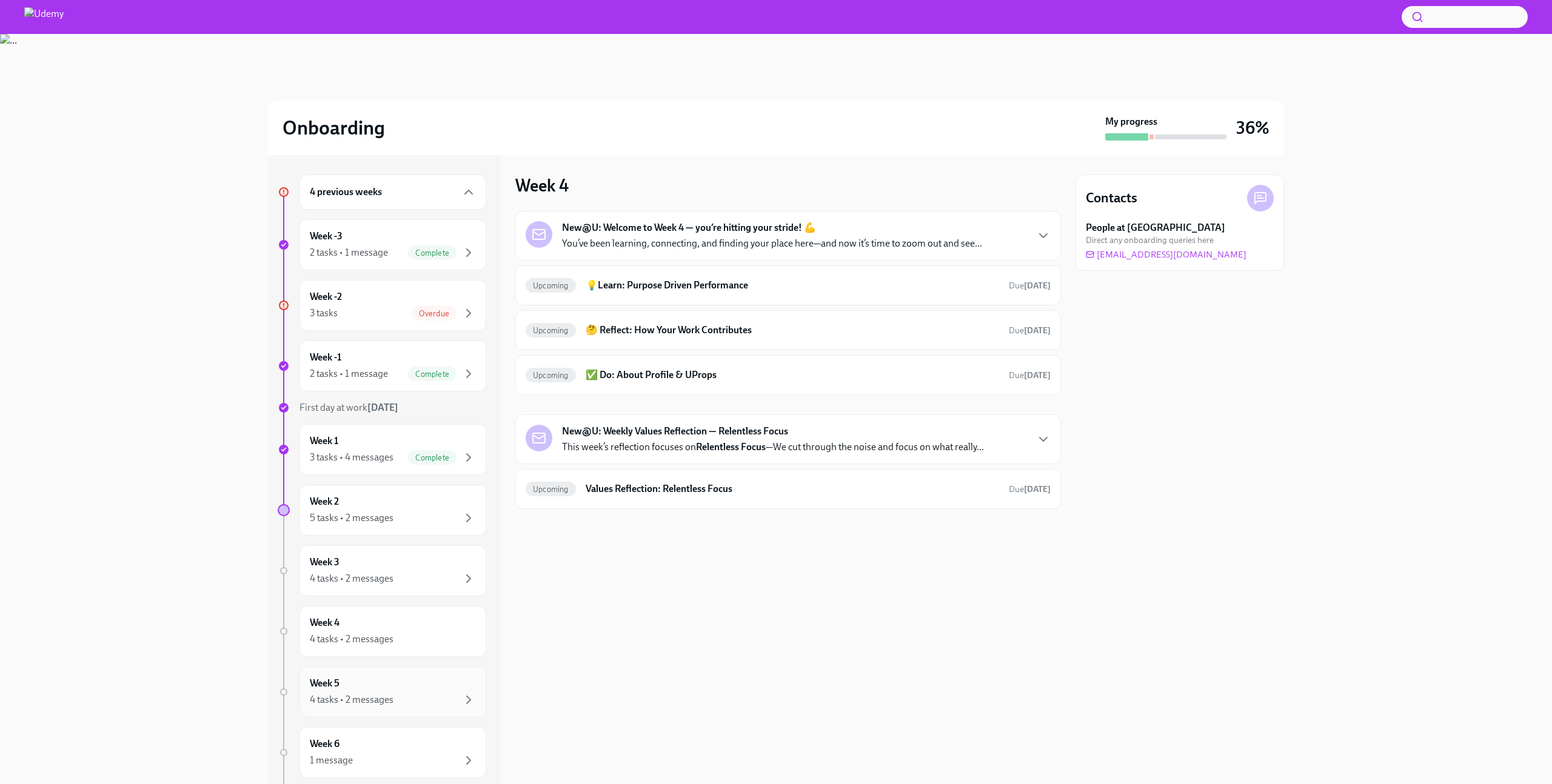
click at [368, 687] on div "Week 5 4 tasks • 2 messages" at bounding box center [392, 692] width 166 height 31
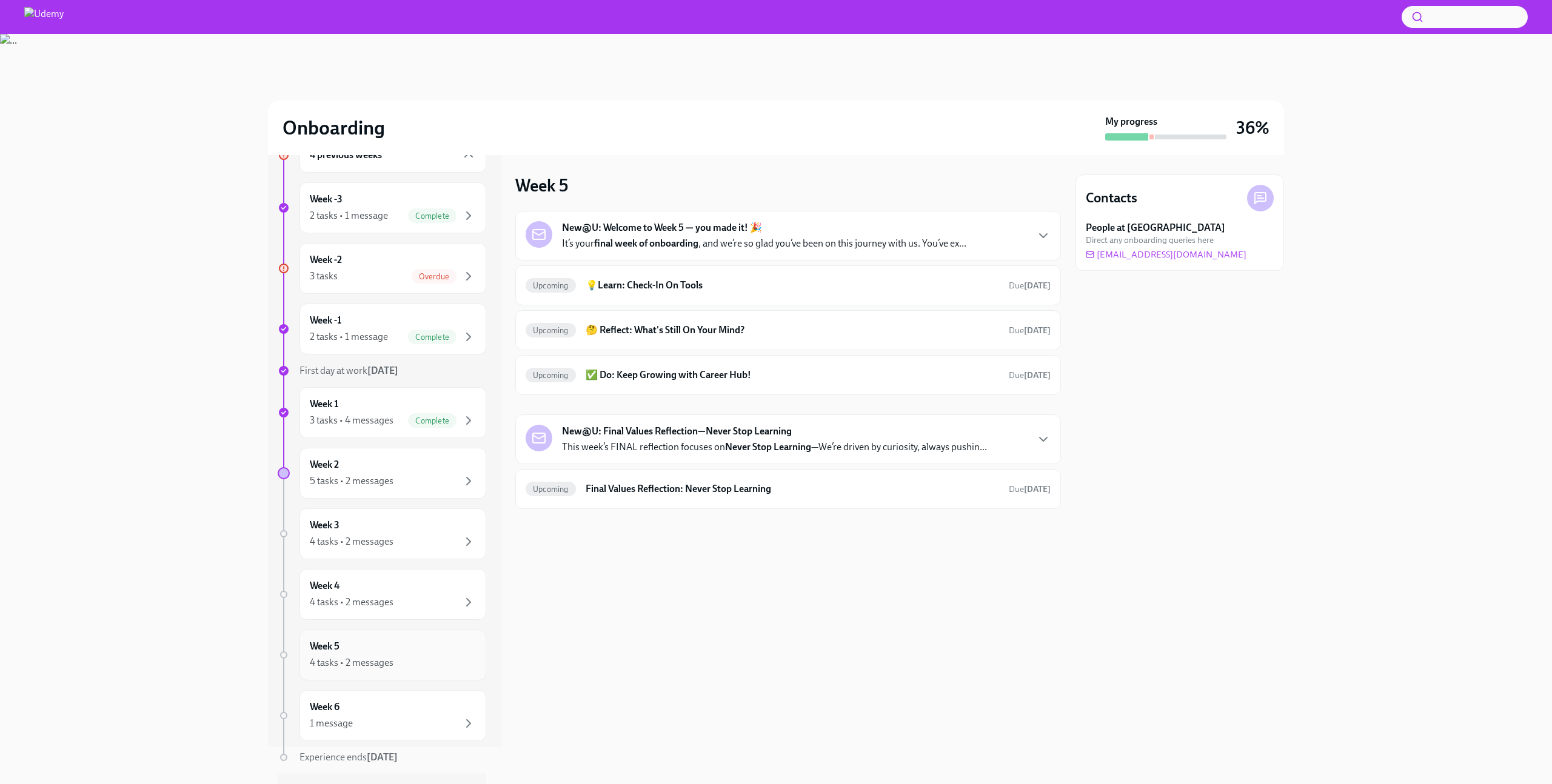
scroll to position [66, 0]
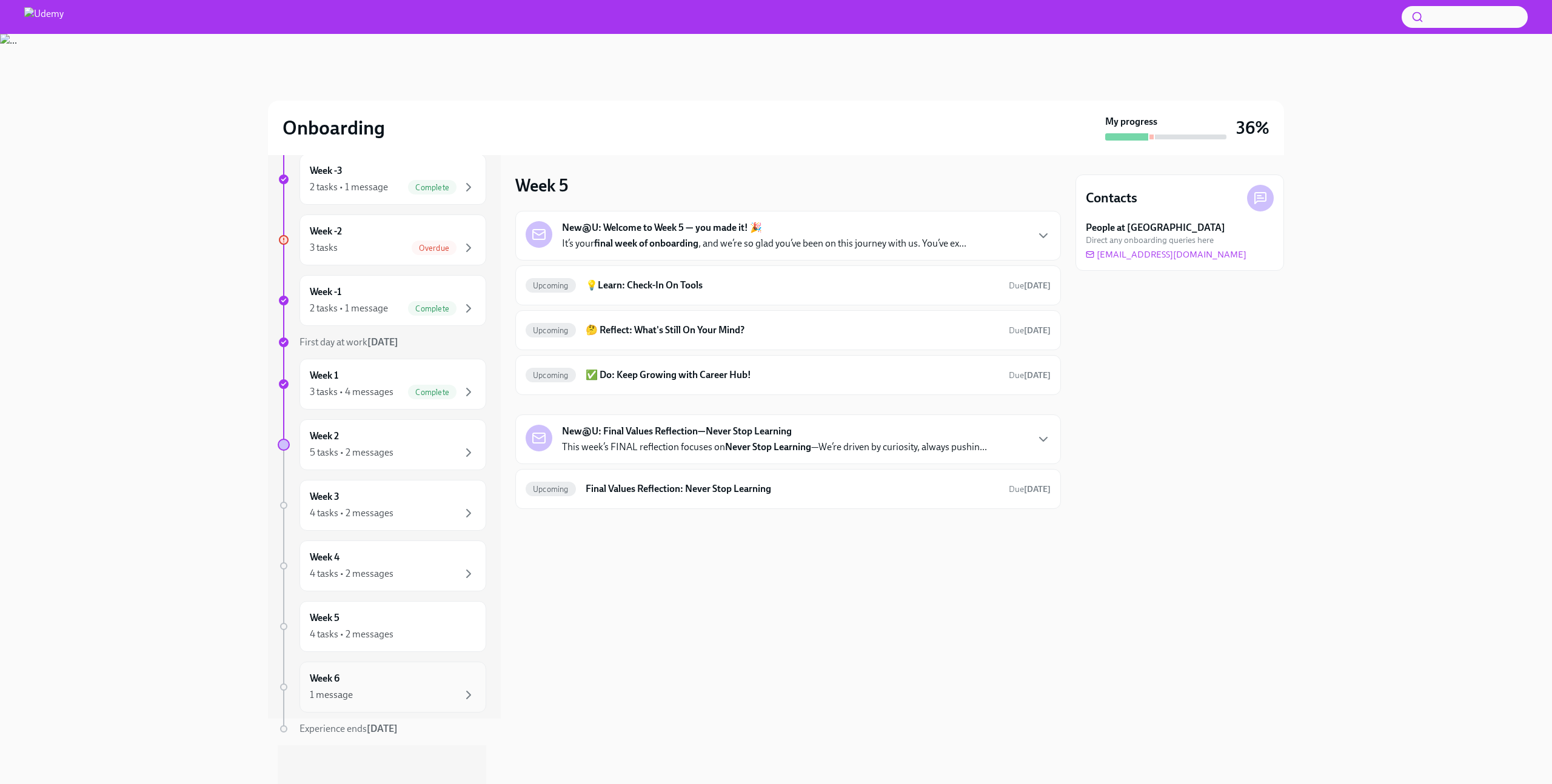
click at [371, 675] on div "Week 6 1 message" at bounding box center [392, 687] width 166 height 31
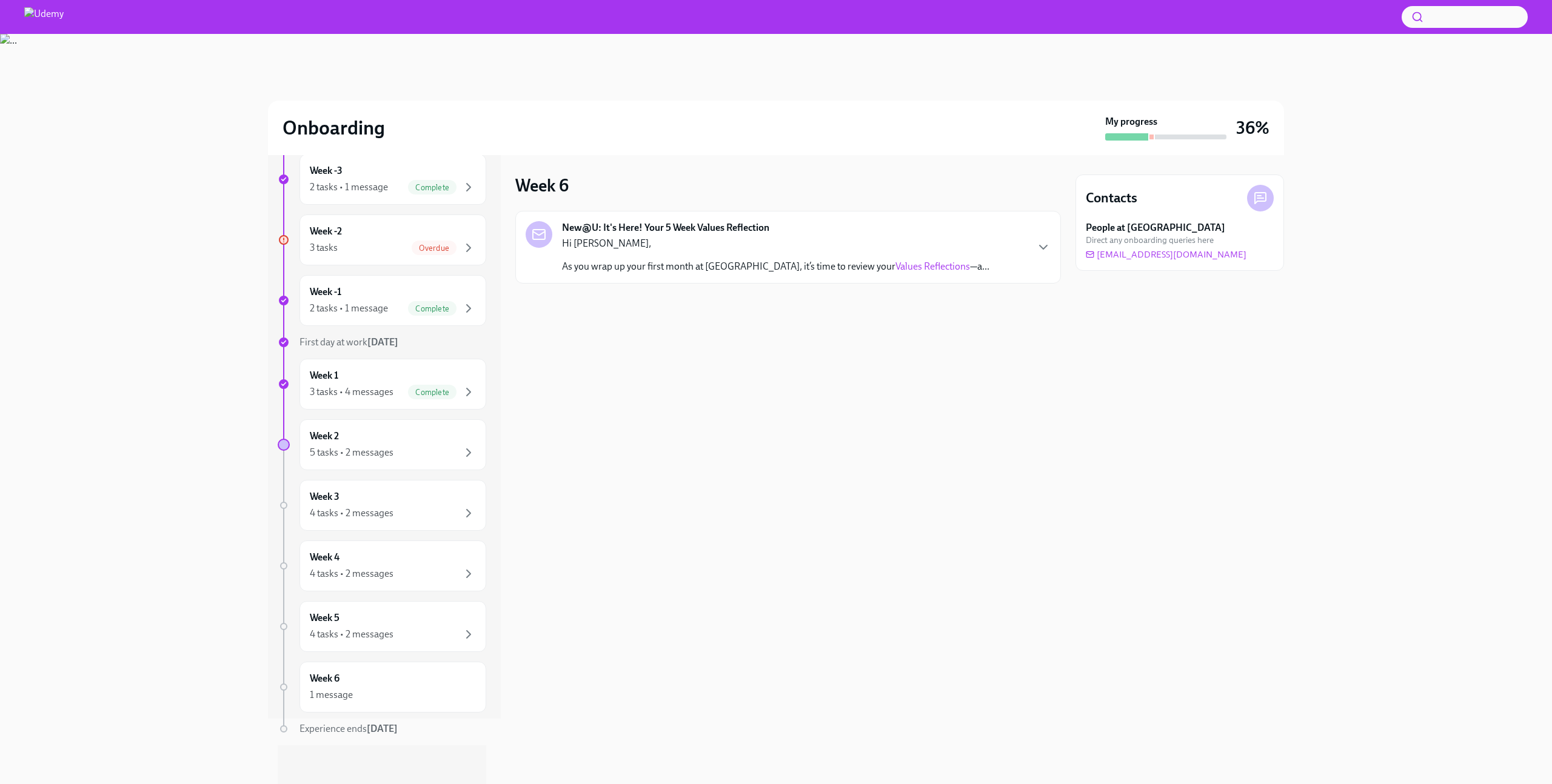
click at [896, 269] on link "Values Reflections" at bounding box center [933, 266] width 75 height 11
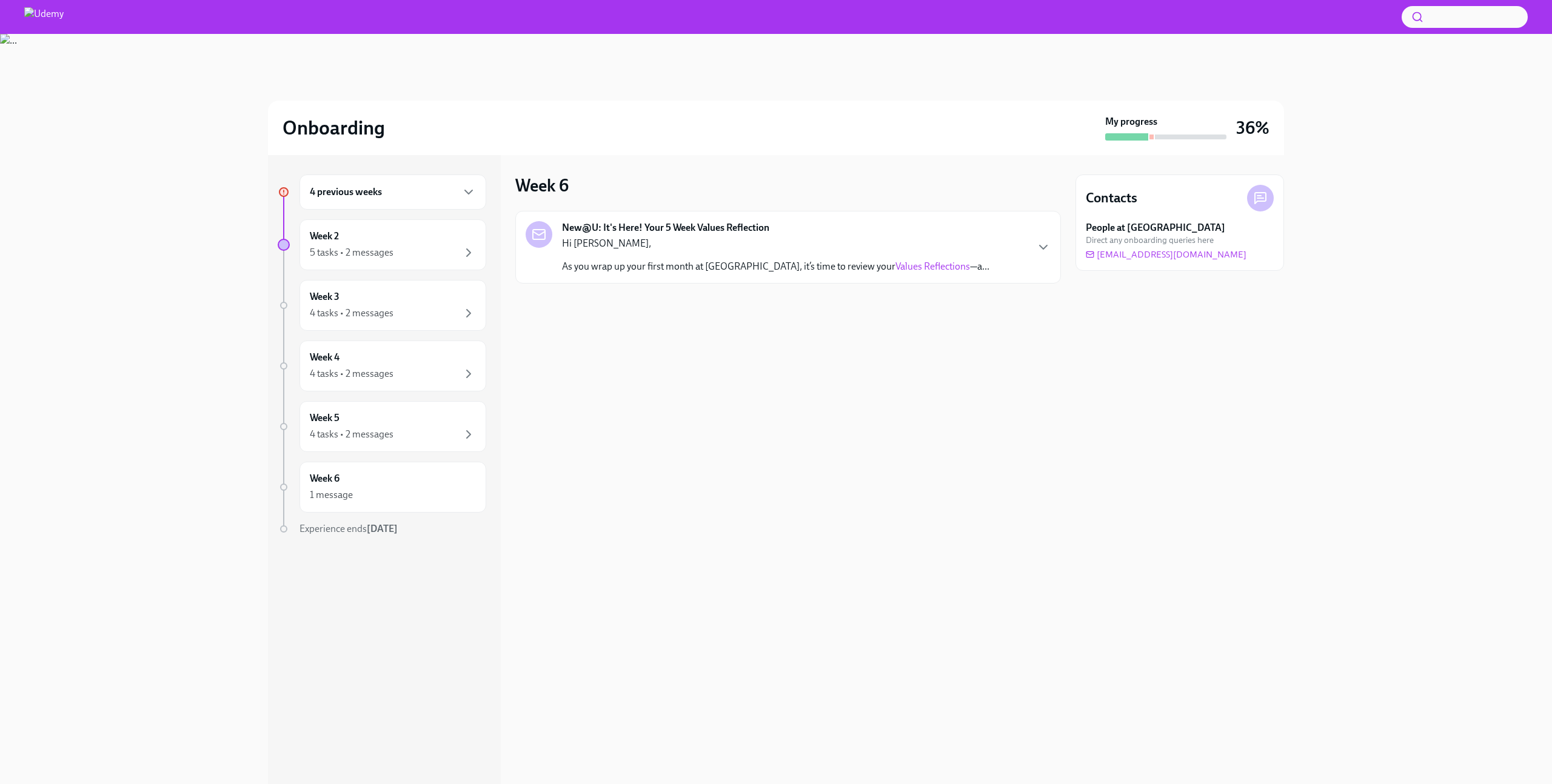
click at [1014, 252] on div "New@U: It's Here! Your 5 Week Values Reflection Hi Fatih, As you wrap up your f…" at bounding box center [788, 247] width 525 height 52
